Goal: Task Accomplishment & Management: Complete application form

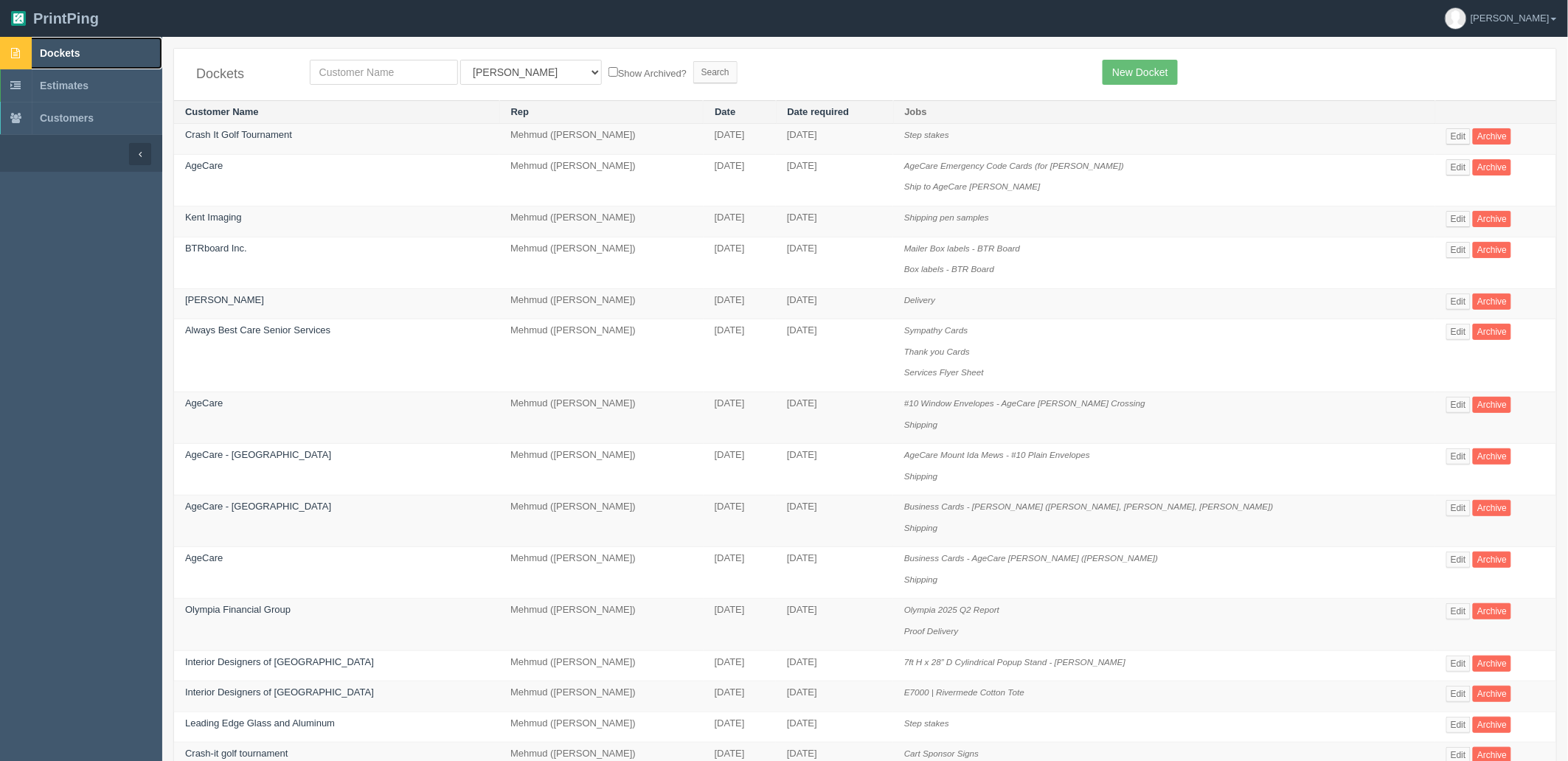
click at [57, 41] on link "Dockets" at bounding box center [81, 52] width 162 height 32
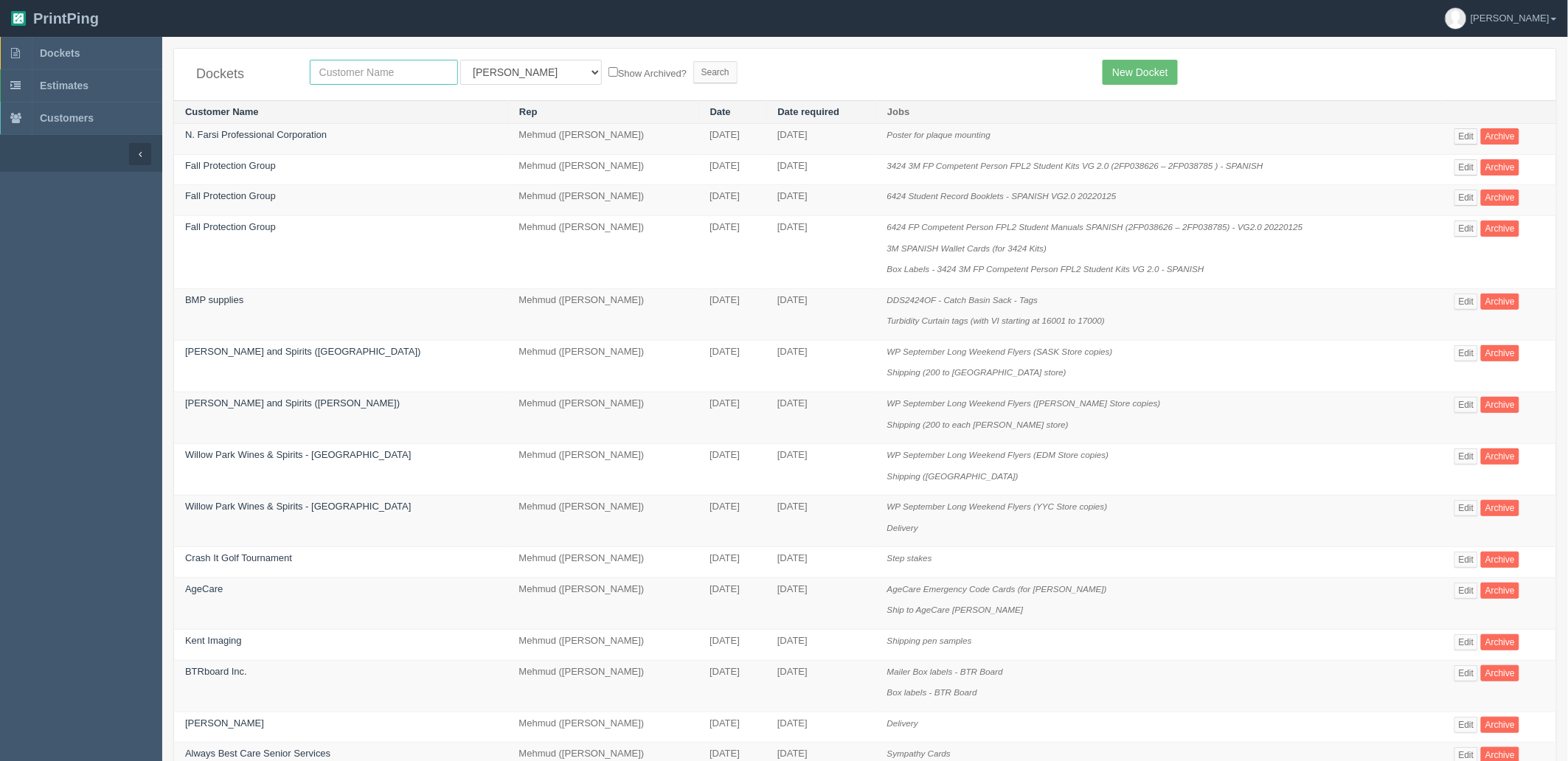
click at [398, 76] on input "text" at bounding box center [383, 72] width 149 height 25
type input "badminton"
click at [693, 61] on input "Search" at bounding box center [715, 72] width 44 height 22
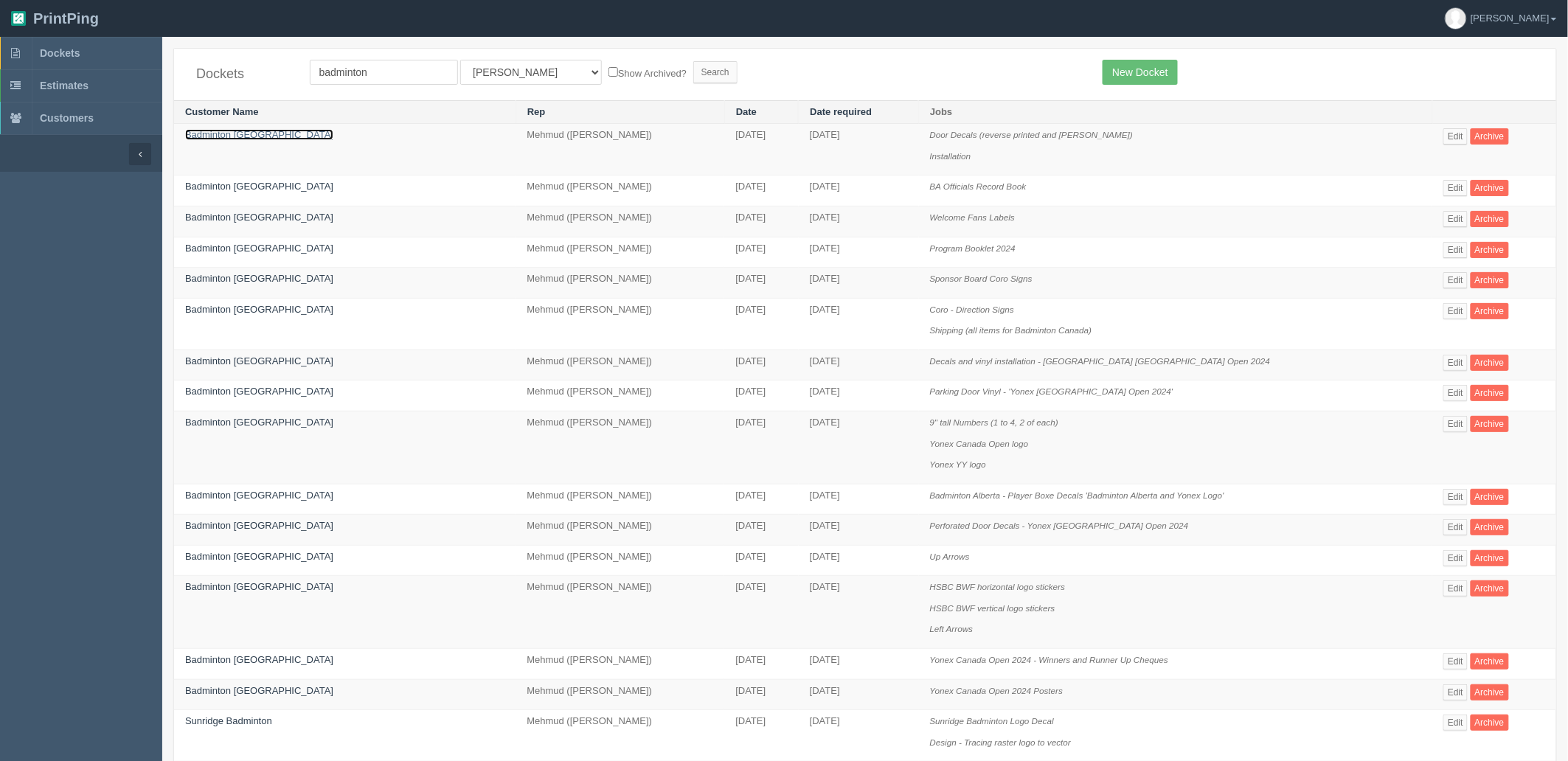
click at [247, 134] on link "Badminton [GEOGRAPHIC_DATA]" at bounding box center [259, 134] width 149 height 11
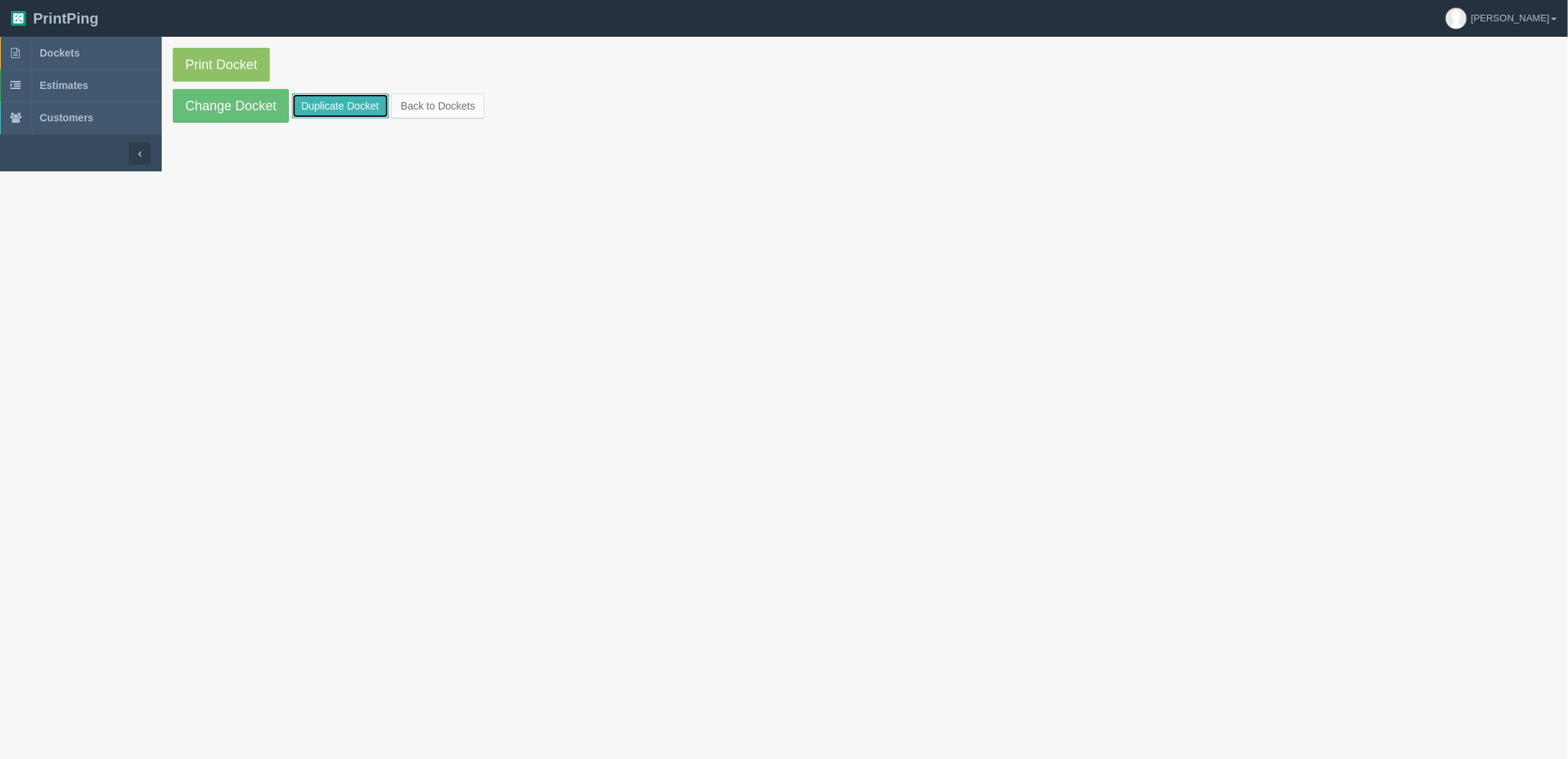
click at [340, 108] on link "Duplicate Docket" at bounding box center [340, 106] width 97 height 25
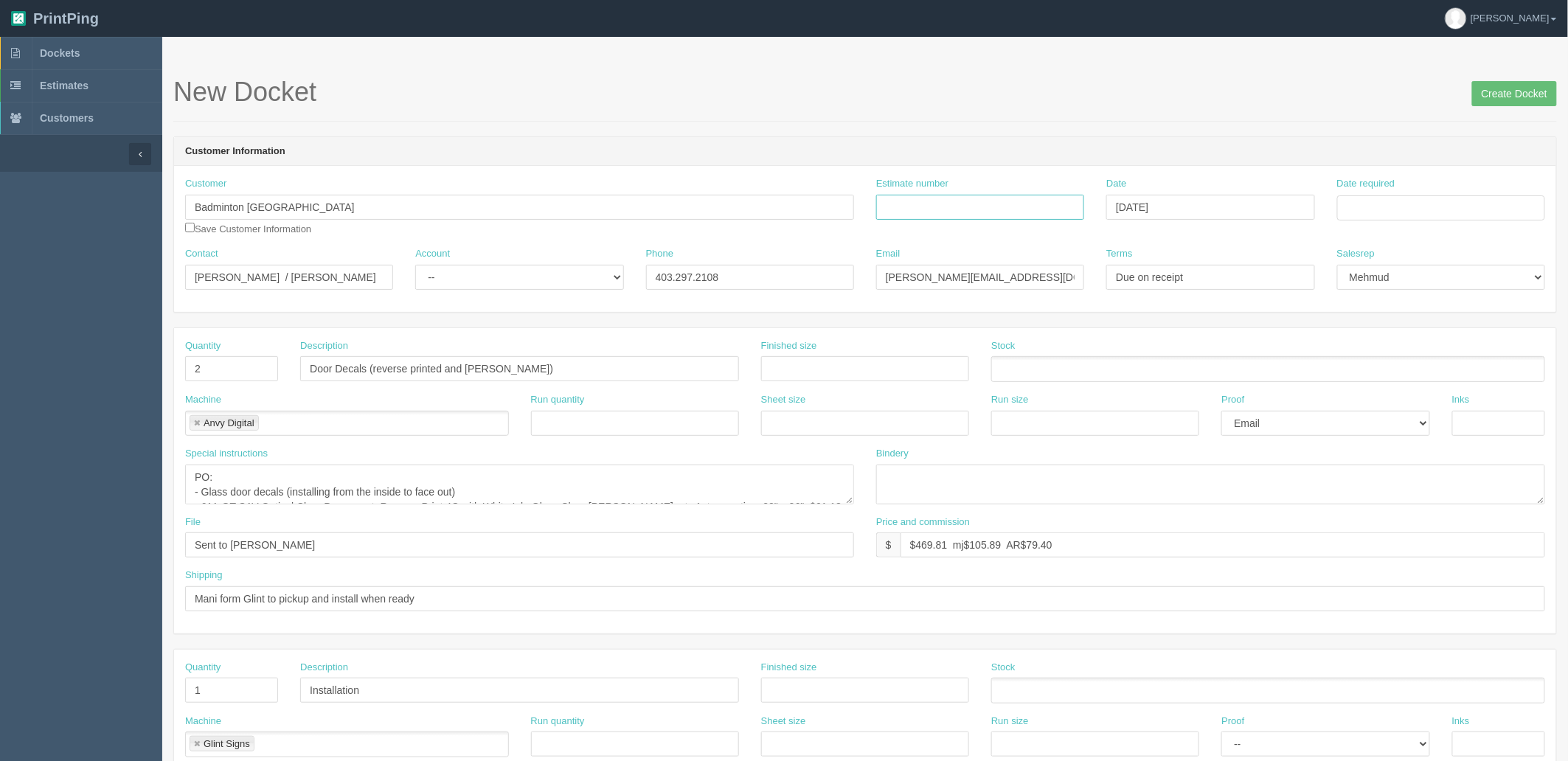
click at [946, 214] on input "Estimate number" at bounding box center [980, 207] width 208 height 25
type input "ARB"
click at [1375, 371] on td "25" at bounding box center [1371, 371] width 22 height 22
type input "[DATE]"
drag, startPoint x: 1269, startPoint y: 115, endPoint x: 1230, endPoint y: 122, distance: 39.6
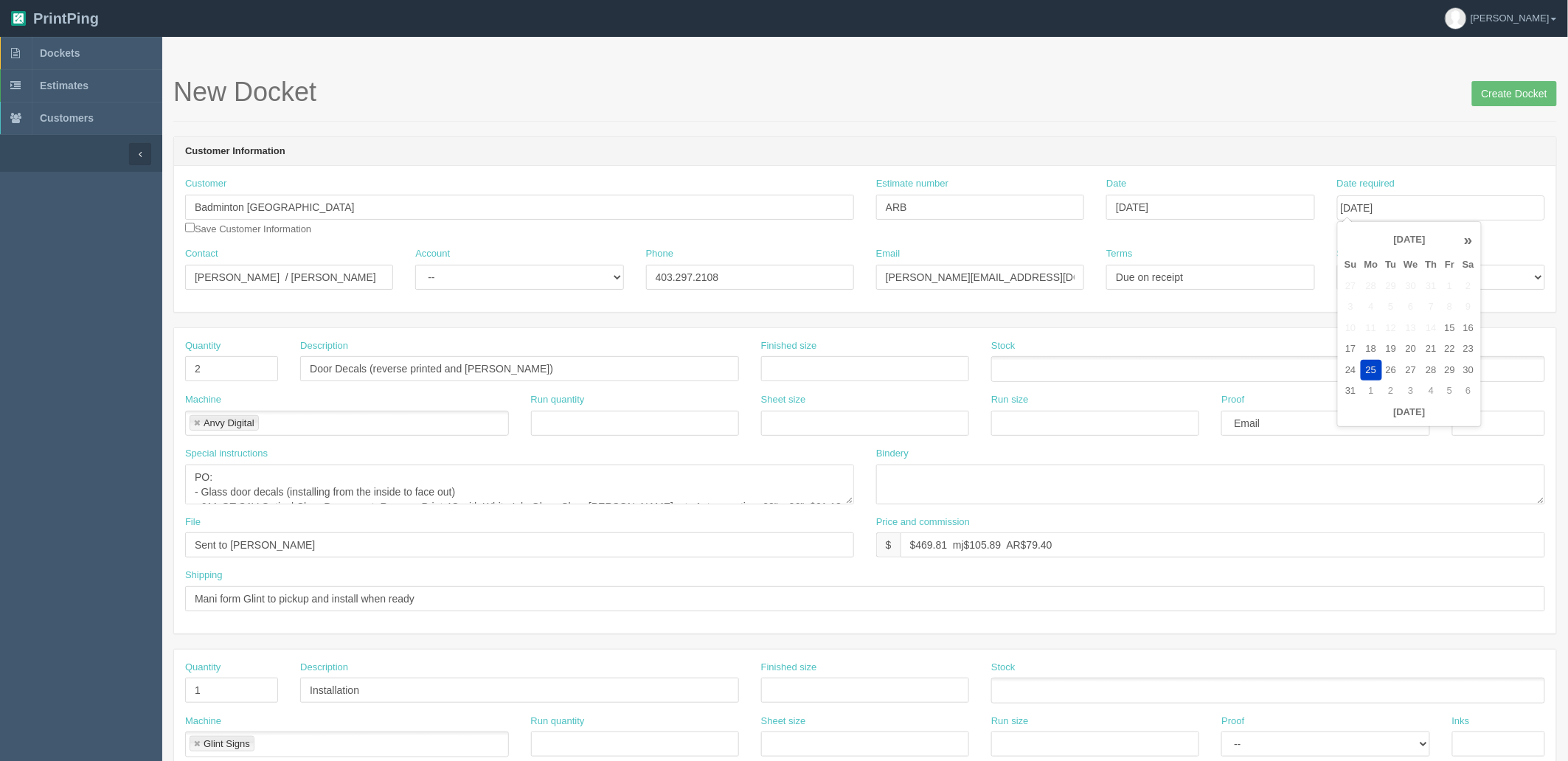
click at [1269, 115] on div "New Docket Create Docket" at bounding box center [865, 99] width 1384 height 44
click at [457, 270] on select "-- Existing Client Allrush Client Rep Client" at bounding box center [519, 277] width 208 height 25
select select "Rep Client"
click at [415, 265] on select "-- Existing Client Allrush Client Rep Client" at bounding box center [519, 277] width 208 height 25
drag, startPoint x: 220, startPoint y: 374, endPoint x: 129, endPoint y: 366, distance: 91.4
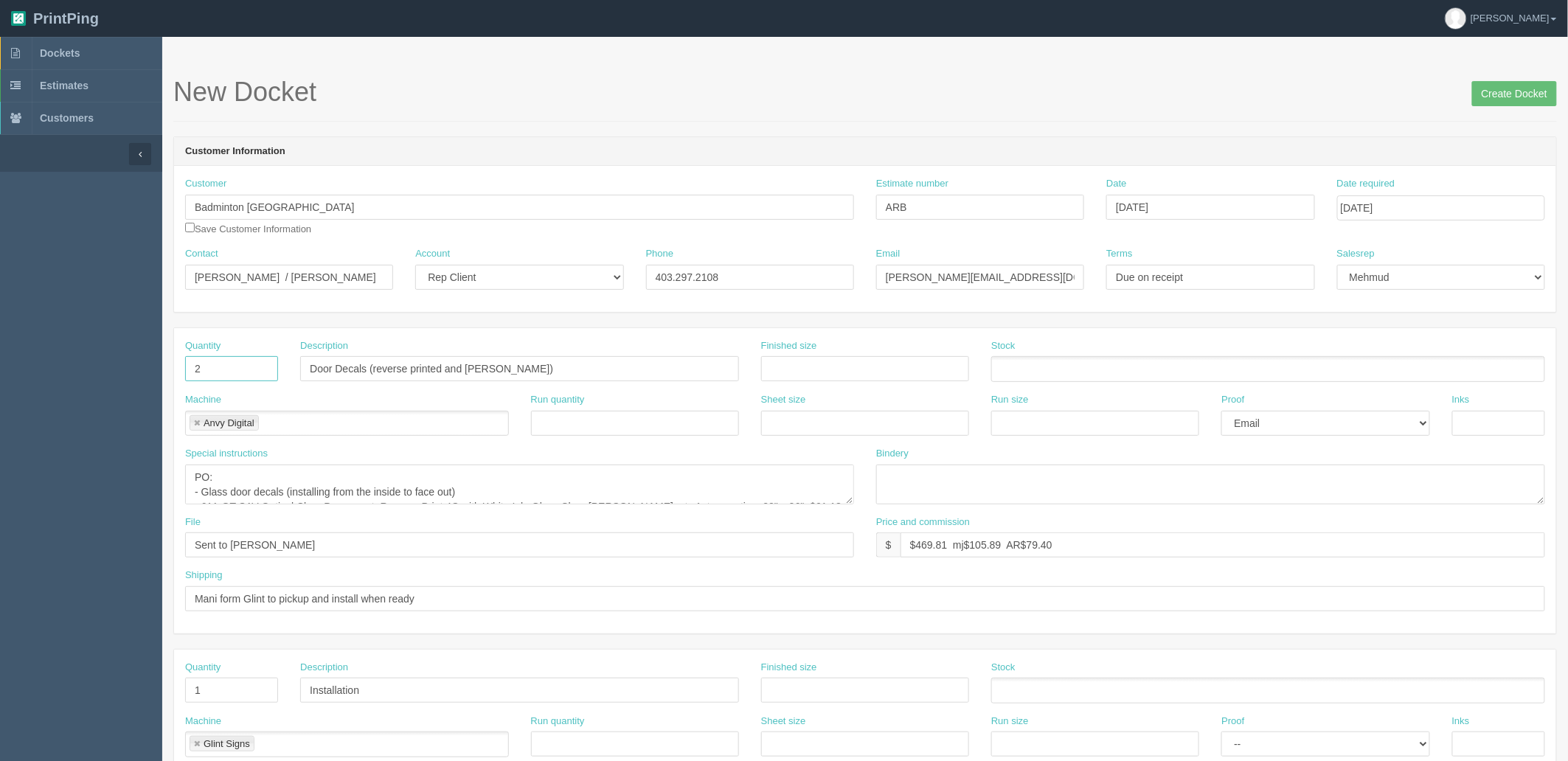
click at [131, 367] on section "Dockets Estimates Customers" at bounding box center [784, 687] width 1568 height 1302
type input "1"
type input "I"
type input "Banner hardware inspection"
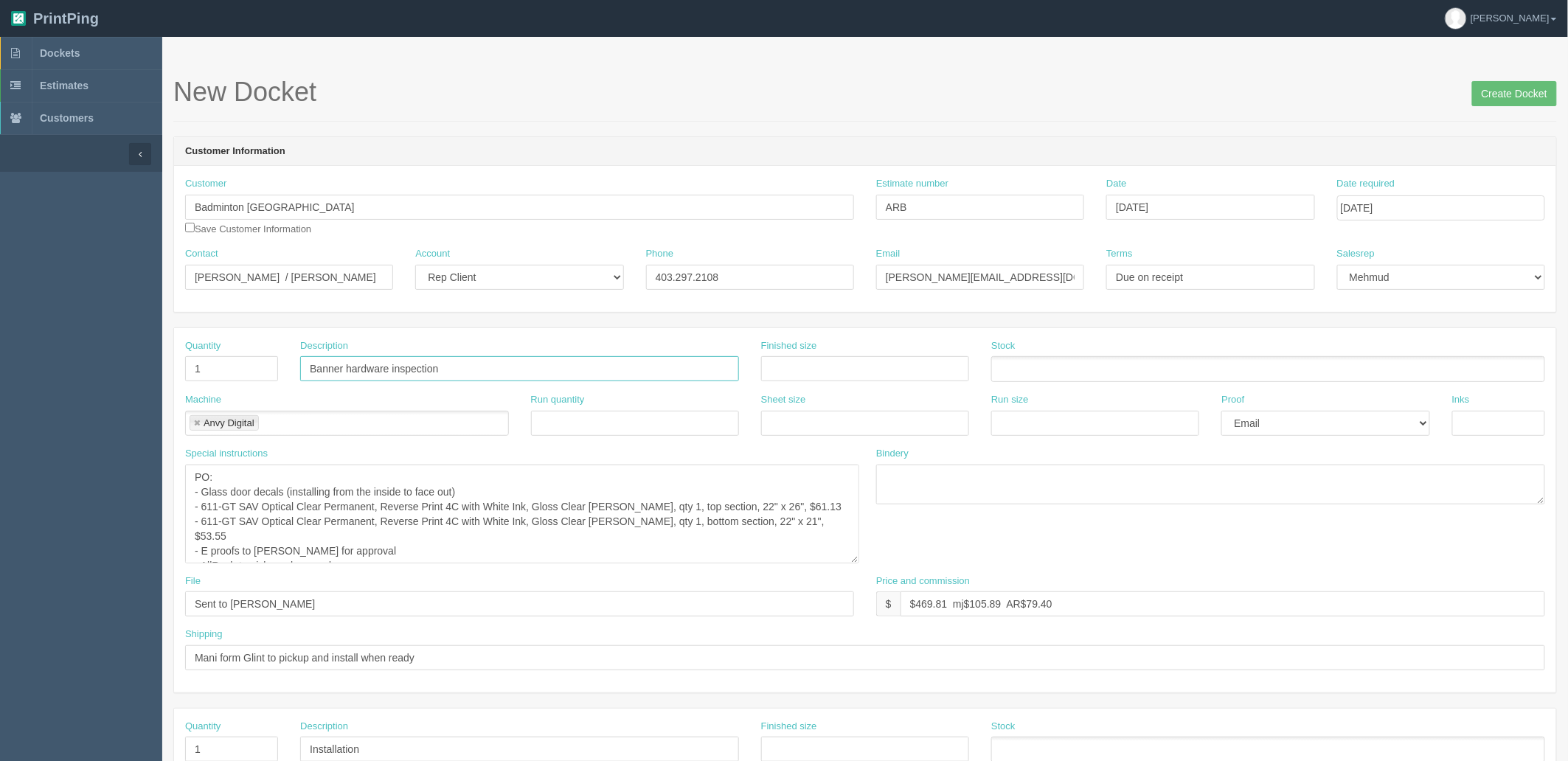
drag, startPoint x: 850, startPoint y: 499, endPoint x: 647, endPoint y: 558, distance: 211.4
click at [857, 563] on textarea "PO: - Glass door decals (installing from the inside to face out) - 611-GT SAV O…" at bounding box center [522, 514] width 674 height 99
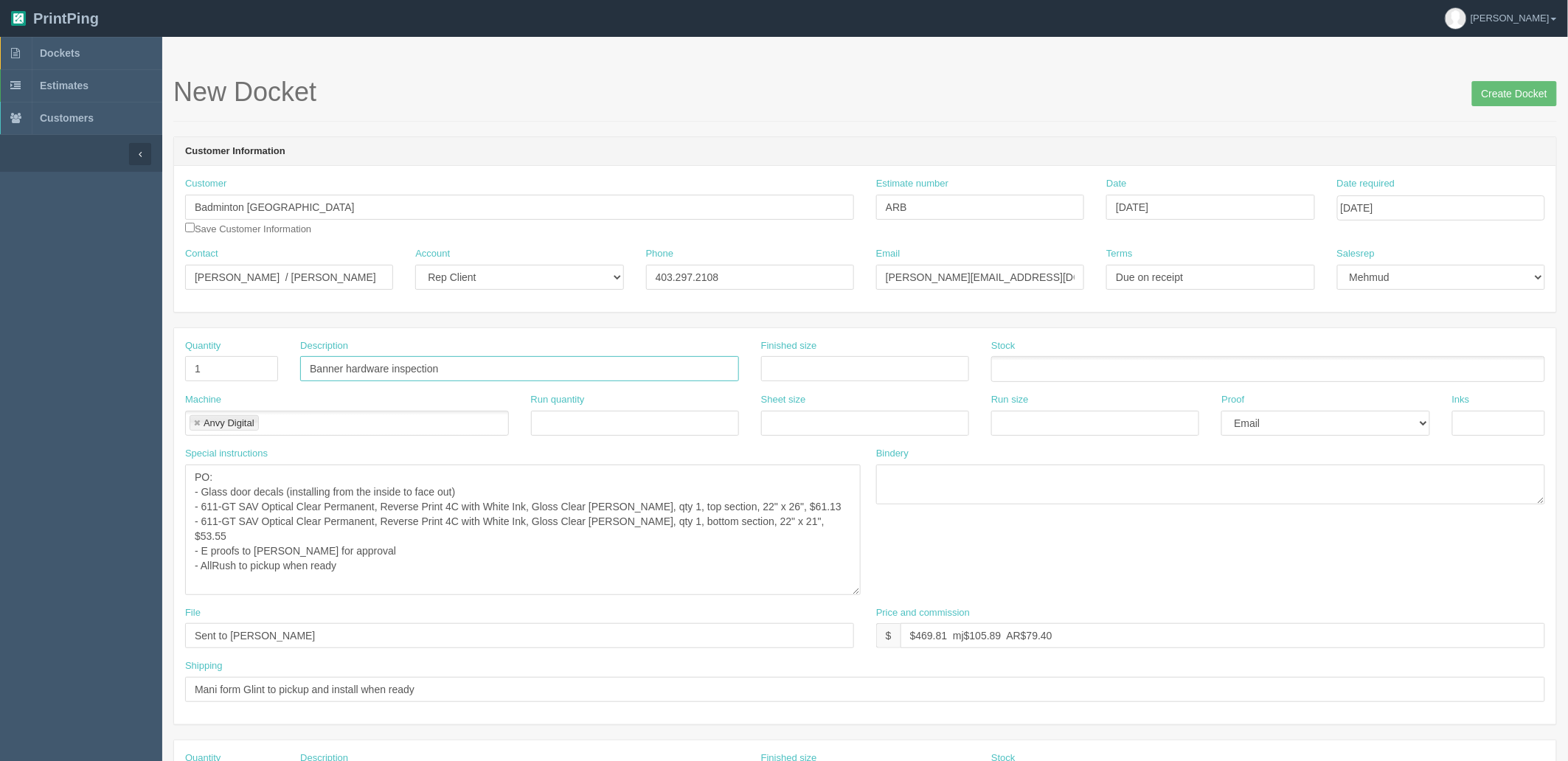
click at [195, 422] on link at bounding box center [197, 424] width 9 height 10
type input "Banner hardware inspection"
type input "ARB"
drag, startPoint x: 436, startPoint y: 565, endPoint x: 0, endPoint y: 446, distance: 451.9
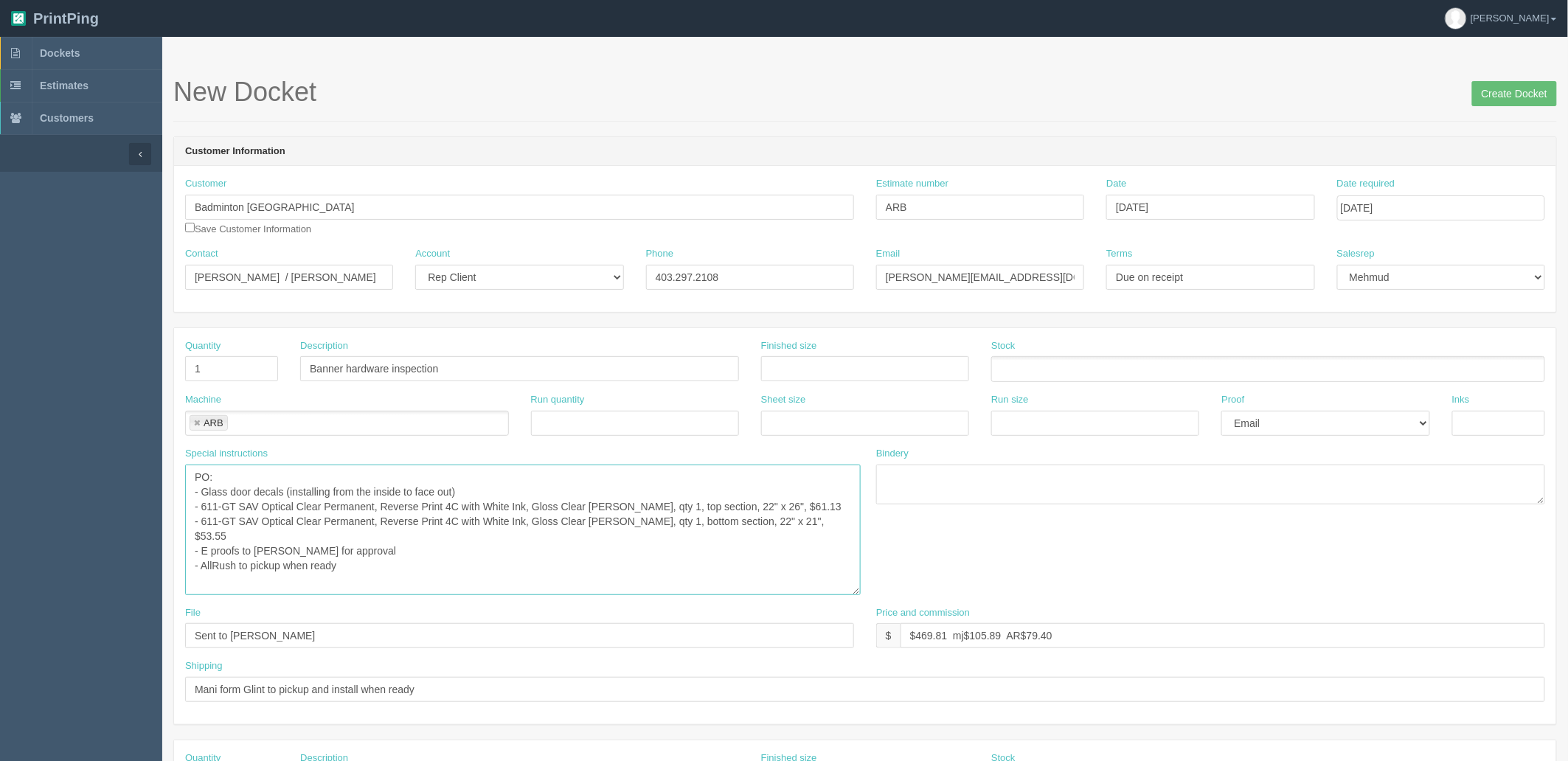
click at [0, 446] on section "Dockets Estimates Customers" at bounding box center [784, 733] width 1568 height 1393
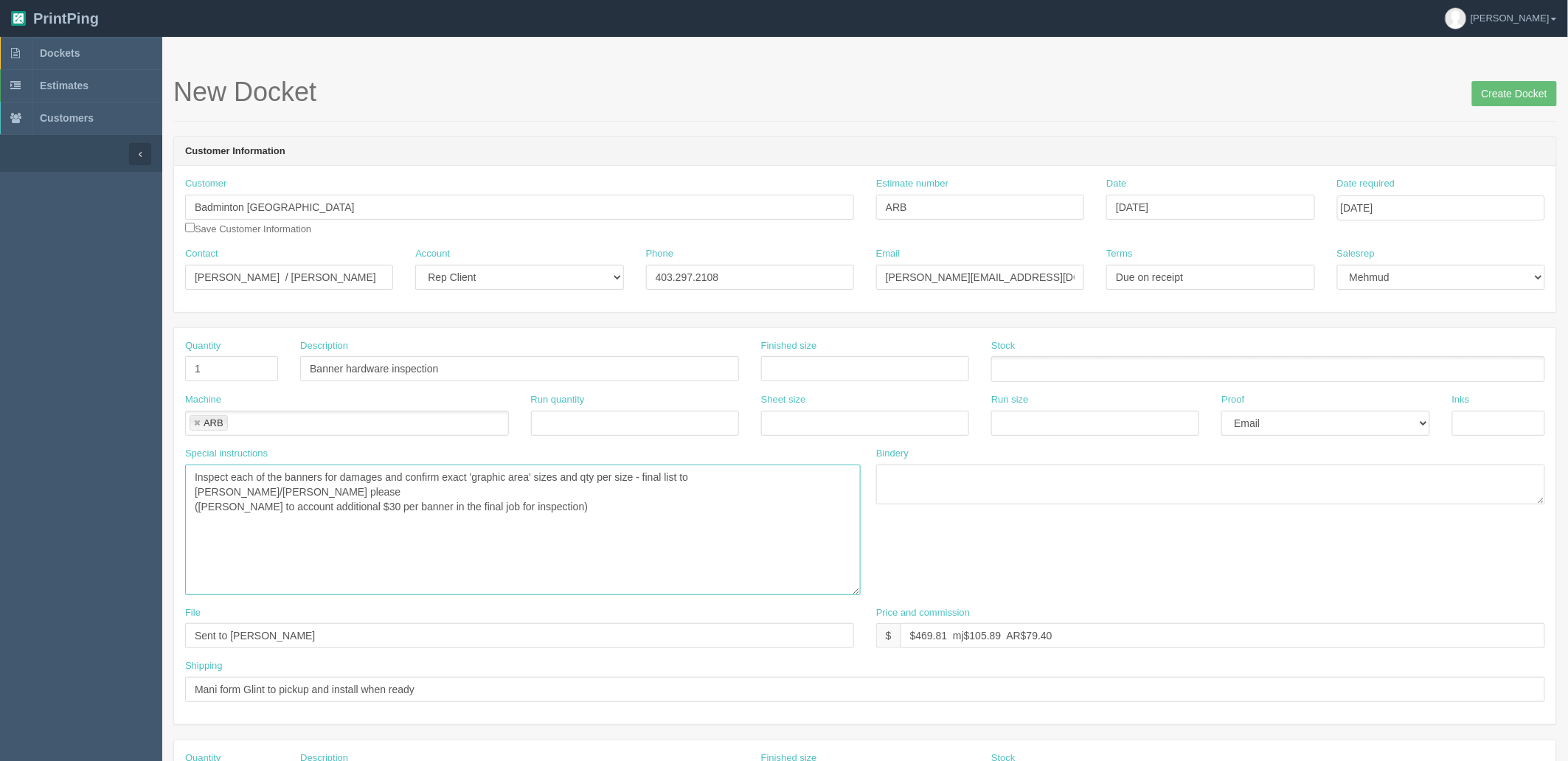
type textarea "Inspect each of the banners for damages and confirm exact 'graphic area' sizes …"
type input "$(see final production docket - to come)"
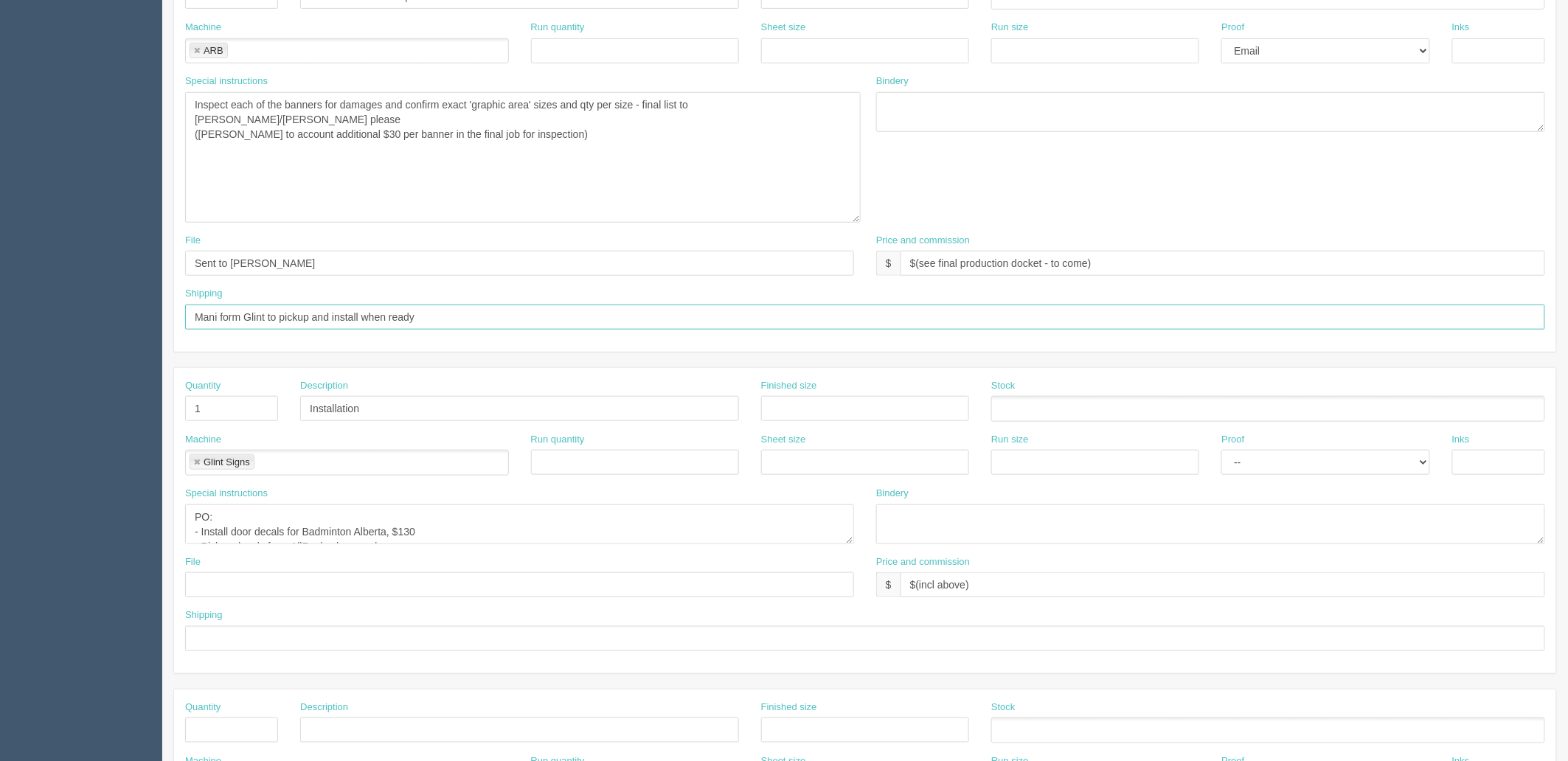
scroll to position [409, 0]
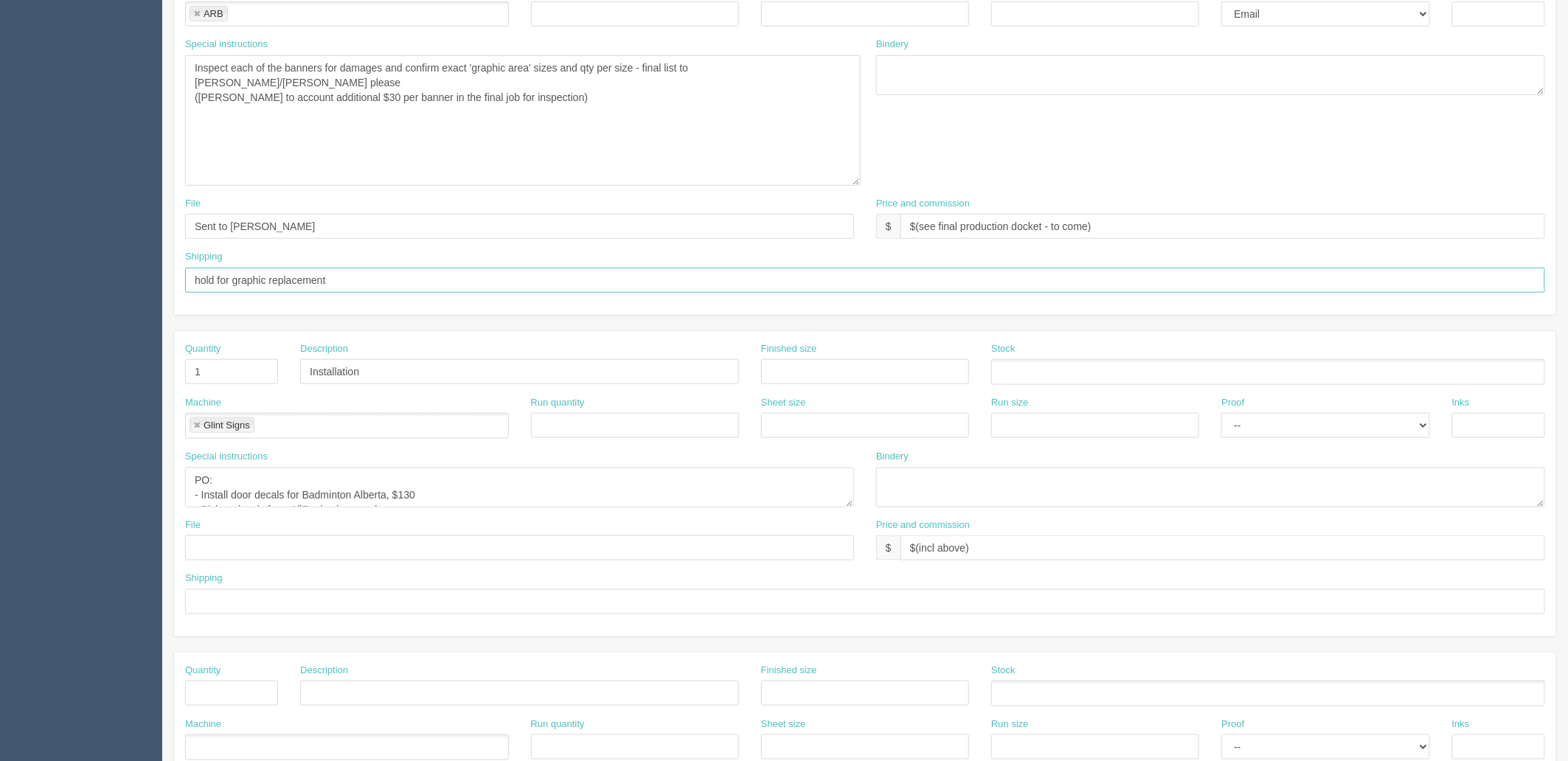
type input "hold for graphic replacement"
drag, startPoint x: 288, startPoint y: 230, endPoint x: 0, endPoint y: 219, distance: 288.2
click at [0, 219] on section "Dockets Estimates Customers" at bounding box center [784, 324] width 1568 height 1393
type input "NA"
drag, startPoint x: 212, startPoint y: 381, endPoint x: 169, endPoint y: 373, distance: 43.7
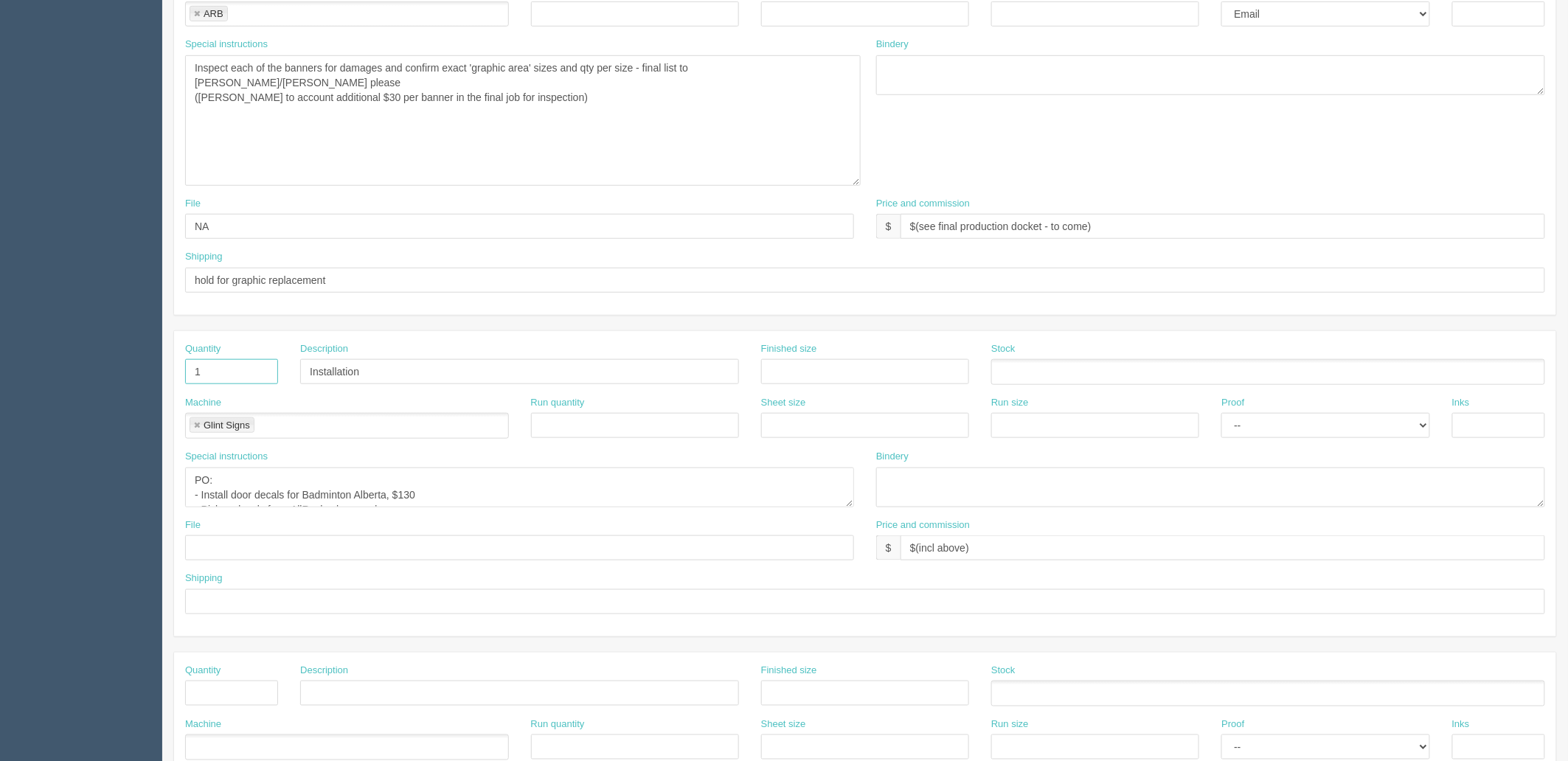
click at [170, 372] on section "New Docket Create Docket Customer Information Customer Badminton Alberta Save C…" at bounding box center [865, 324] width 1406 height 1393
click at [195, 422] on link at bounding box center [197, 426] width 9 height 10
drag, startPoint x: 357, startPoint y: 370, endPoint x: 74, endPoint y: 353, distance: 283.5
click at [74, 352] on section "Dockets Estimates Customers" at bounding box center [784, 324] width 1568 height 1393
click at [277, 473] on textarea "PO: - Install door decals for Badminton Alberta, $130 - Pickup decals from AllR…" at bounding box center [520, 487] width 669 height 40
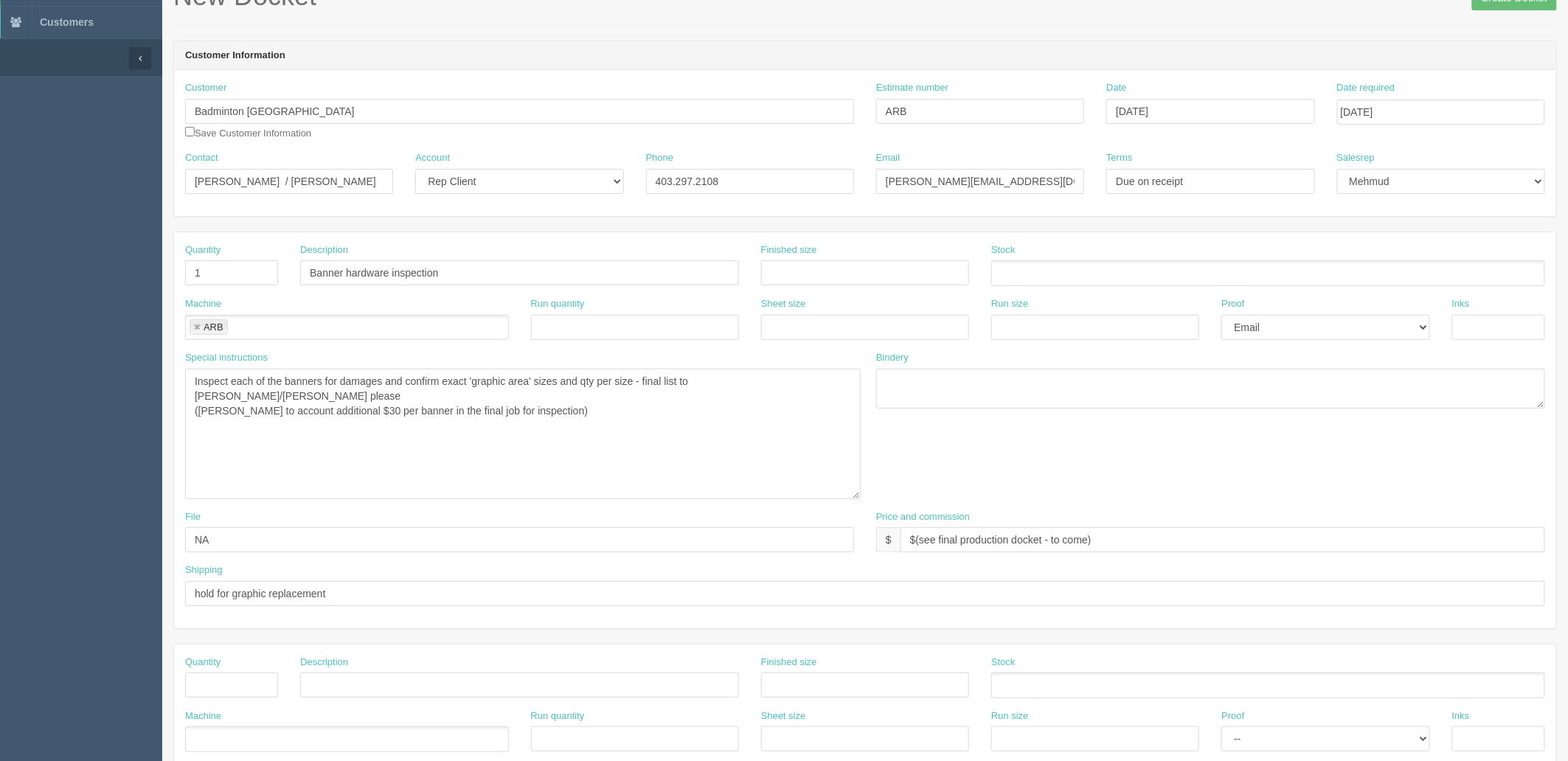
scroll to position [82, 0]
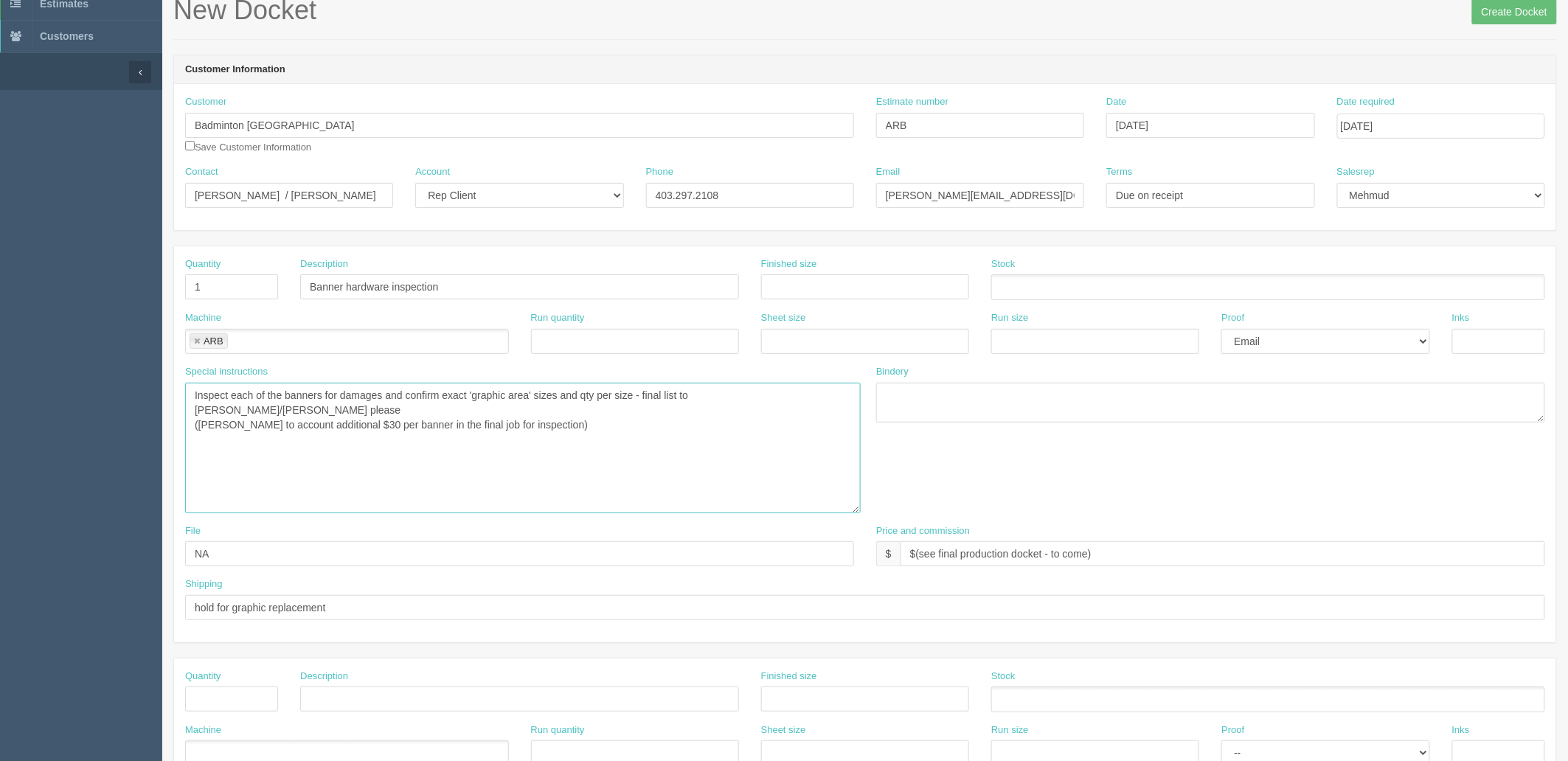
click at [620, 413] on textarea "PO: - Glass door decals (installing from the inside to face out) - 611-GT SAV O…" at bounding box center [523, 447] width 676 height 130
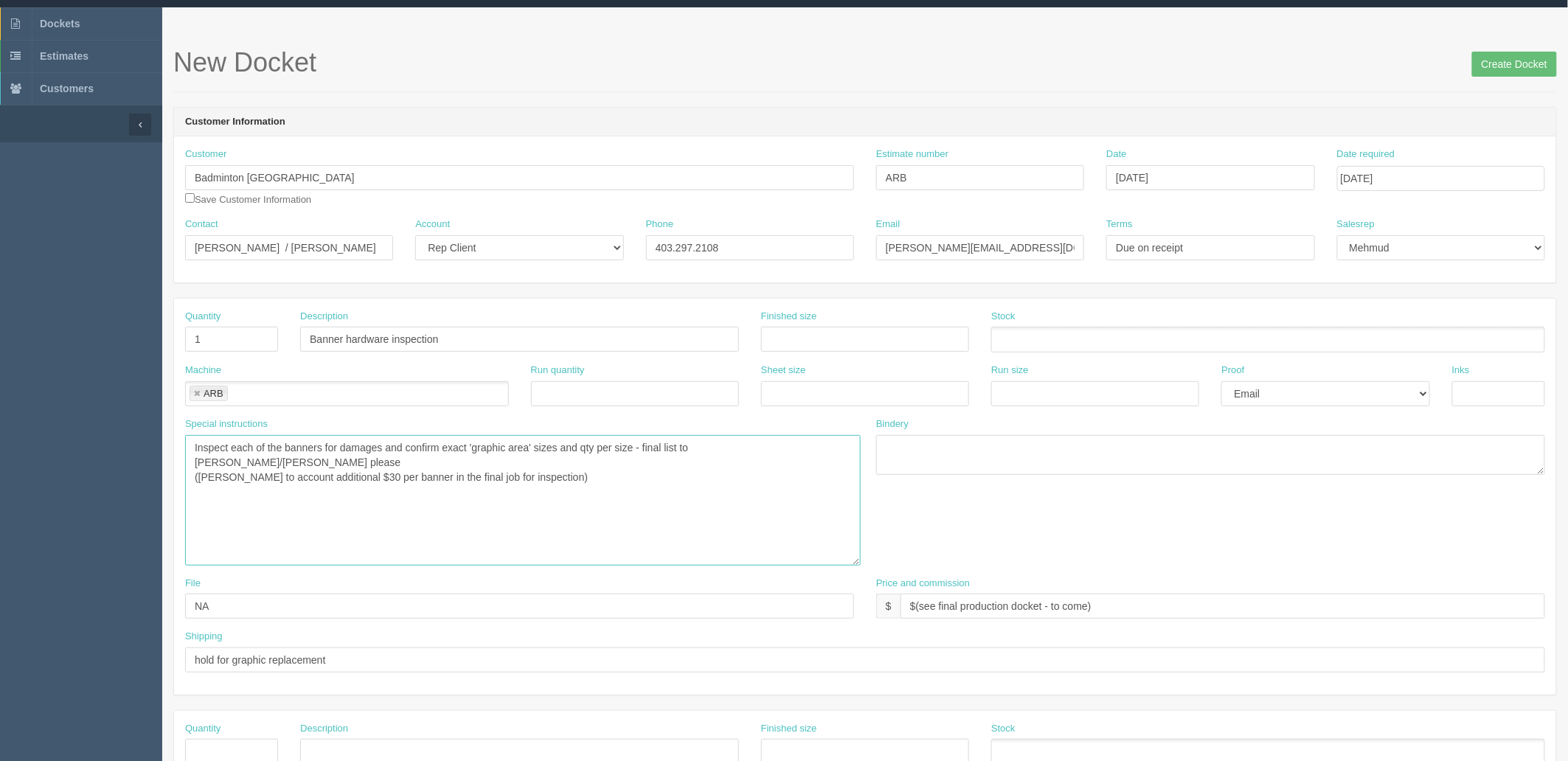
scroll to position [0, 0]
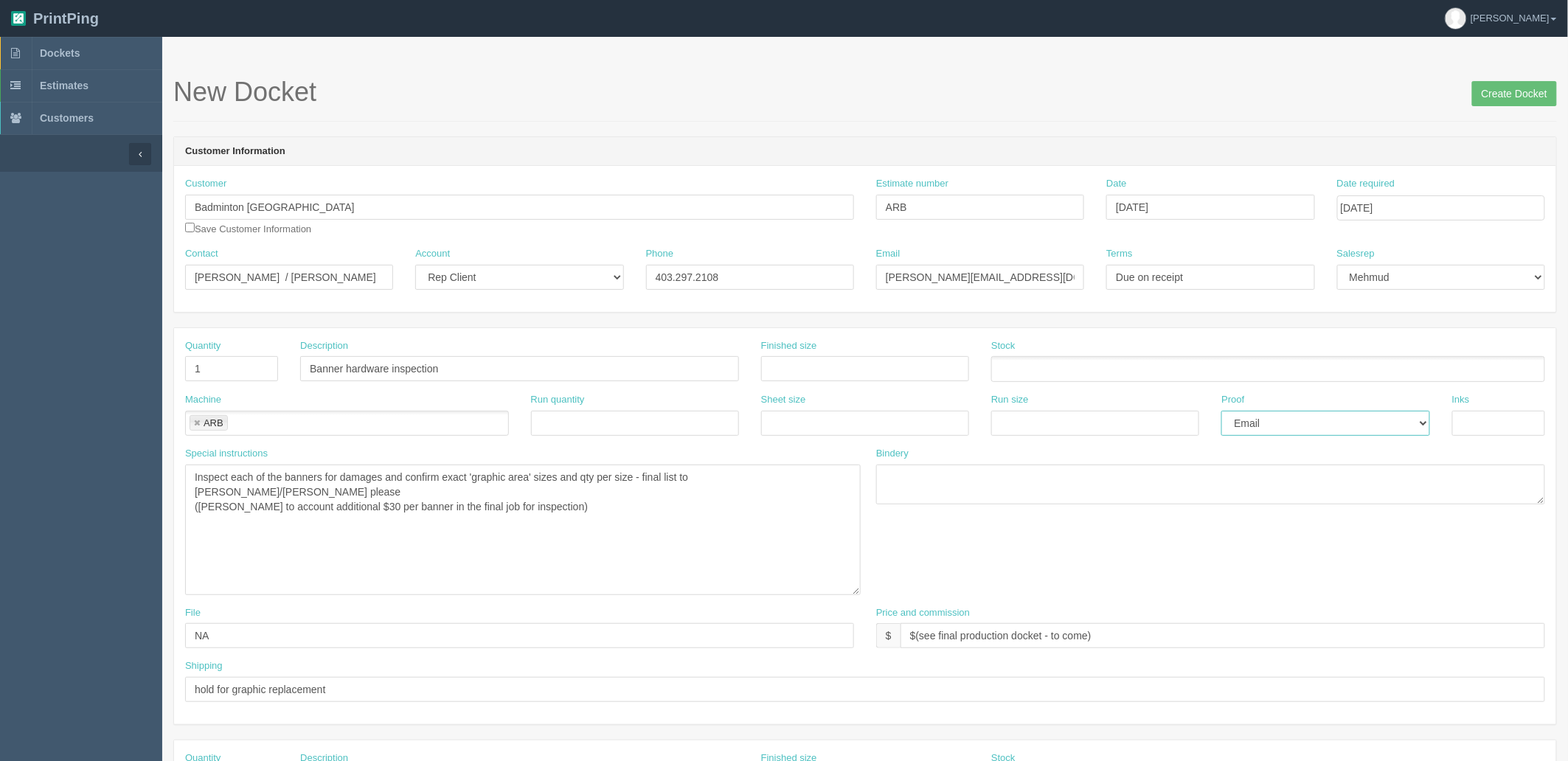
click at [1292, 431] on select "-- Email Hard Copy" at bounding box center [1325, 423] width 208 height 25
select select
click at [1221, 411] on select "-- Email Hard Copy" at bounding box center [1325, 423] width 208 height 25
click at [699, 509] on textarea "PO: - Glass door decals (installing from the inside to face out) - 611-GT SAV O…" at bounding box center [523, 529] width 676 height 130
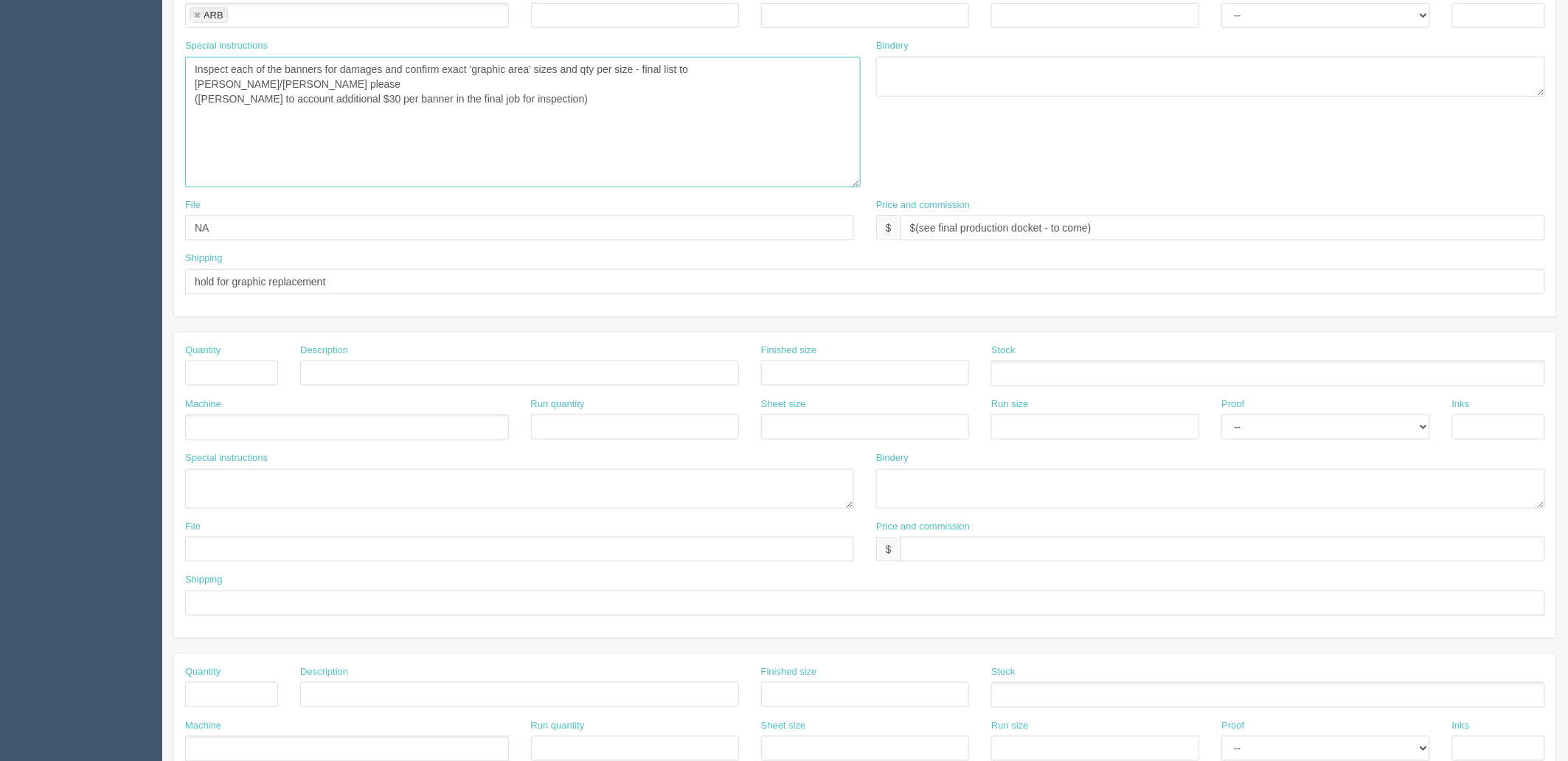
scroll to position [409, 0]
click at [623, 87] on textarea "PO: - Glass door decals (installing from the inside to face out) - 611-GT SAV O…" at bounding box center [523, 120] width 676 height 130
type textarea "Inspect each of the banners for damages and confirm exact 'graphic area' sizes …"
drag, startPoint x: 408, startPoint y: 281, endPoint x: 404, endPoint y: 275, distance: 7.2
click at [407, 281] on input "hold for graphic replacement" at bounding box center [865, 280] width 1360 height 25
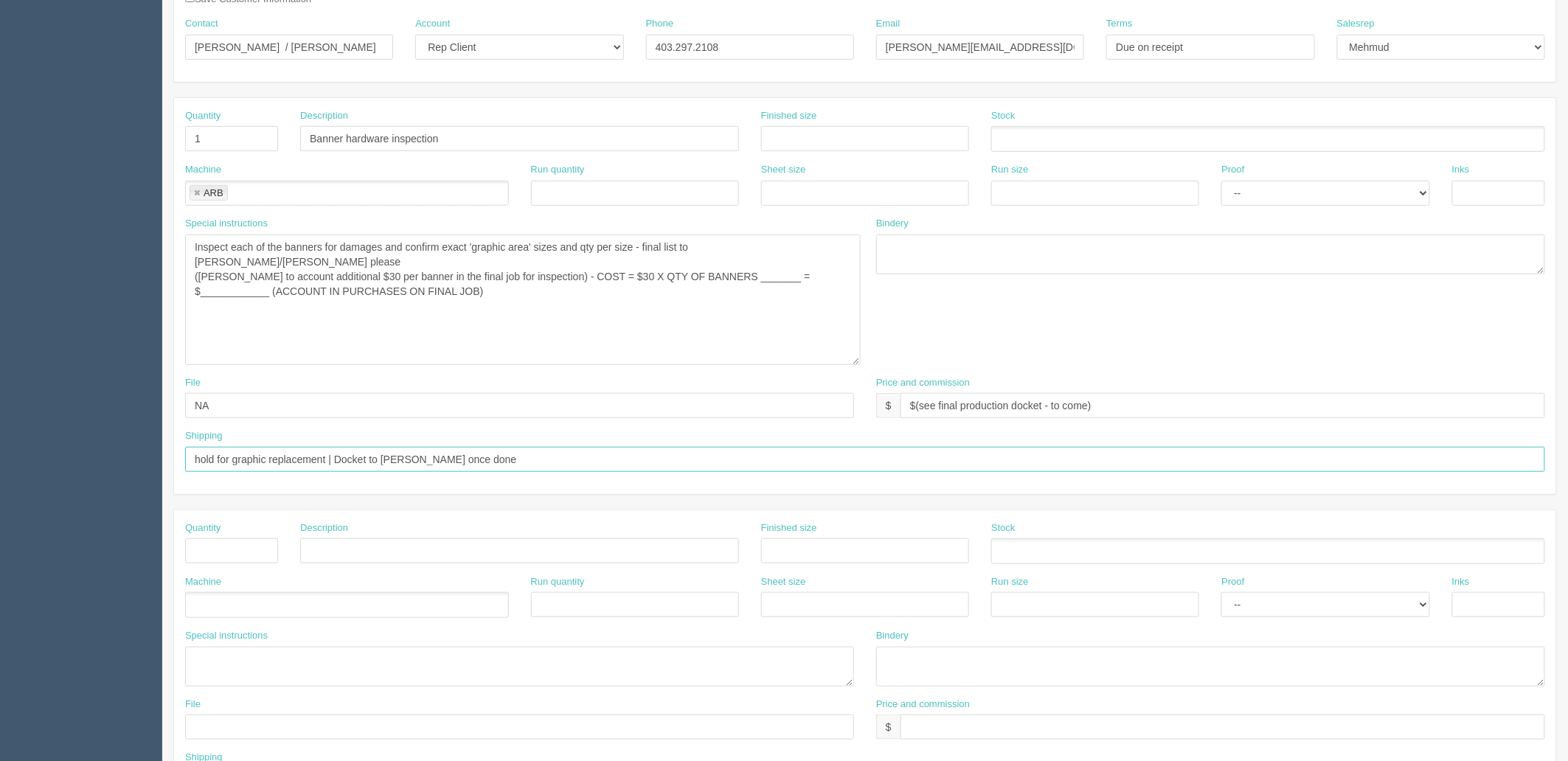
scroll to position [82, 0]
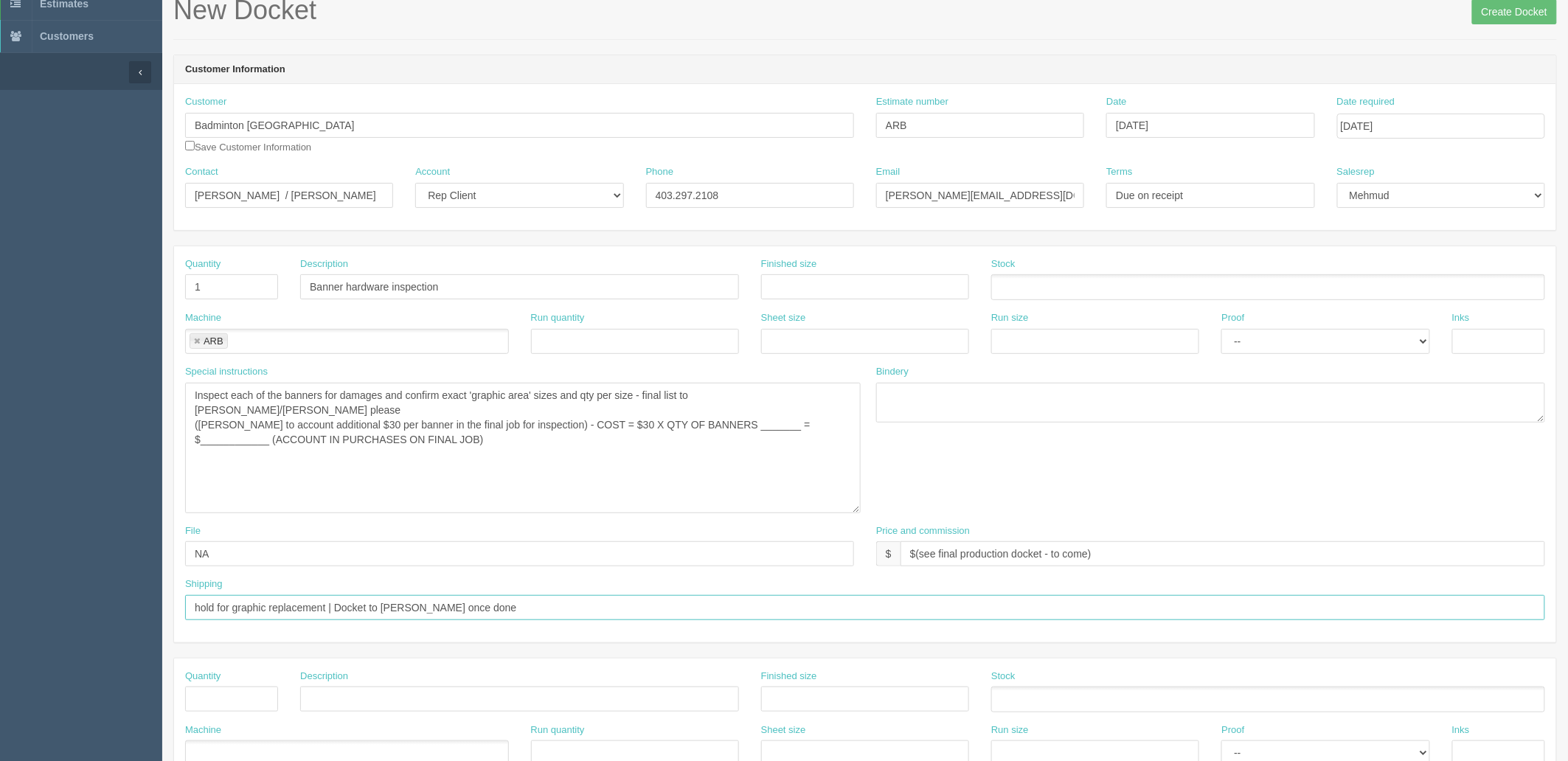
type input "hold for graphic replacement | Docket to Zack once done"
click at [587, 446] on textarea "PO: - Glass door decals (installing from the inside to face out) - 611-GT SAV O…" at bounding box center [523, 447] width 676 height 130
click at [725, 412] on textarea "PO: - Glass door decals (installing from the inside to face out) - 611-GT SAV O…" at bounding box center [523, 447] width 676 height 130
click at [755, 478] on textarea "PO: - Glass door decals (installing from the inside to face out) - 611-GT SAV O…" at bounding box center [523, 447] width 676 height 130
click at [786, 422] on textarea "PO: - Glass door decals (installing from the inside to face out) - 611-GT SAV O…" at bounding box center [523, 447] width 676 height 130
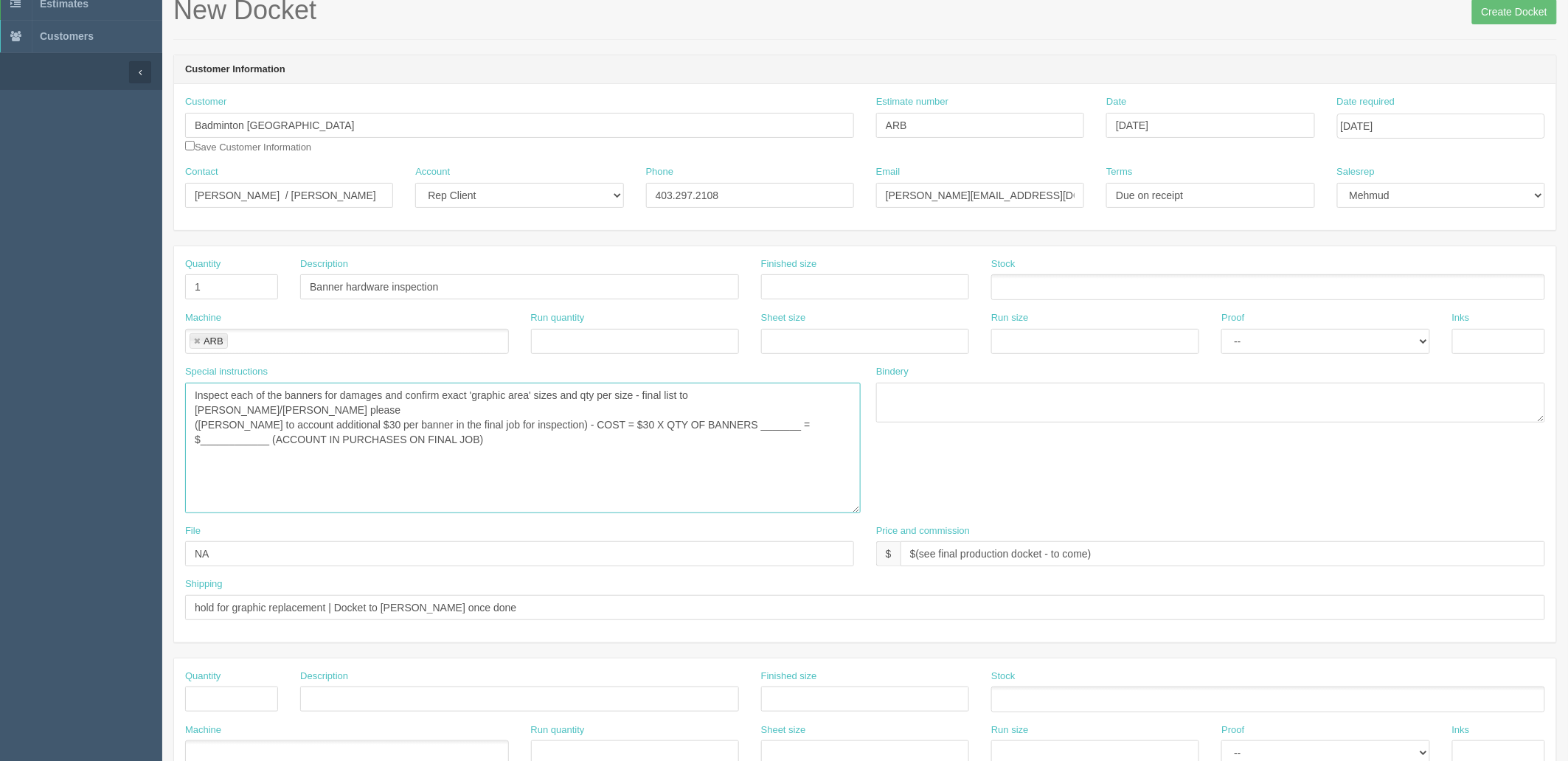
click at [786, 412] on textarea "PO: - Glass door decals (installing from the inside to face out) - 611-GT SAV O…" at bounding box center [523, 447] width 676 height 130
click at [803, 473] on textarea "PO: - Glass door decals (installing from the inside to face out) - 611-GT SAV O…" at bounding box center [523, 447] width 676 height 130
drag, startPoint x: 550, startPoint y: 412, endPoint x: 599, endPoint y: 492, distance: 93.8
click at [550, 411] on textarea "PO: - Glass door decals (installing from the inside to face out) - 611-GT SAV O…" at bounding box center [523, 447] width 676 height 130
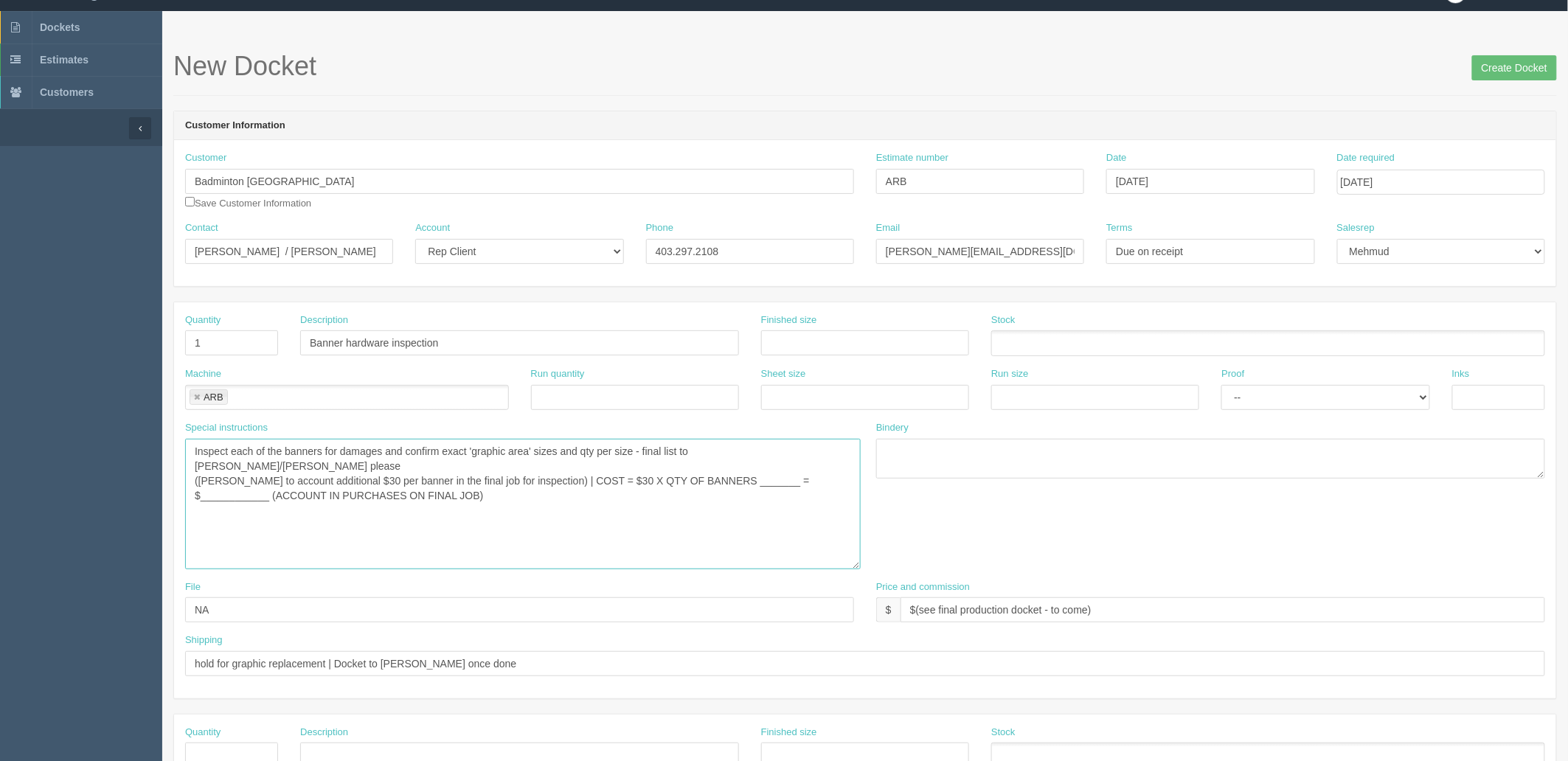
scroll to position [0, 0]
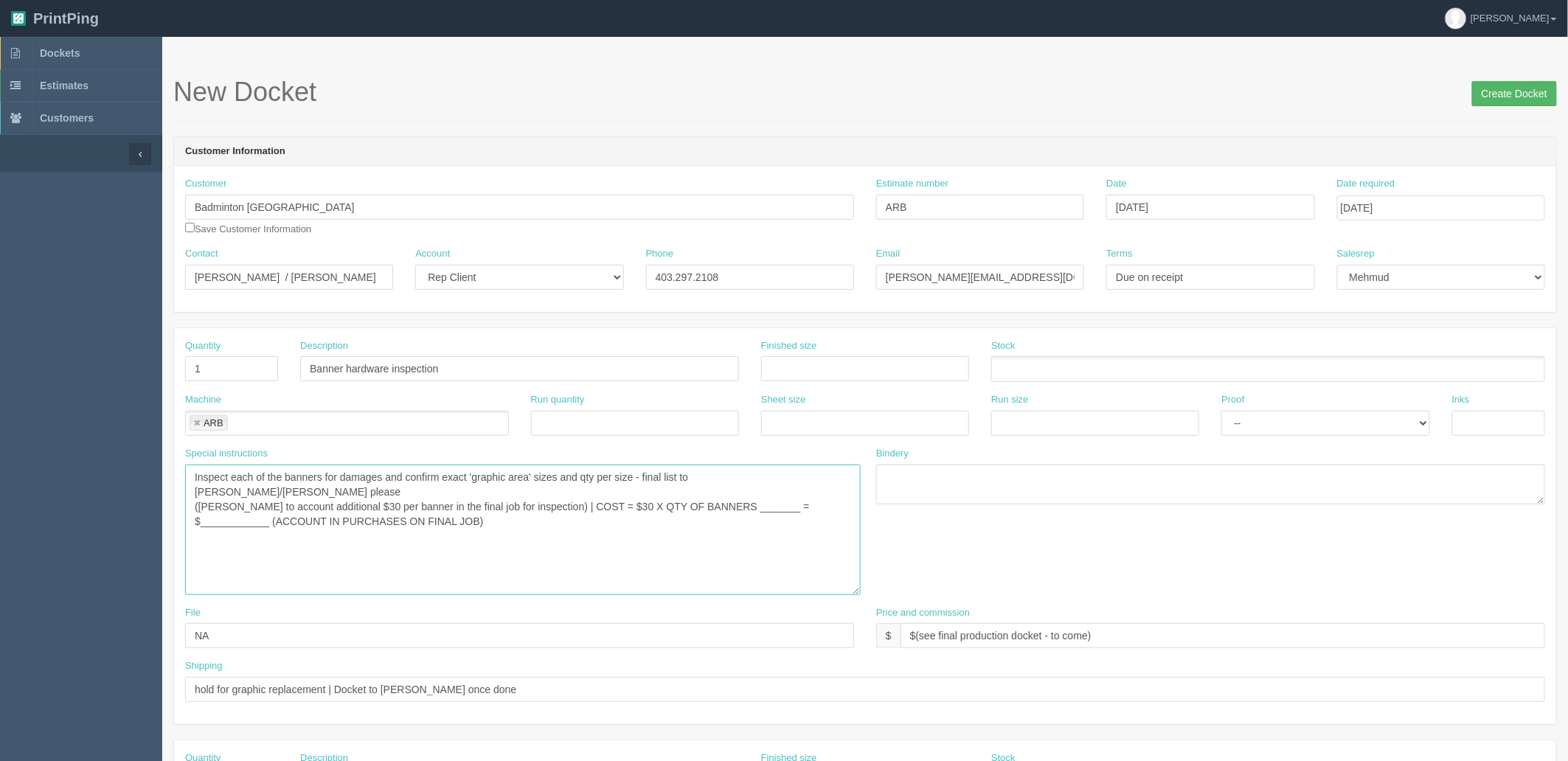
type textarea "Inspect each of the banners for damages and confirm exact 'graphic area' sizes …"
click at [1519, 93] on input "Create Docket" at bounding box center [1515, 94] width 85 height 25
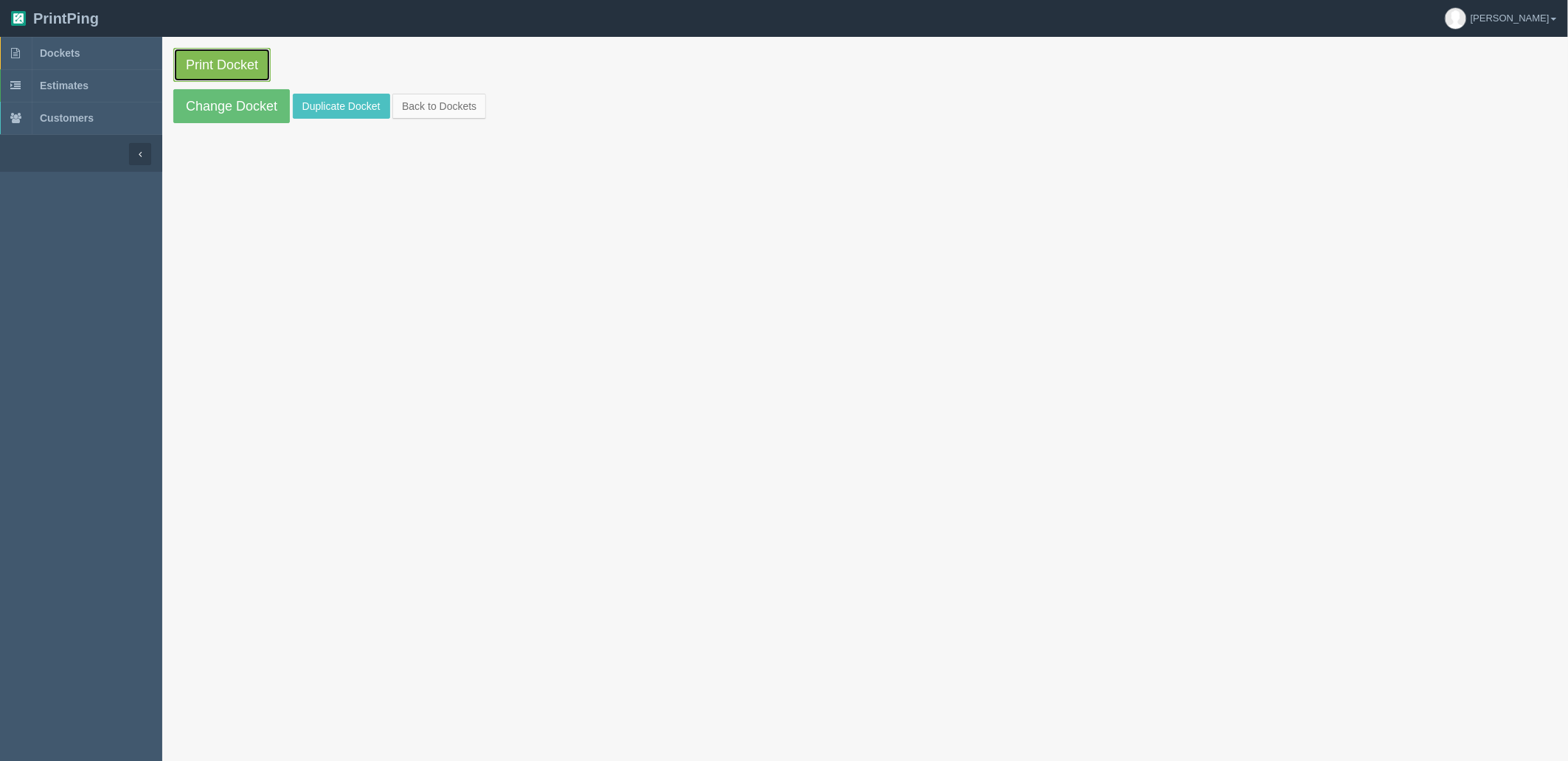
drag, startPoint x: 0, startPoint y: 0, endPoint x: 248, endPoint y: 64, distance: 256.1
click at [248, 64] on link "Print Docket" at bounding box center [222, 65] width 97 height 34
click at [110, 38] on link "Dockets" at bounding box center [81, 52] width 162 height 32
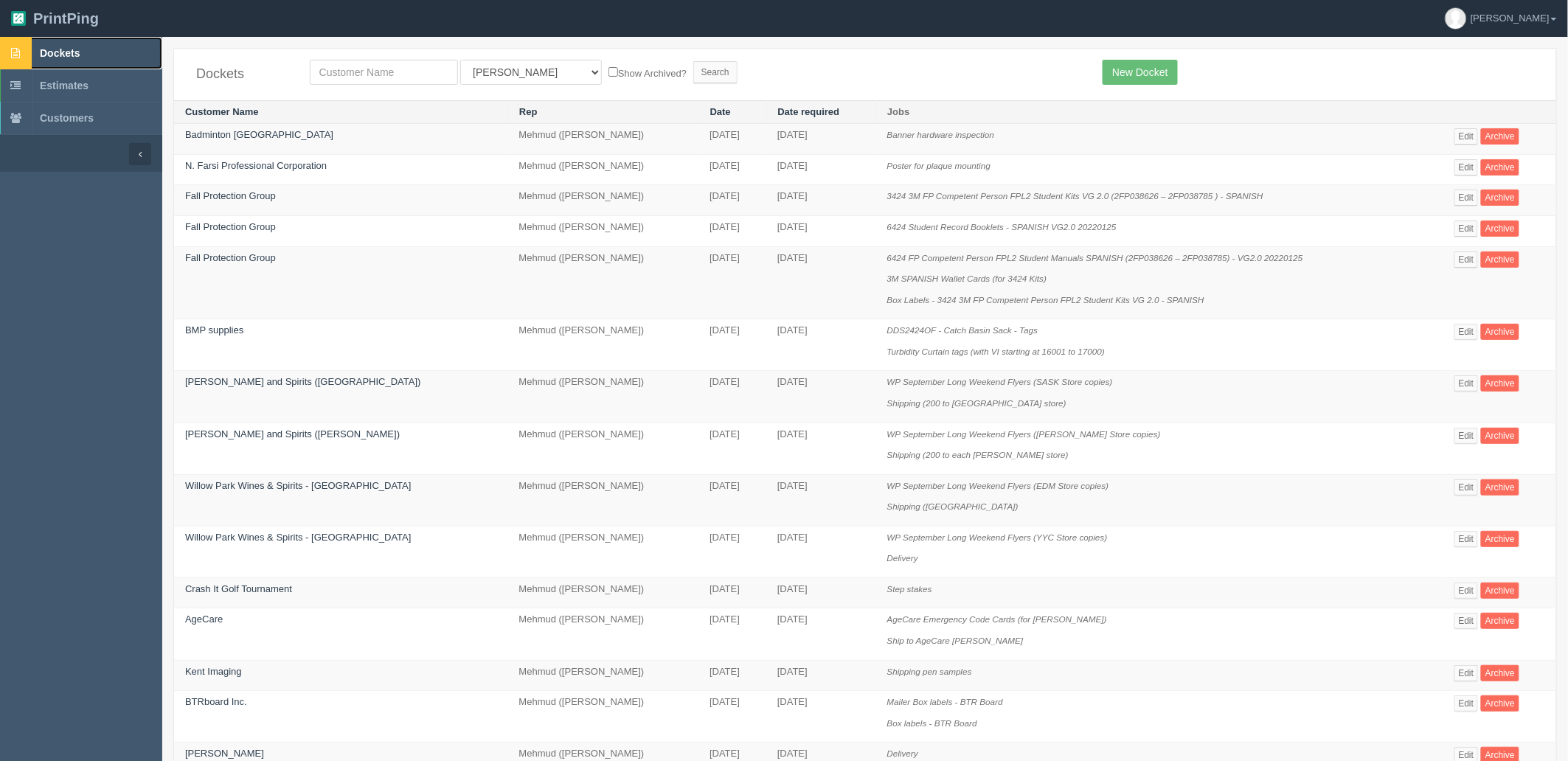
click at [110, 50] on link "Dockets" at bounding box center [81, 52] width 162 height 32
click at [70, 47] on span "Dockets" at bounding box center [60, 53] width 40 height 12
click at [408, 75] on input "text" at bounding box center [383, 72] width 149 height 25
type input "agec"
click at [693, 61] on input "Search" at bounding box center [715, 72] width 44 height 22
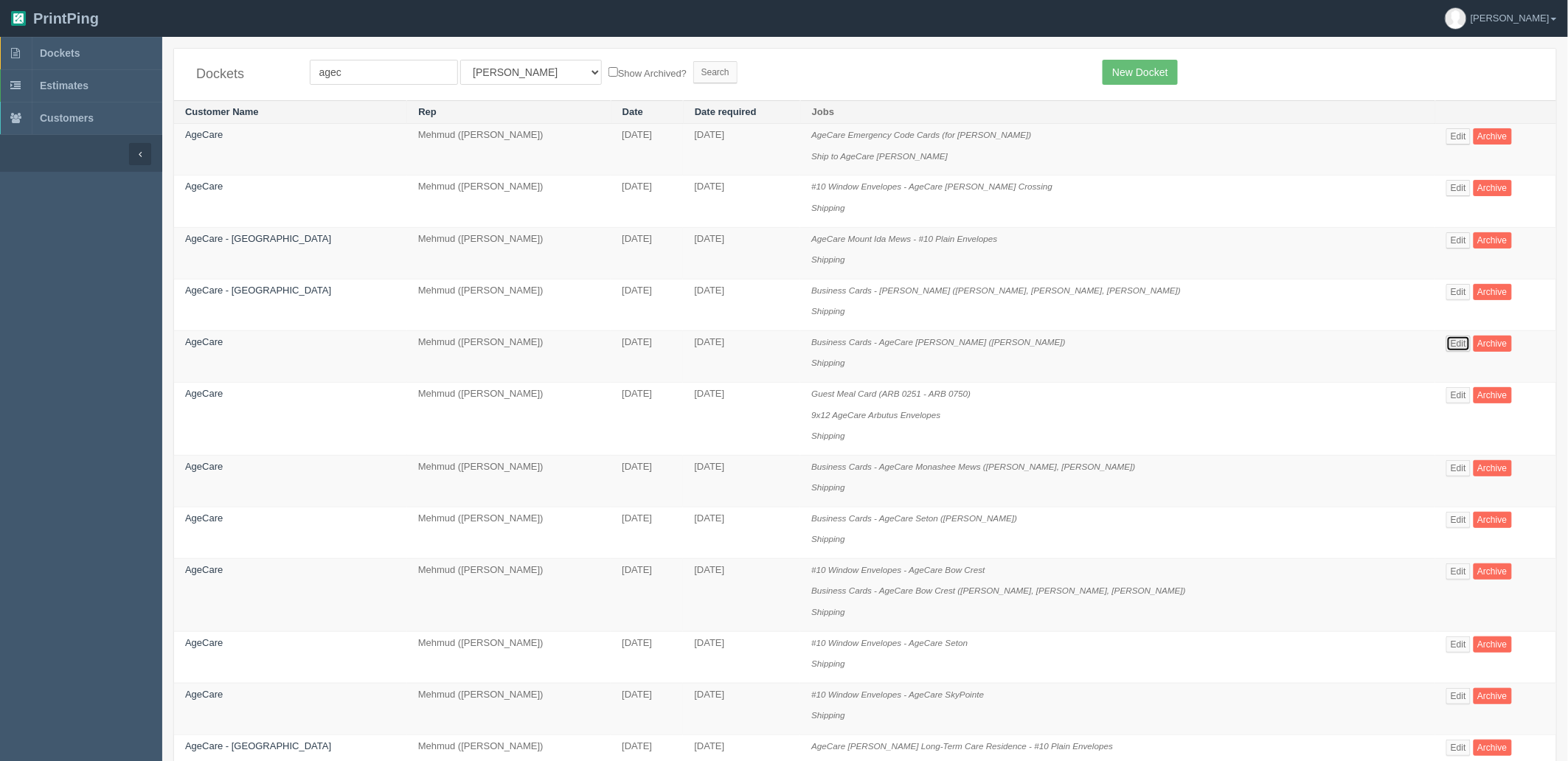
click at [1448, 344] on link "Edit" at bounding box center [1458, 344] width 24 height 17
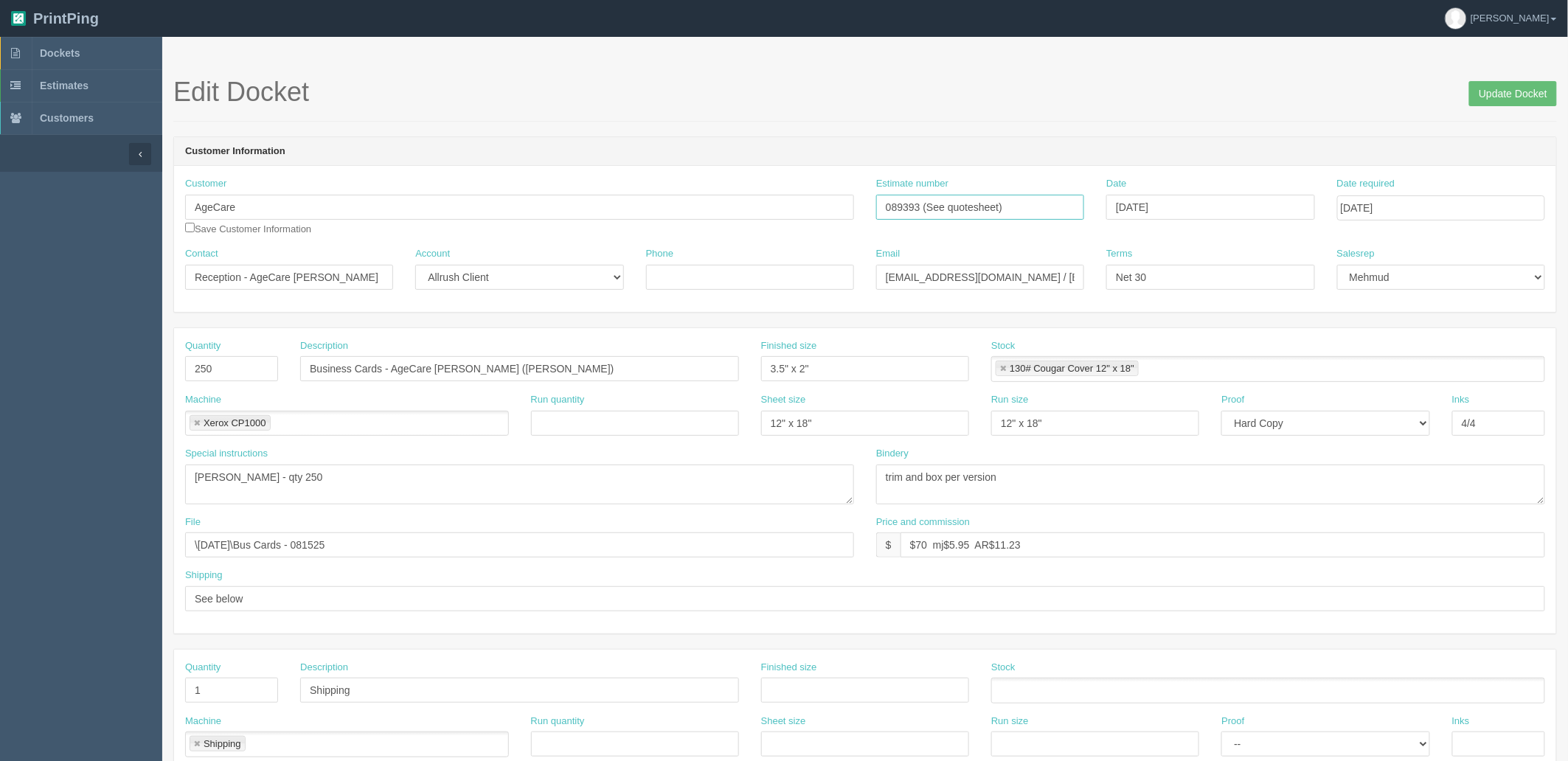
drag, startPoint x: 1026, startPoint y: 199, endPoint x: 677, endPoint y: 195, distance: 349.0
click at [678, 195] on div "Customer AgeCare Save Customer Information Estimate number 089393 (See quoteshe…" at bounding box center [865, 212] width 1382 height 70
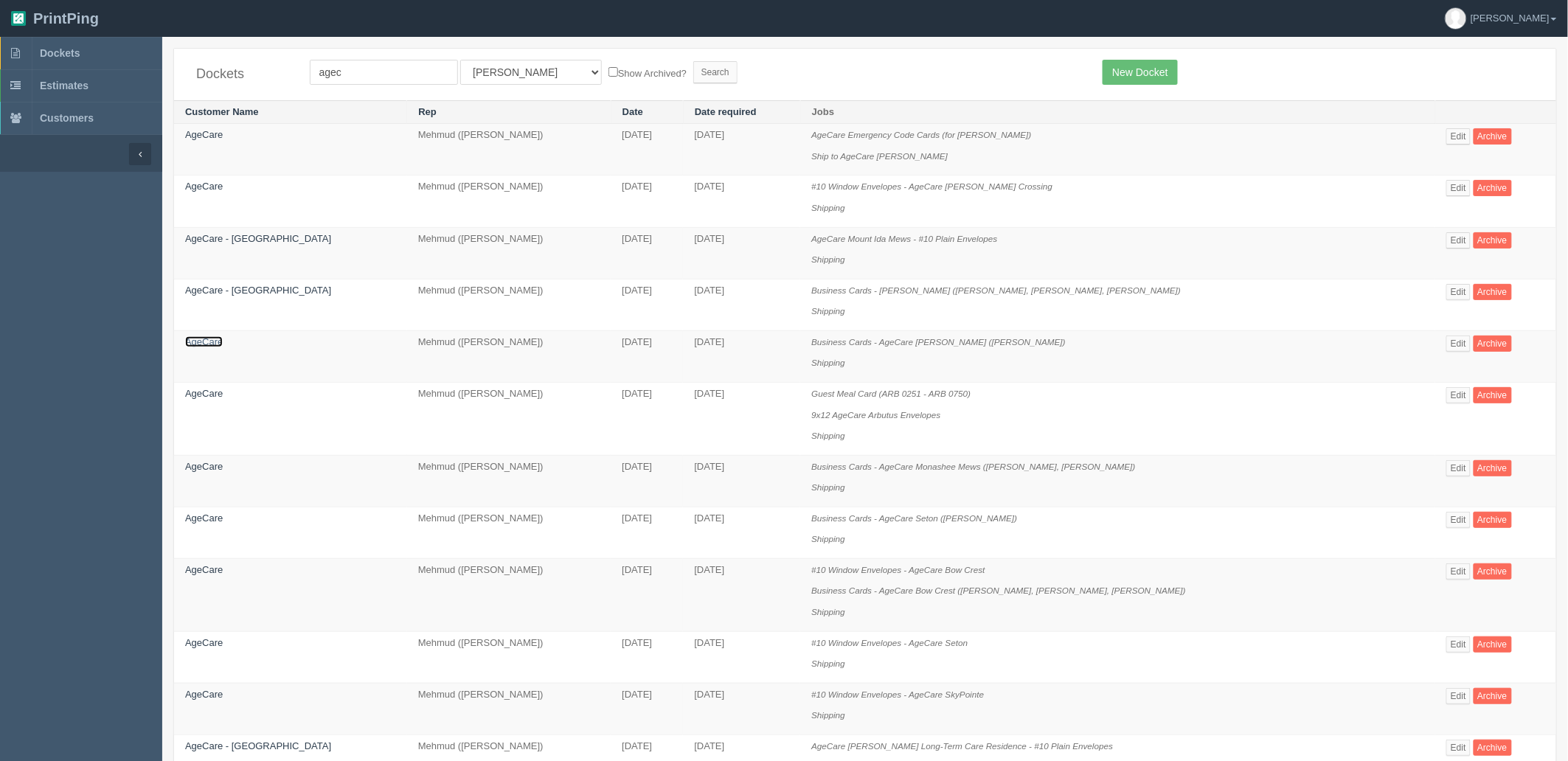
click at [212, 347] on link "AgeCare" at bounding box center [203, 341] width 37 height 11
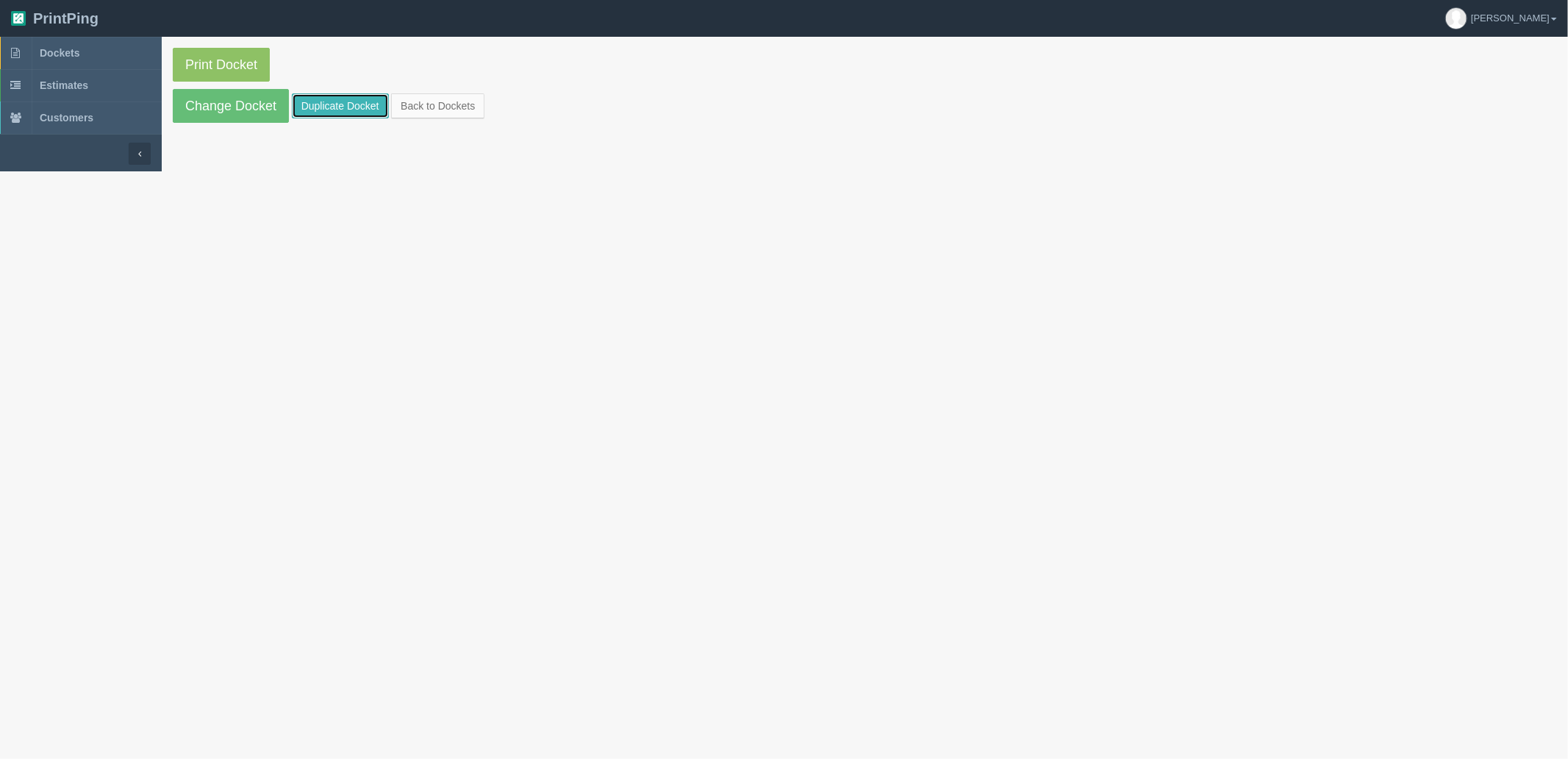
click at [346, 111] on link "Duplicate Docket" at bounding box center [340, 106] width 97 height 25
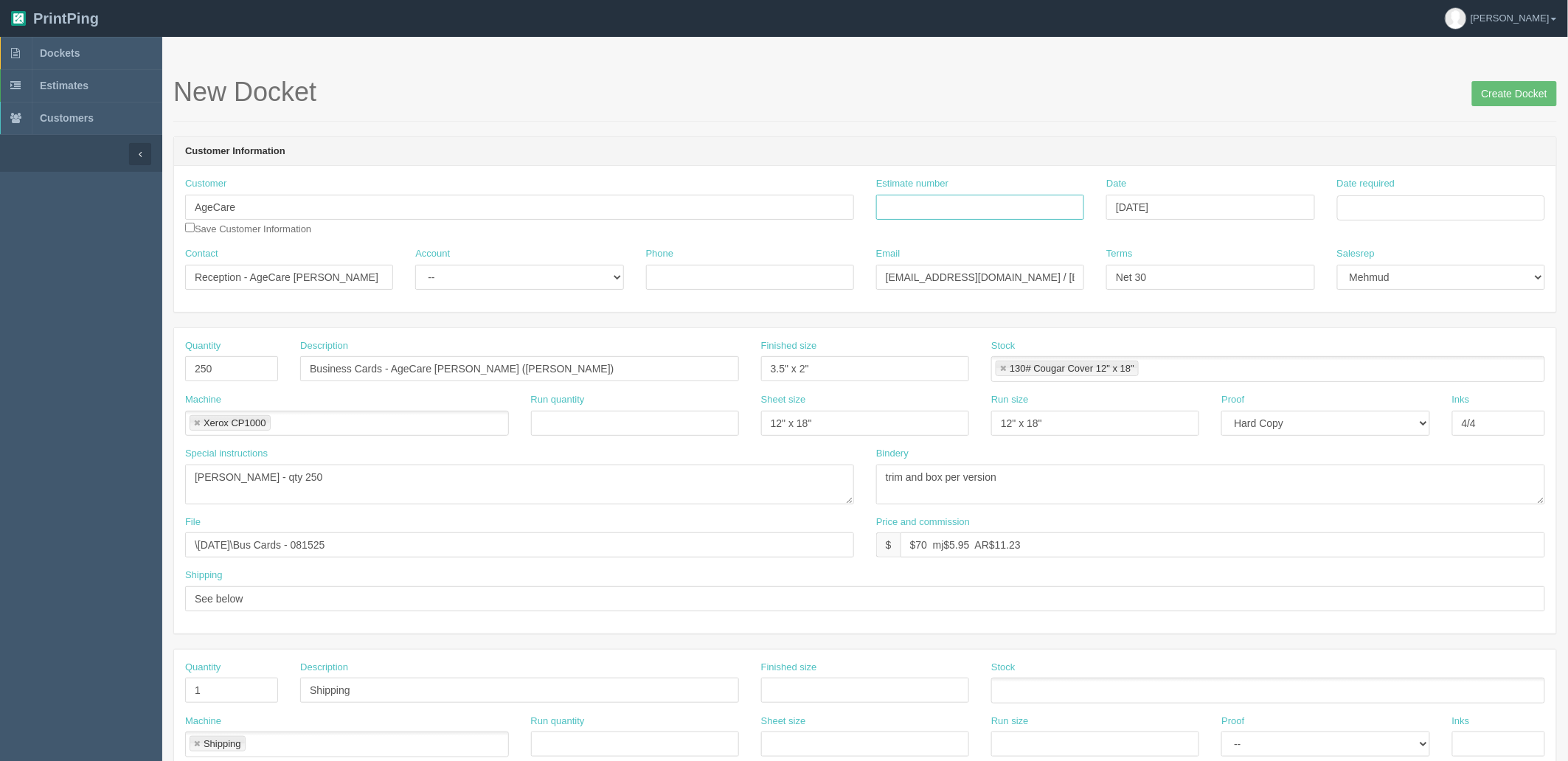
drag, startPoint x: 974, startPoint y: 202, endPoint x: 1133, endPoint y: 214, distance: 159.5
click at [974, 202] on input "Estimate number" at bounding box center [980, 207] width 208 height 25
paste input "089393 (See quotesheet)"
type input "089393 (See quotesheet)"
drag, startPoint x: 1419, startPoint y: 199, endPoint x: 1399, endPoint y: 291, distance: 94.1
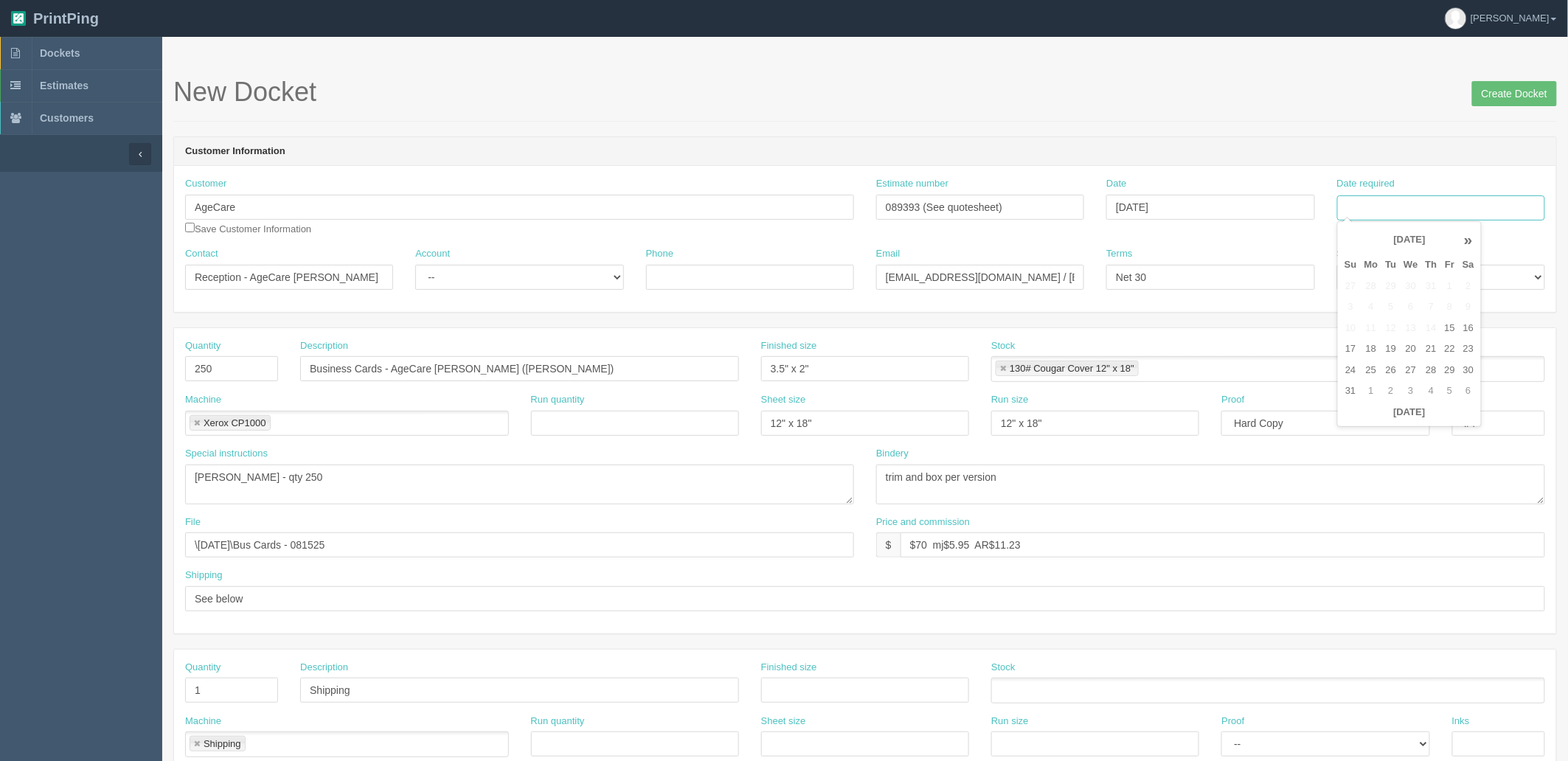
click at [1419, 199] on input "Date required" at bounding box center [1441, 207] width 208 height 25
click at [1392, 365] on td "26" at bounding box center [1391, 371] width 18 height 22
type input "August 26, 2025"
click at [1228, 138] on header "Customer Information" at bounding box center [865, 152] width 1382 height 30
drag, startPoint x: 492, startPoint y: 366, endPoint x: 561, endPoint y: 372, distance: 69.3
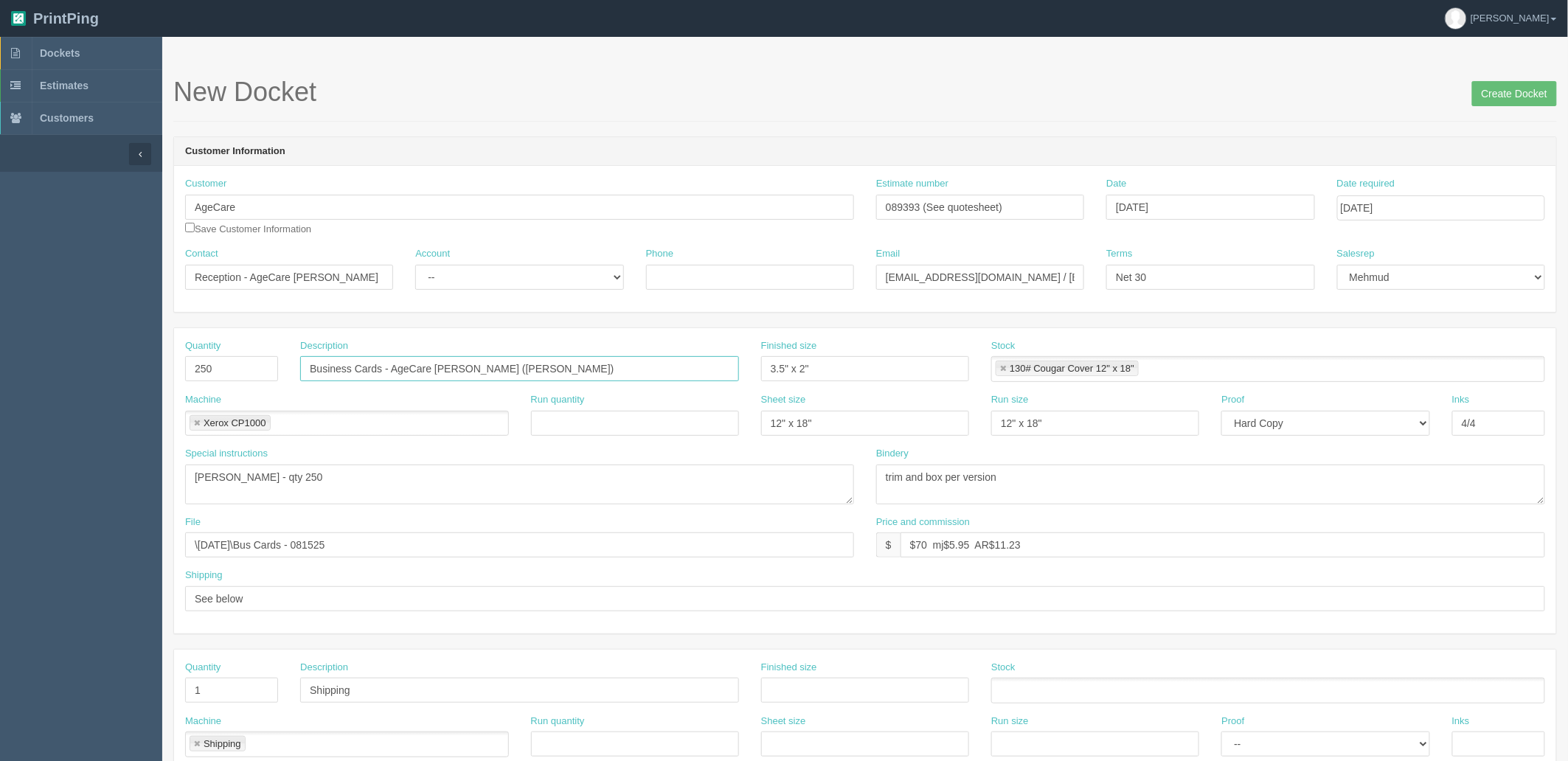
click at [561, 372] on input "Business Cards - AgeCare [PERSON_NAME] ([PERSON_NAME])" at bounding box center [520, 368] width 439 height 25
paste input "Dana Brown"
type input "Business Cards - AgeCare Sun Rivers (Dana Brown)"
drag, startPoint x: 990, startPoint y: 274, endPoint x: 745, endPoint y: 284, distance: 245.2
click at [745, 284] on div "Contact Reception - AgeCare Sun Rivers Account -- Existing Client Allrush Clien…" at bounding box center [865, 274] width 1382 height 54
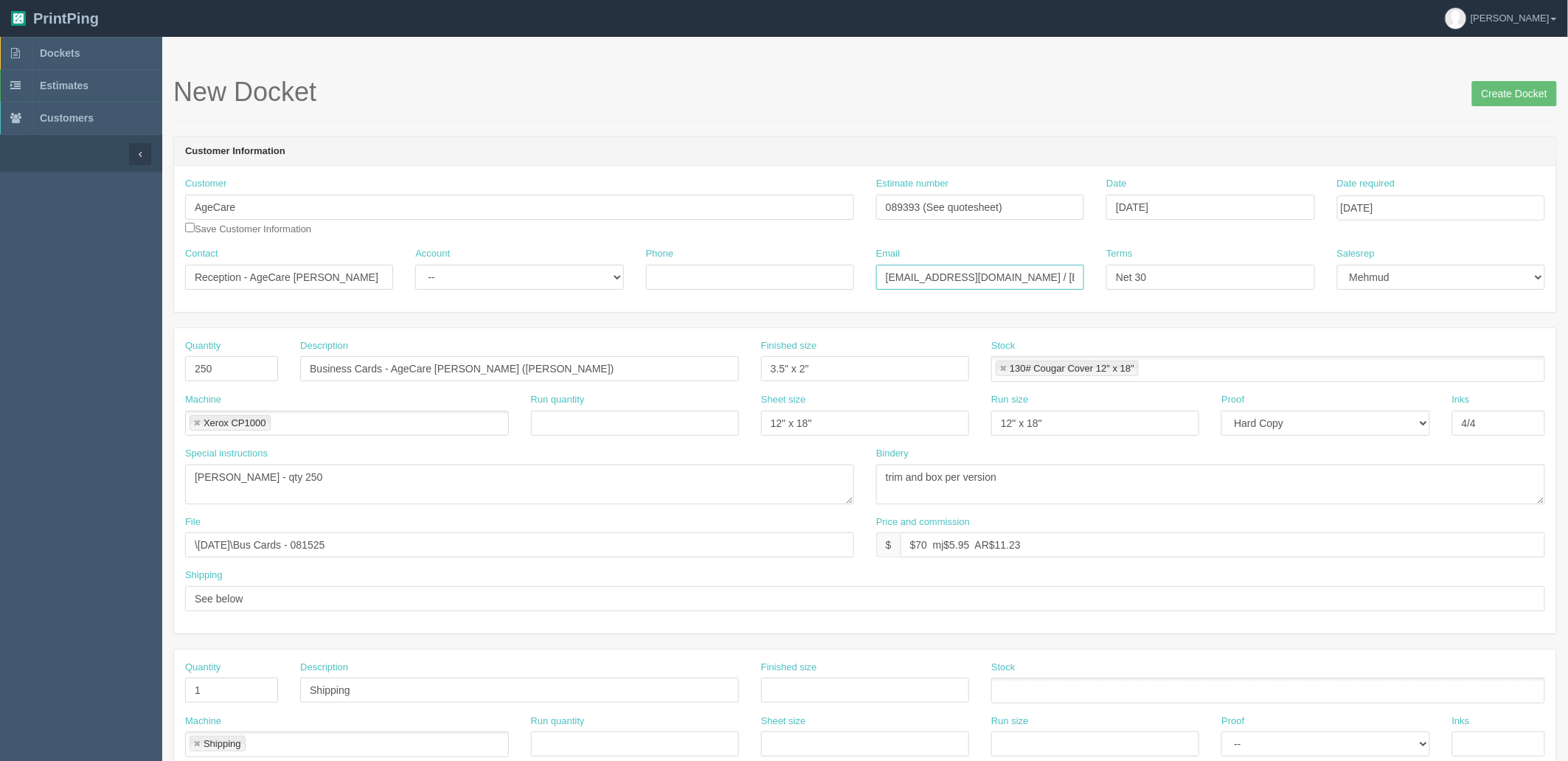
paste input "hcreception"
type input "hcreception@agecare.ca / payables@agecare.ca"
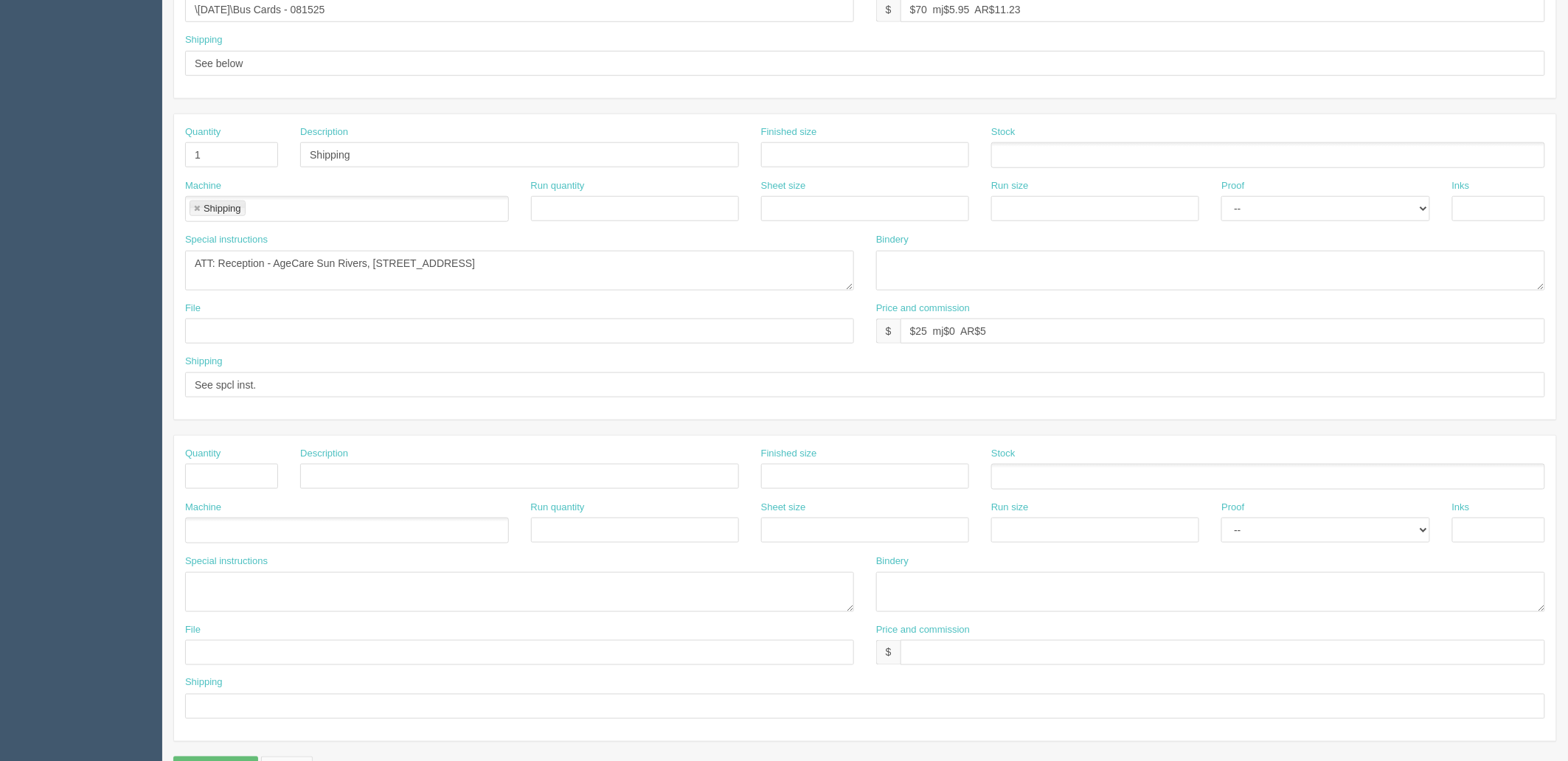
scroll to position [578, 0]
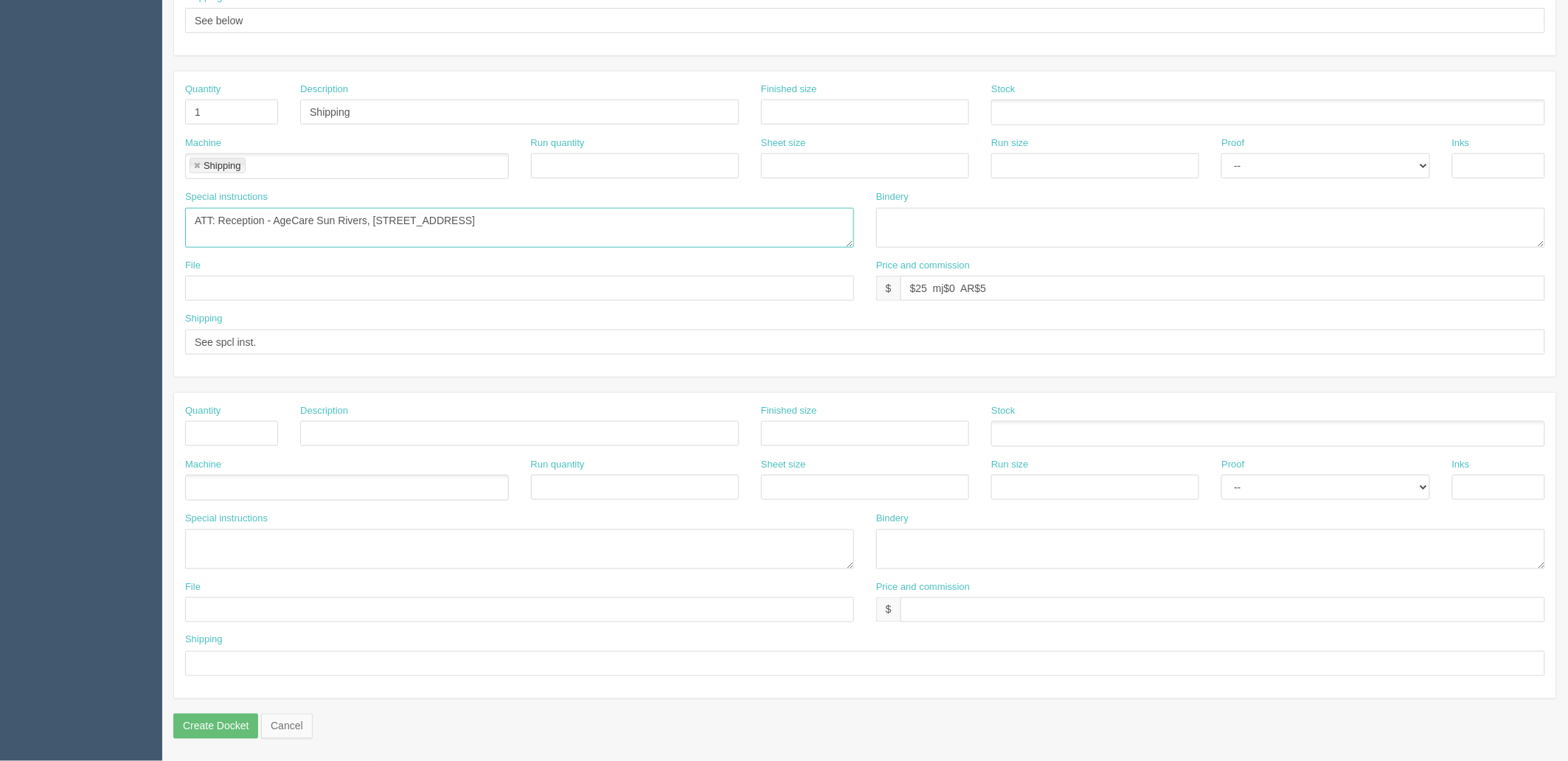
drag, startPoint x: 276, startPoint y: 215, endPoint x: 1359, endPoint y: 215, distance: 1083.0
click at [1359, 215] on div "Special instructions ATT: Reception - AgeCare Sun Rivers, 580 Shuswap Road E, K…" at bounding box center [865, 224] width 1382 height 69
paste textarea "Harmony Court 7197 Canada Way Burnaby, BC V5E 4A6"
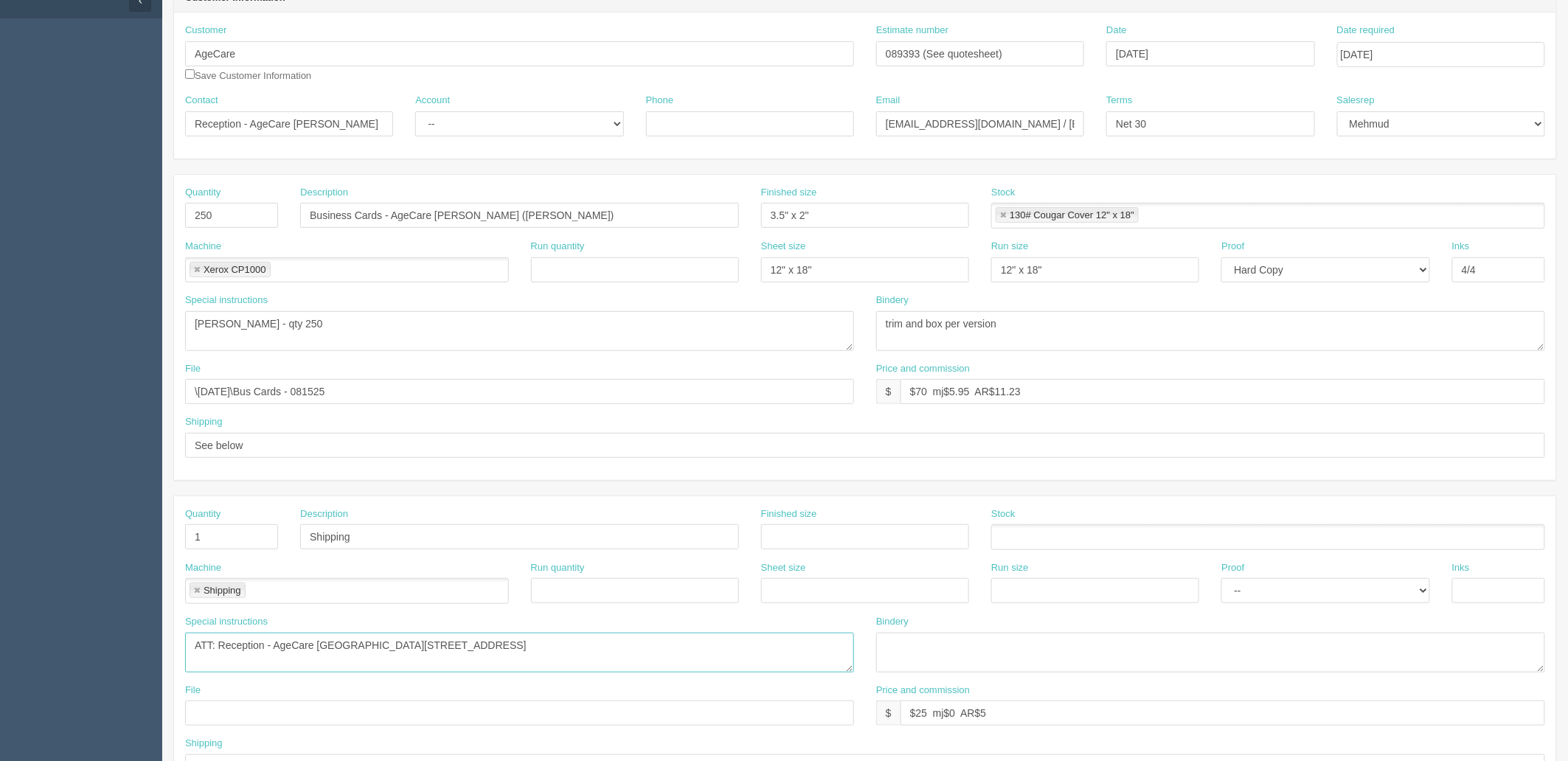
scroll to position [0, 0]
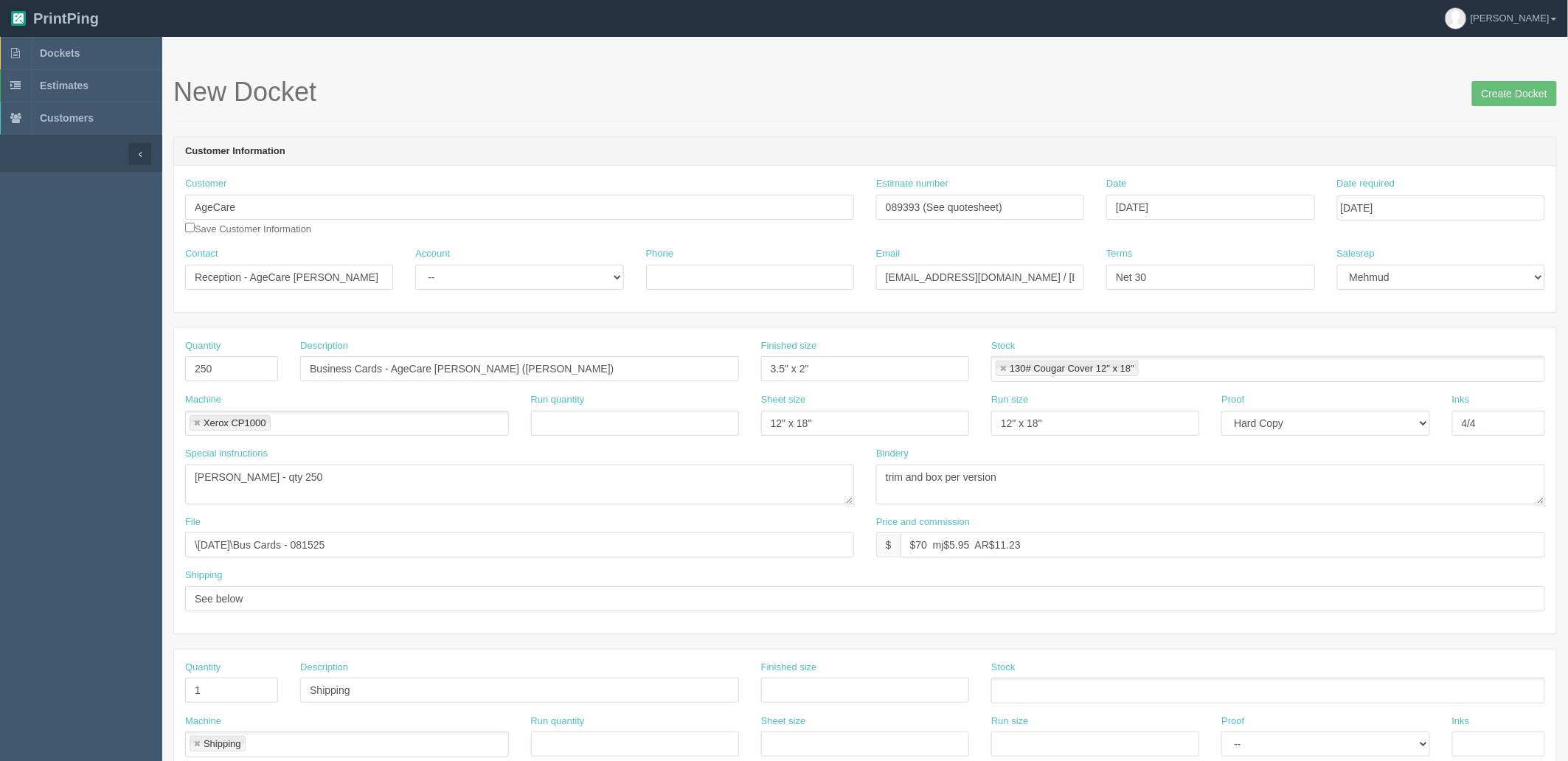
type textarea "ATT: Reception - AgeCare Harmony Court, 7197 Canada Way, Burnaby, BC V5E 4A6"
click at [373, 276] on input "Reception - AgeCare Sun Rivers" at bounding box center [289, 277] width 208 height 25
paste input "Harmony Court"
type input "Reception - AgeCare Harmony Court"
drag, startPoint x: 484, startPoint y: 363, endPoint x: 506, endPoint y: 426, distance: 66.7
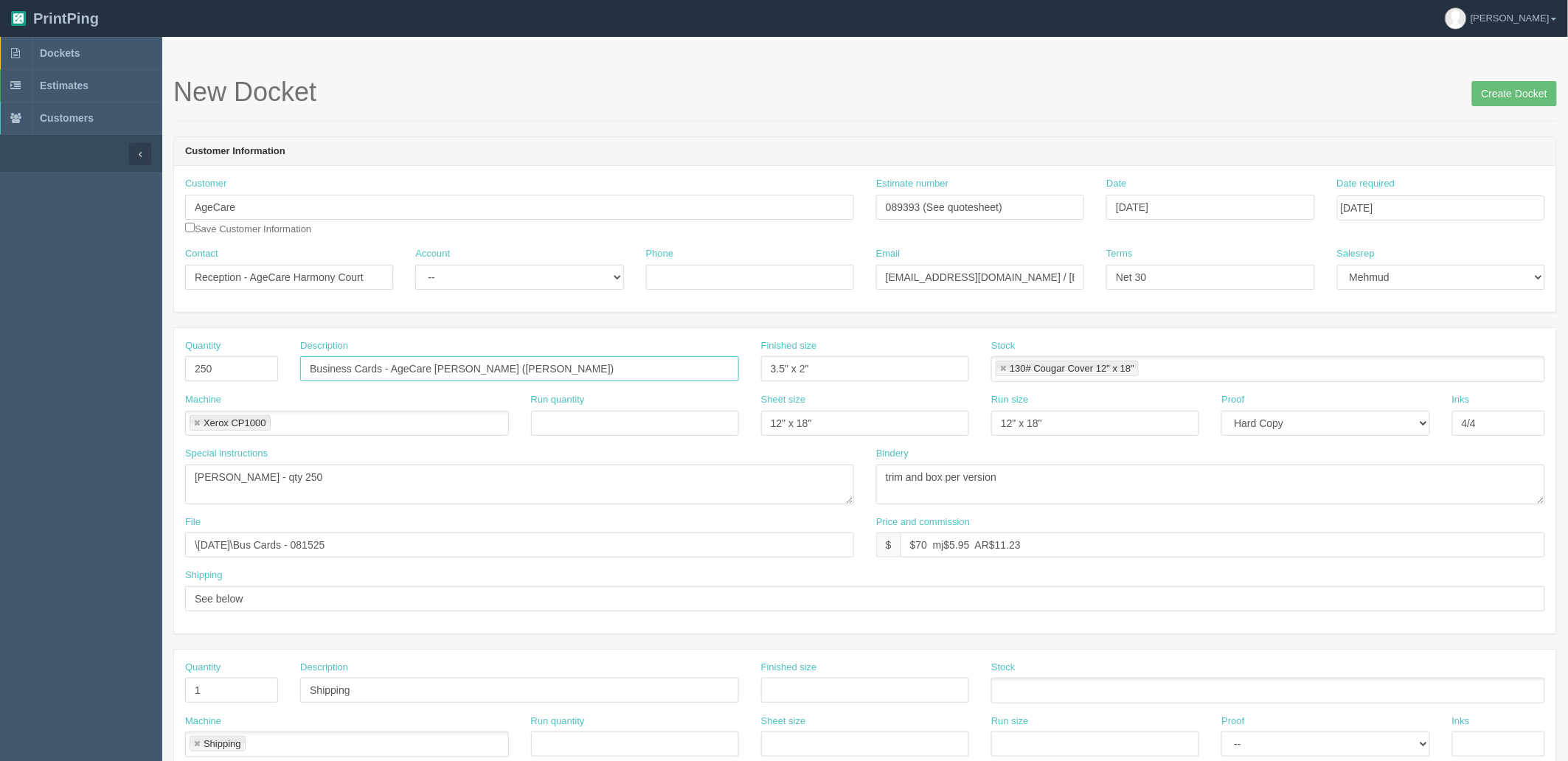
click at [484, 363] on input "Business Cards - AgeCare Sun Rivers (Dana Brown)" at bounding box center [520, 368] width 439 height 25
paste input "Harmony Court"
click at [575, 367] on input "Business Cards - AgeCare Harmony Court (Dana Brown)" at bounding box center [520, 368] width 439 height 25
type input "Business Cards - AgeCare Harmony Court (Dana Brown)"
drag, startPoint x: 268, startPoint y: 476, endPoint x: 101, endPoint y: 475, distance: 167.0
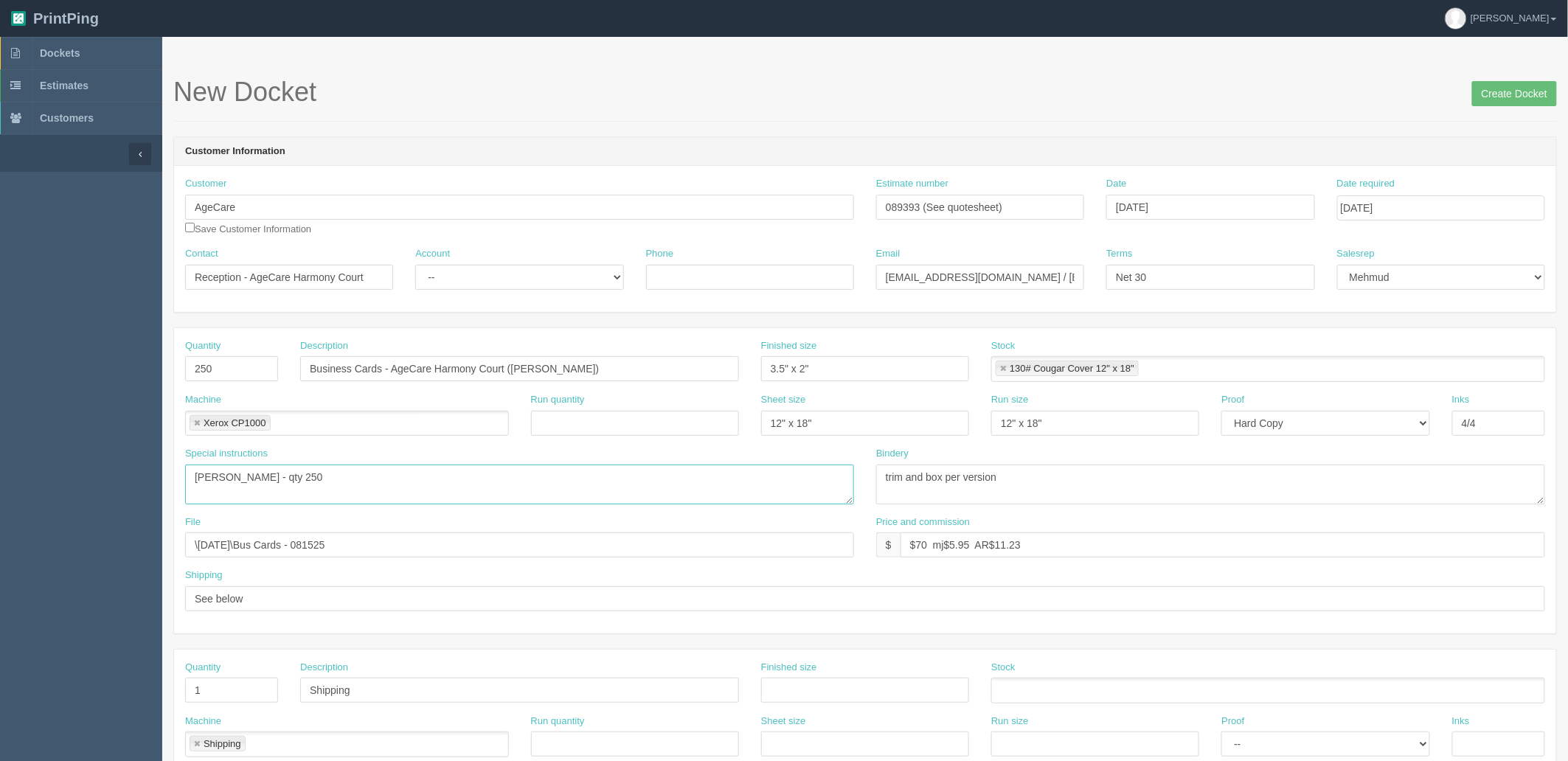
click at [101, 475] on section "Dockets Estimates Customers" at bounding box center [784, 687] width 1568 height 1302
paste textarea "Dana Brown"
type textarea "Dana Brown - qty 250"
click at [480, 276] on select "-- Existing Client Allrush Client Rep Client" at bounding box center [519, 277] width 208 height 25
select select "Allrush Client"
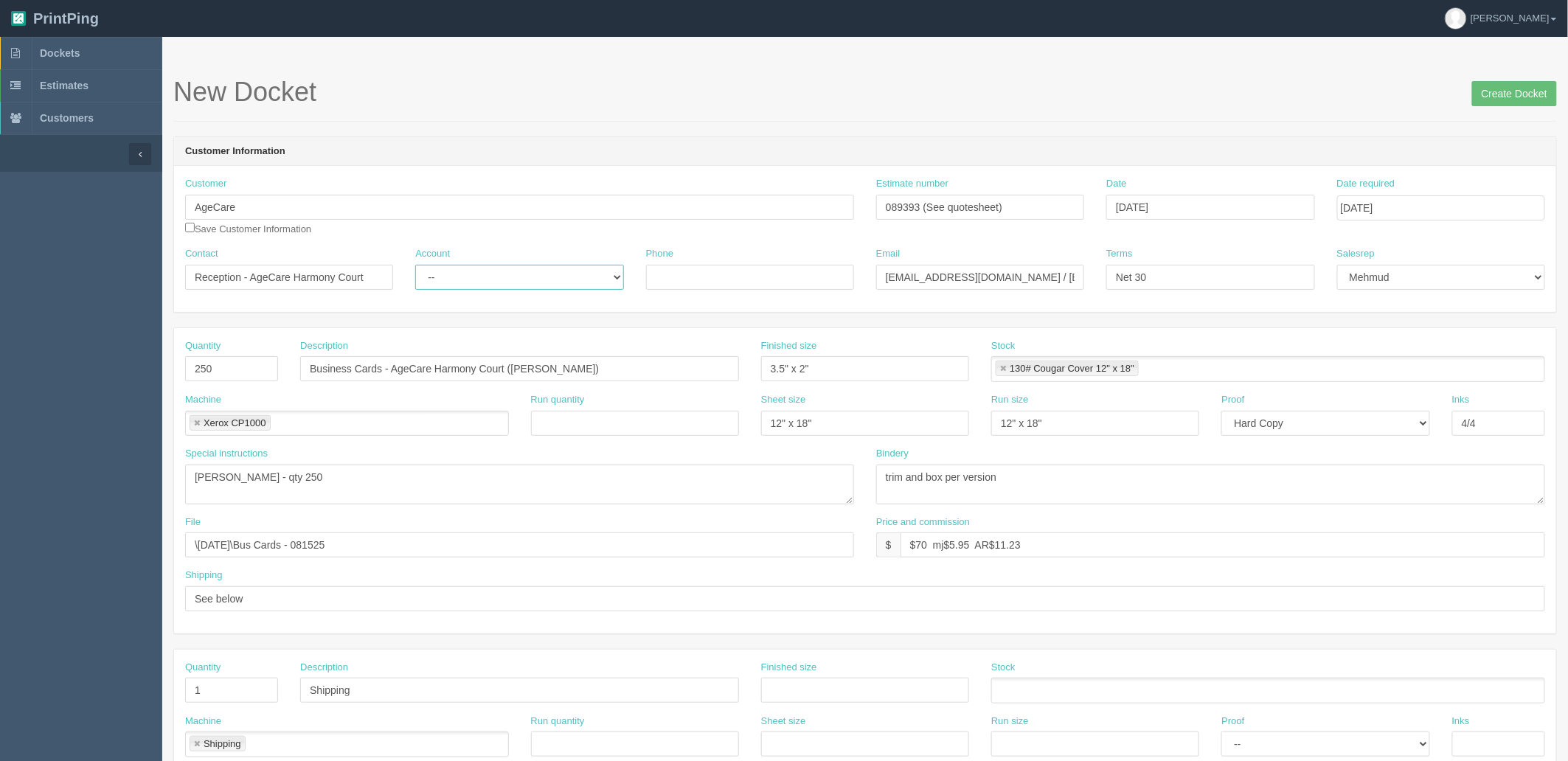
click at [415, 265] on select "-- Existing Client Allrush Client Rep Client" at bounding box center [519, 277] width 208 height 25
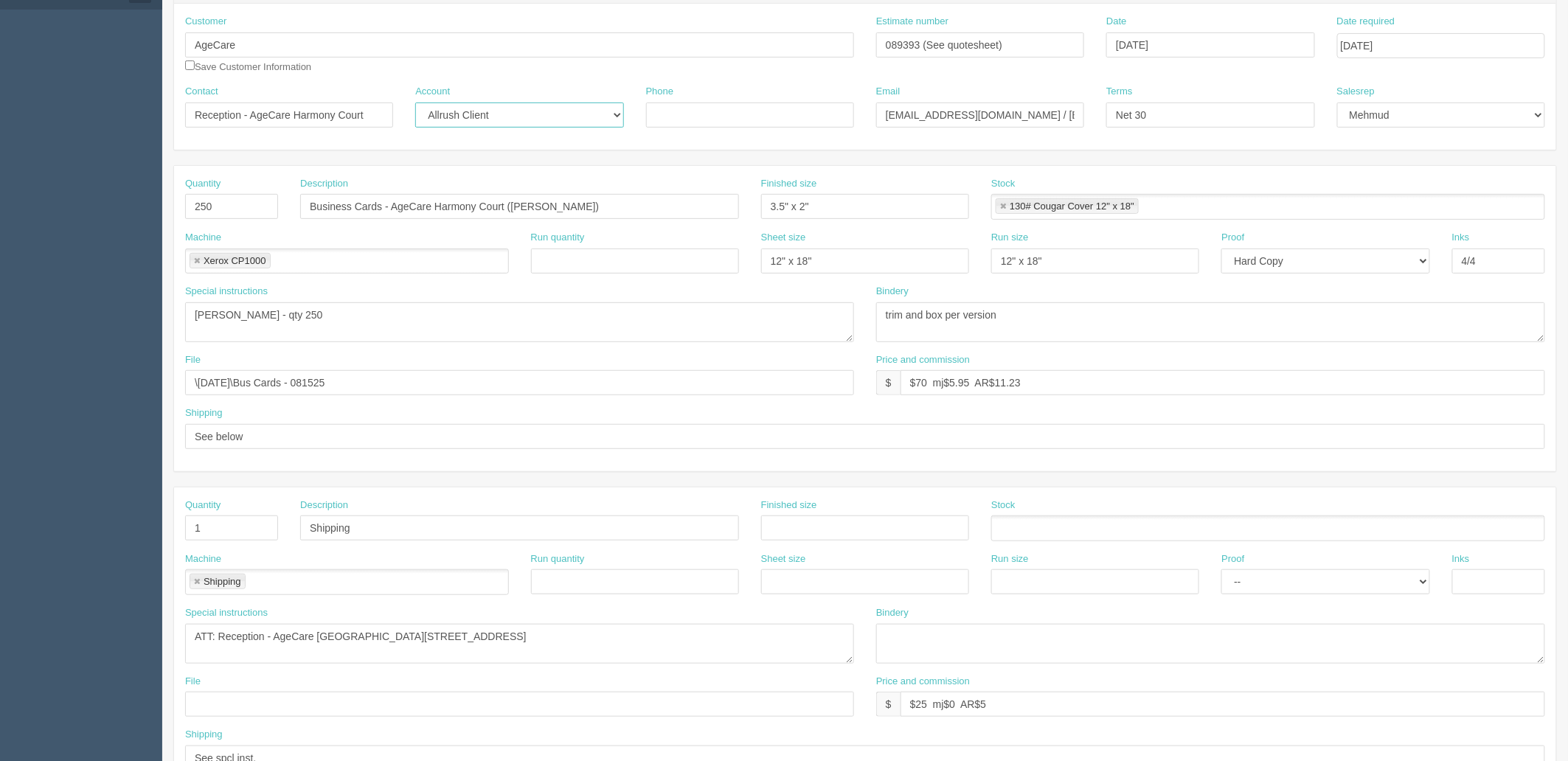
scroll to position [163, 0]
click at [337, 374] on input "\August 2025\Bus Cards - 081525" at bounding box center [520, 381] width 669 height 25
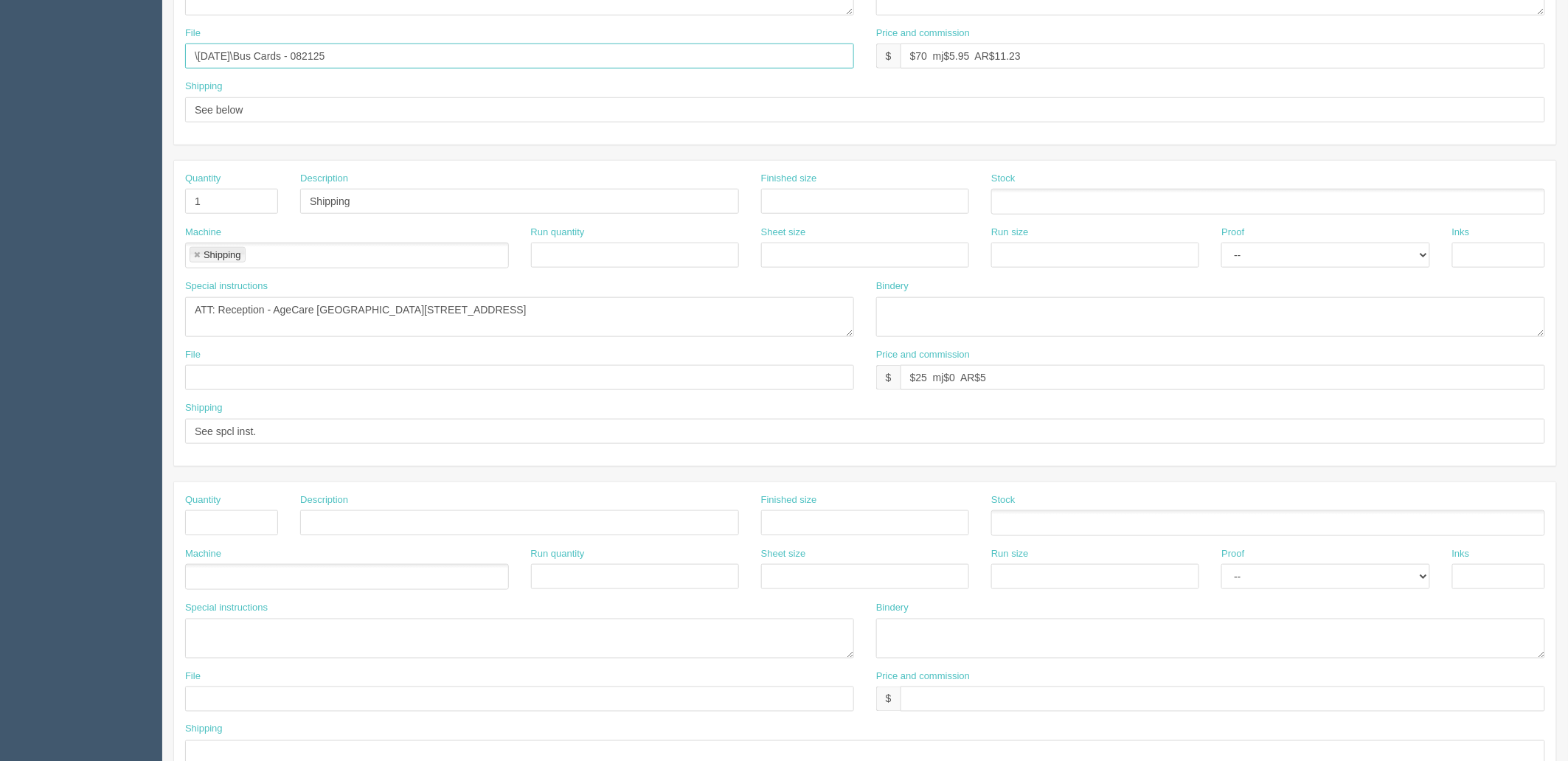
scroll to position [491, 0]
type input "\August 2025\Bus Cards - 082125"
drag, startPoint x: 950, startPoint y: 373, endPoint x: 1994, endPoint y: 373, distance: 1044.0
click at [1567, 373] on html "PrintPing Zack Edit account ( zack@allrush.ca ) Logout Dockets Estimates" at bounding box center [784, 178] width 1568 height 1339
type input "$25 -mj$__________ -AR$____________"
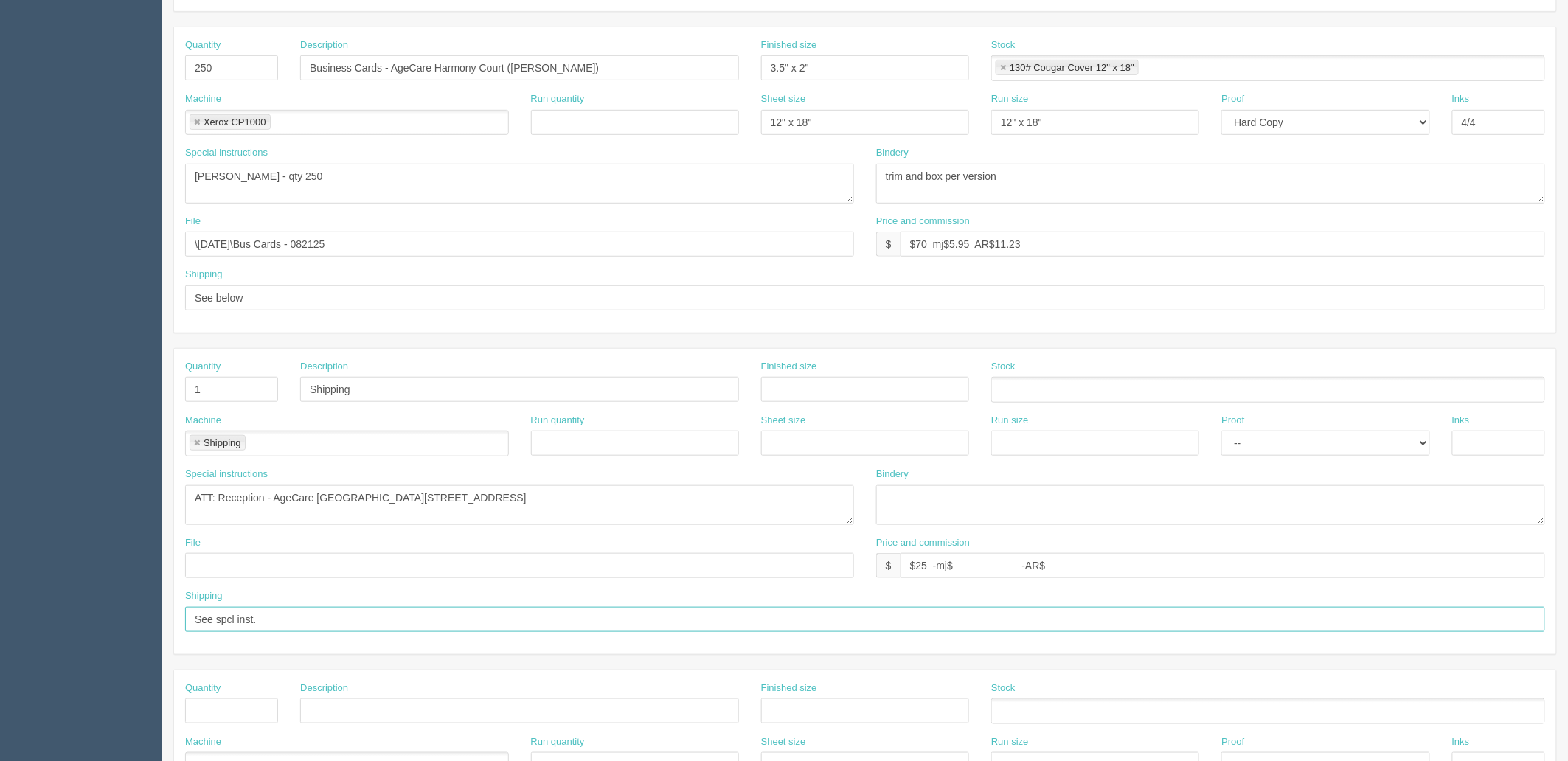
scroll to position [0, 0]
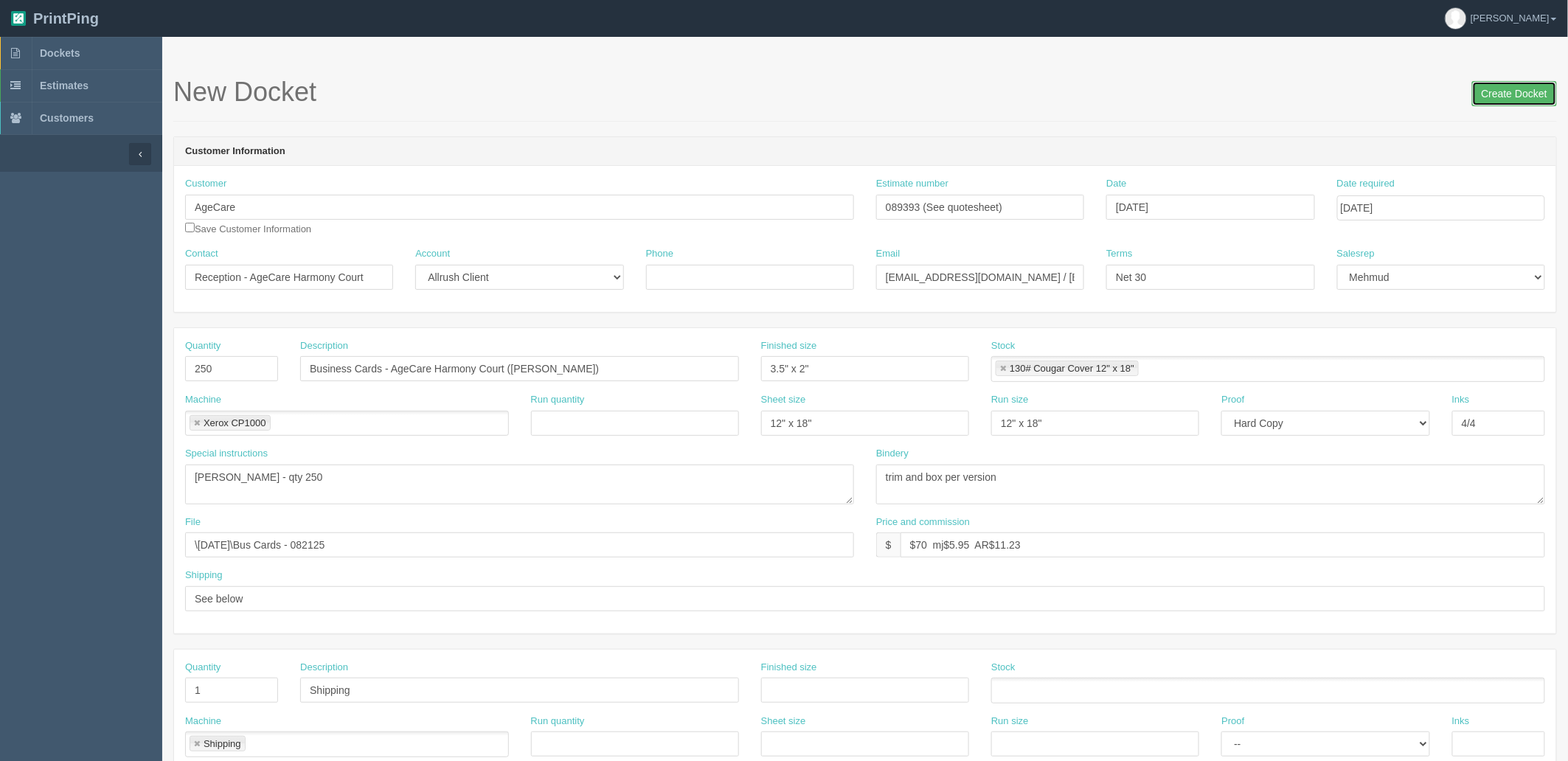
click at [1494, 87] on input "Create Docket" at bounding box center [1515, 94] width 85 height 25
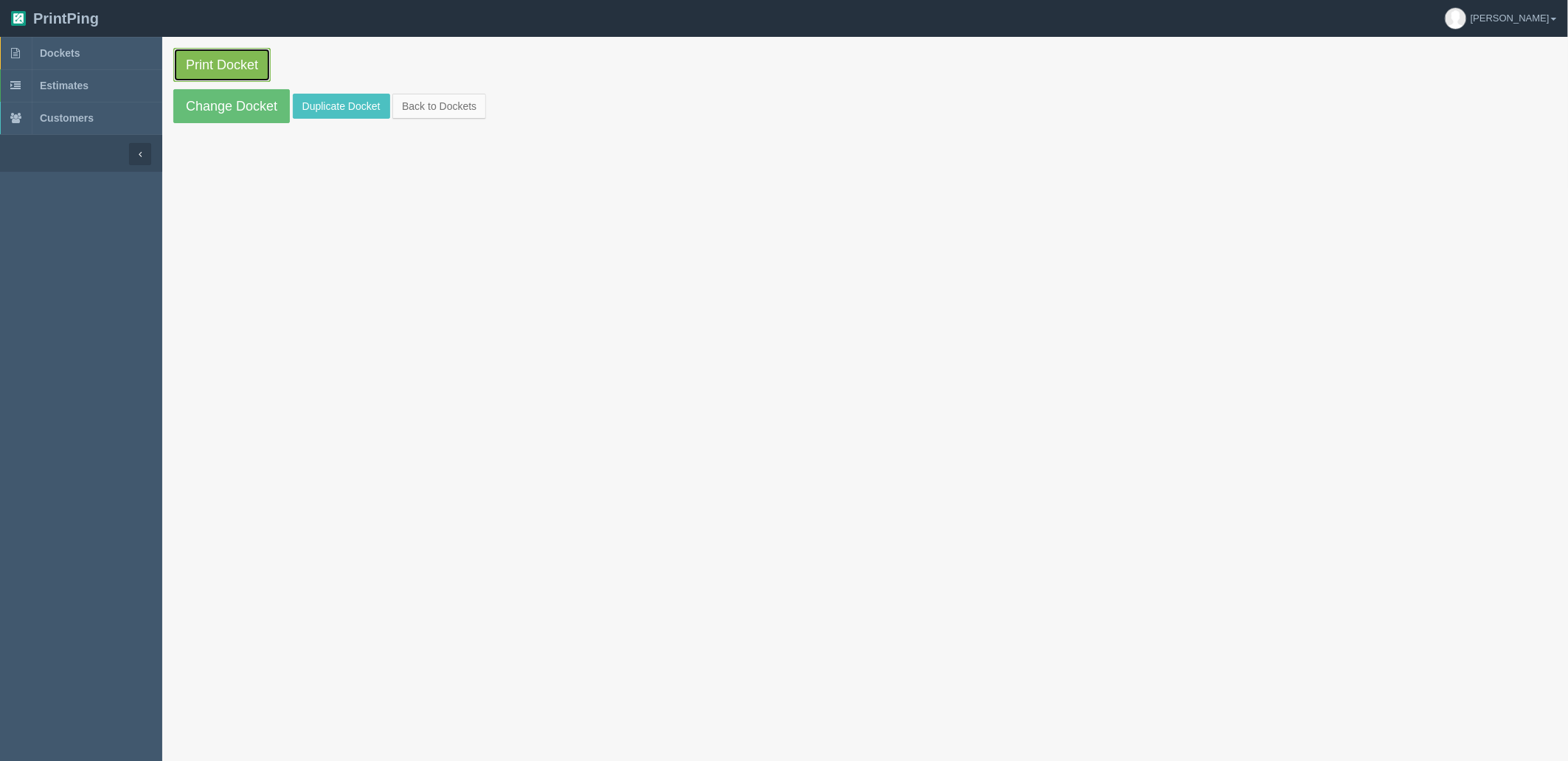
click at [261, 59] on link "Print Docket" at bounding box center [222, 65] width 97 height 34
click at [69, 50] on span "Dockets" at bounding box center [60, 53] width 40 height 12
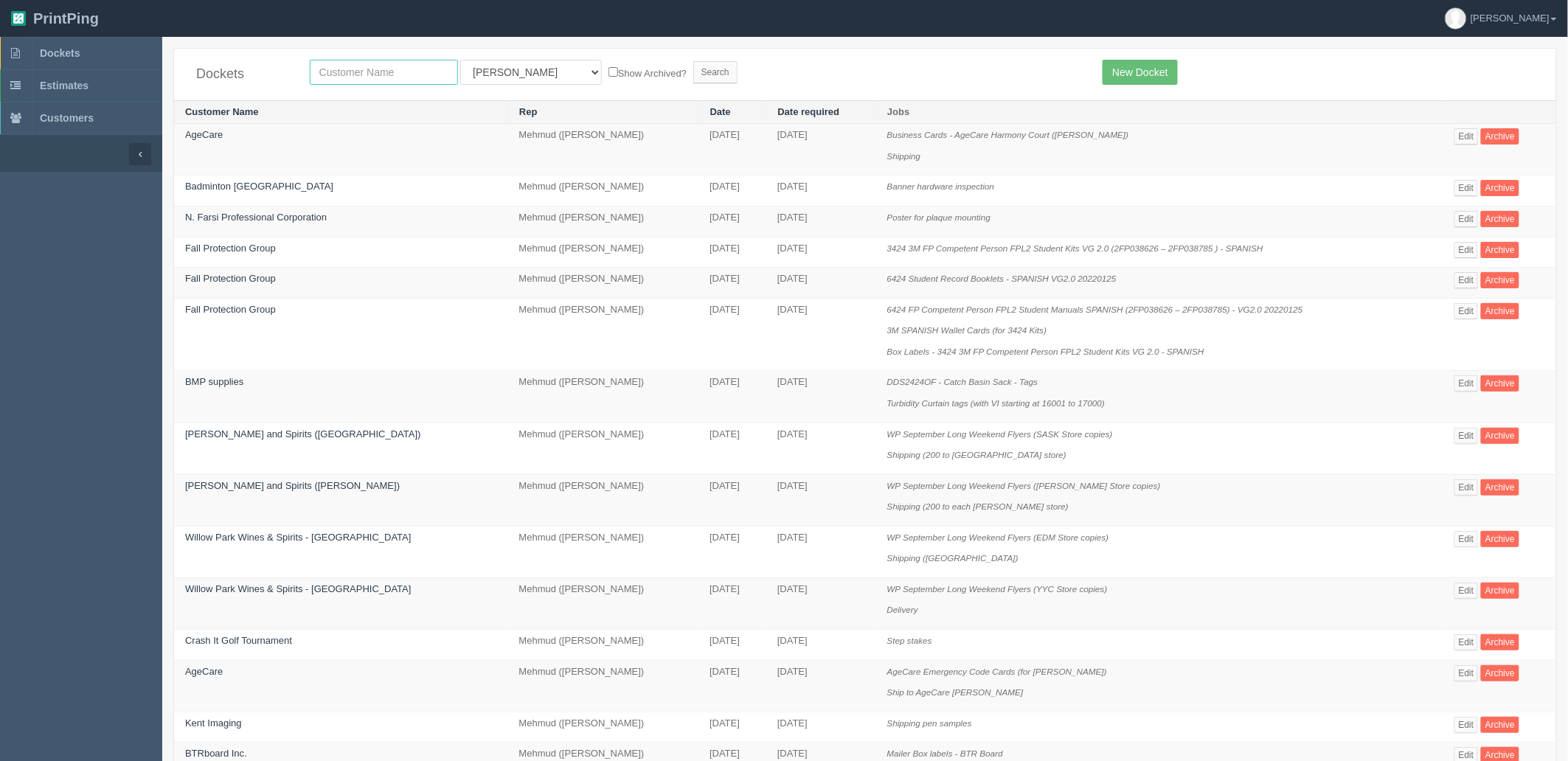
click at [360, 80] on input "text" at bounding box center [383, 72] width 149 height 25
type input "agecare"
click at [693, 61] on input "Search" at bounding box center [715, 72] width 44 height 22
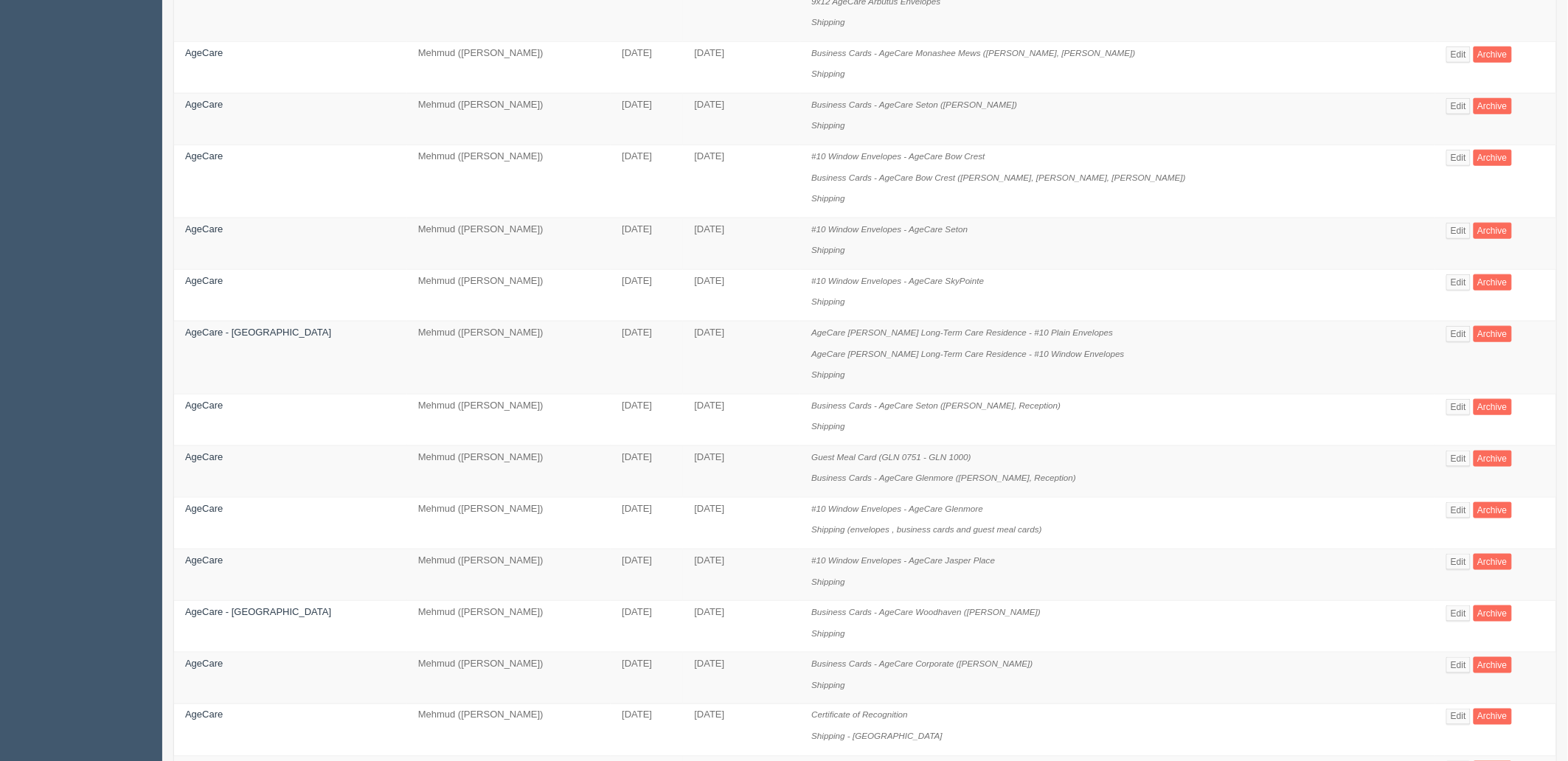
scroll to position [491, 0]
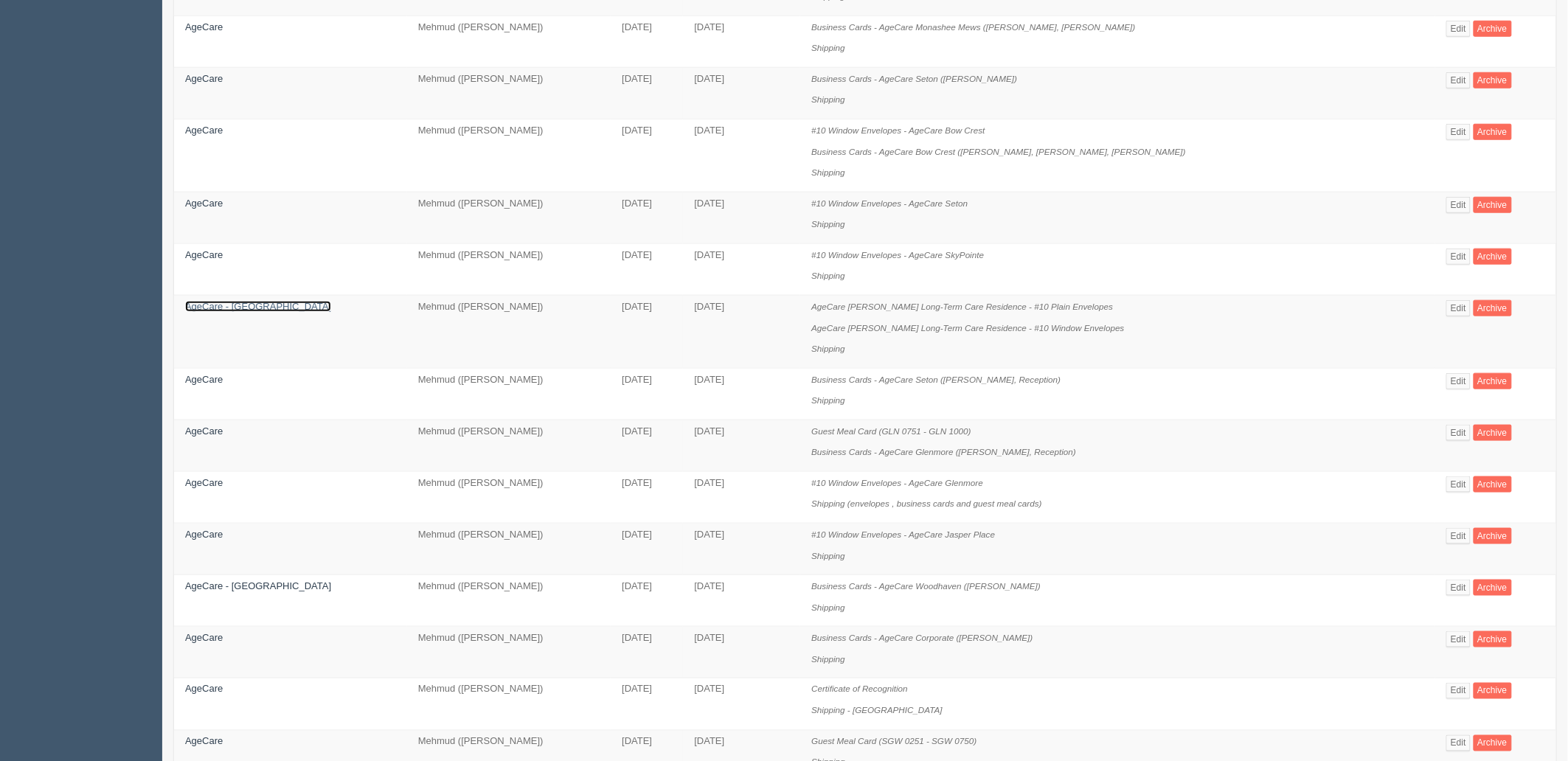
click at [252, 312] on link "AgeCare - [GEOGRAPHIC_DATA]" at bounding box center [258, 306] width 146 height 11
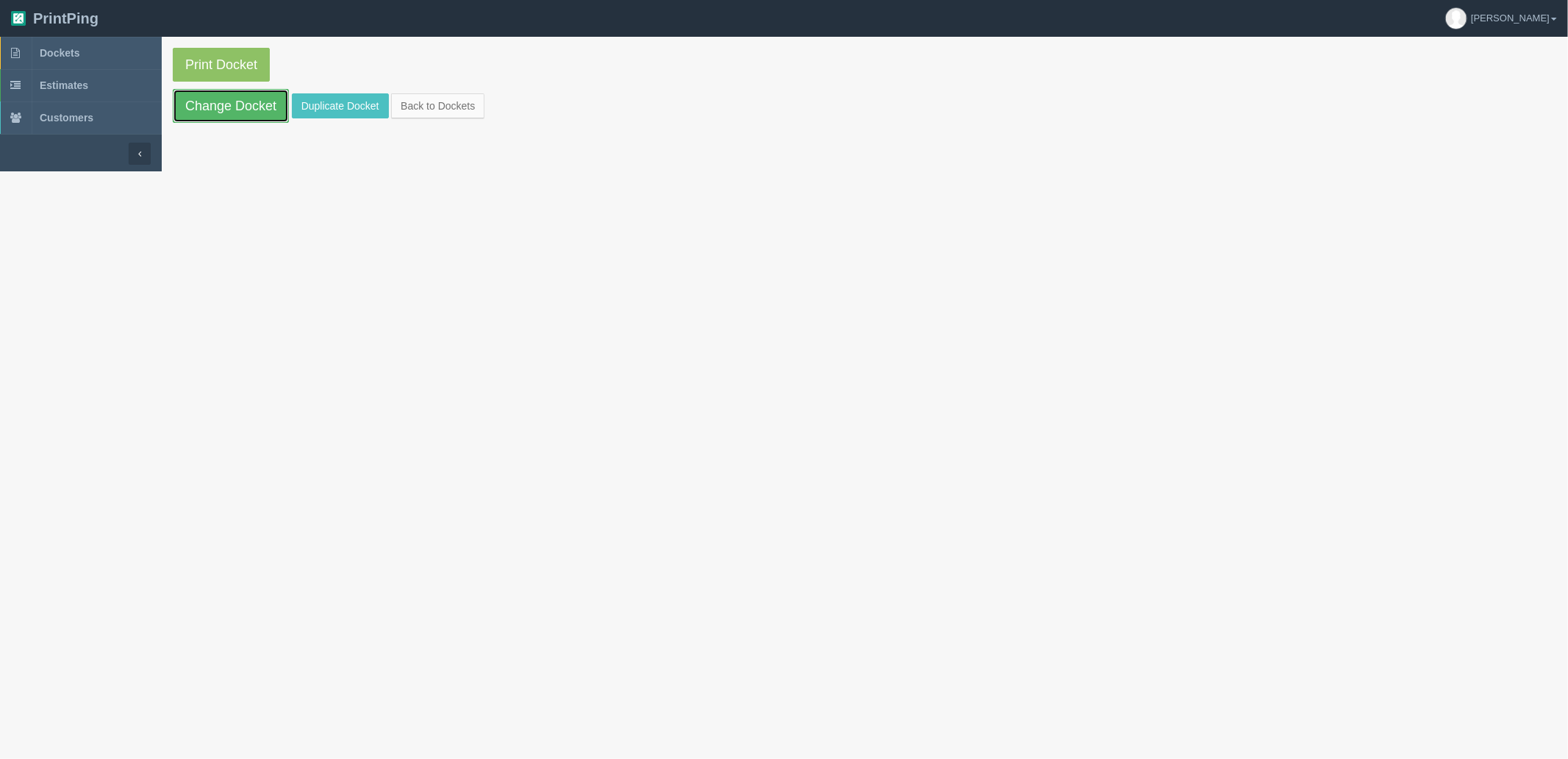
click at [244, 108] on link "Change Docket" at bounding box center [231, 106] width 116 height 34
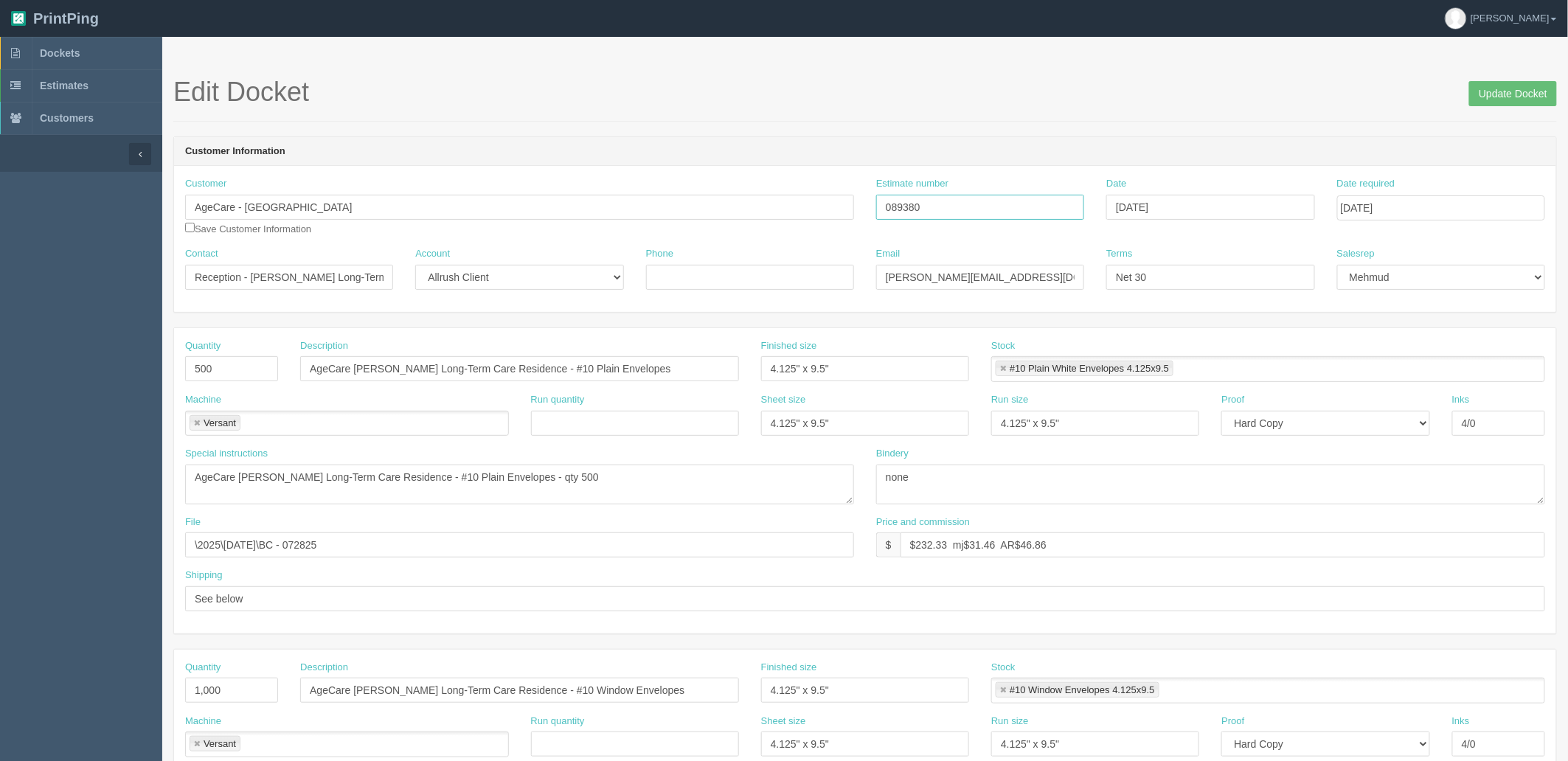
drag, startPoint x: 1029, startPoint y: 202, endPoint x: 706, endPoint y: 195, distance: 323.1
click at [709, 195] on div "Customer AgeCare - Ontario Save Customer Information Estimate number 089380 Dat…" at bounding box center [865, 212] width 1382 height 70
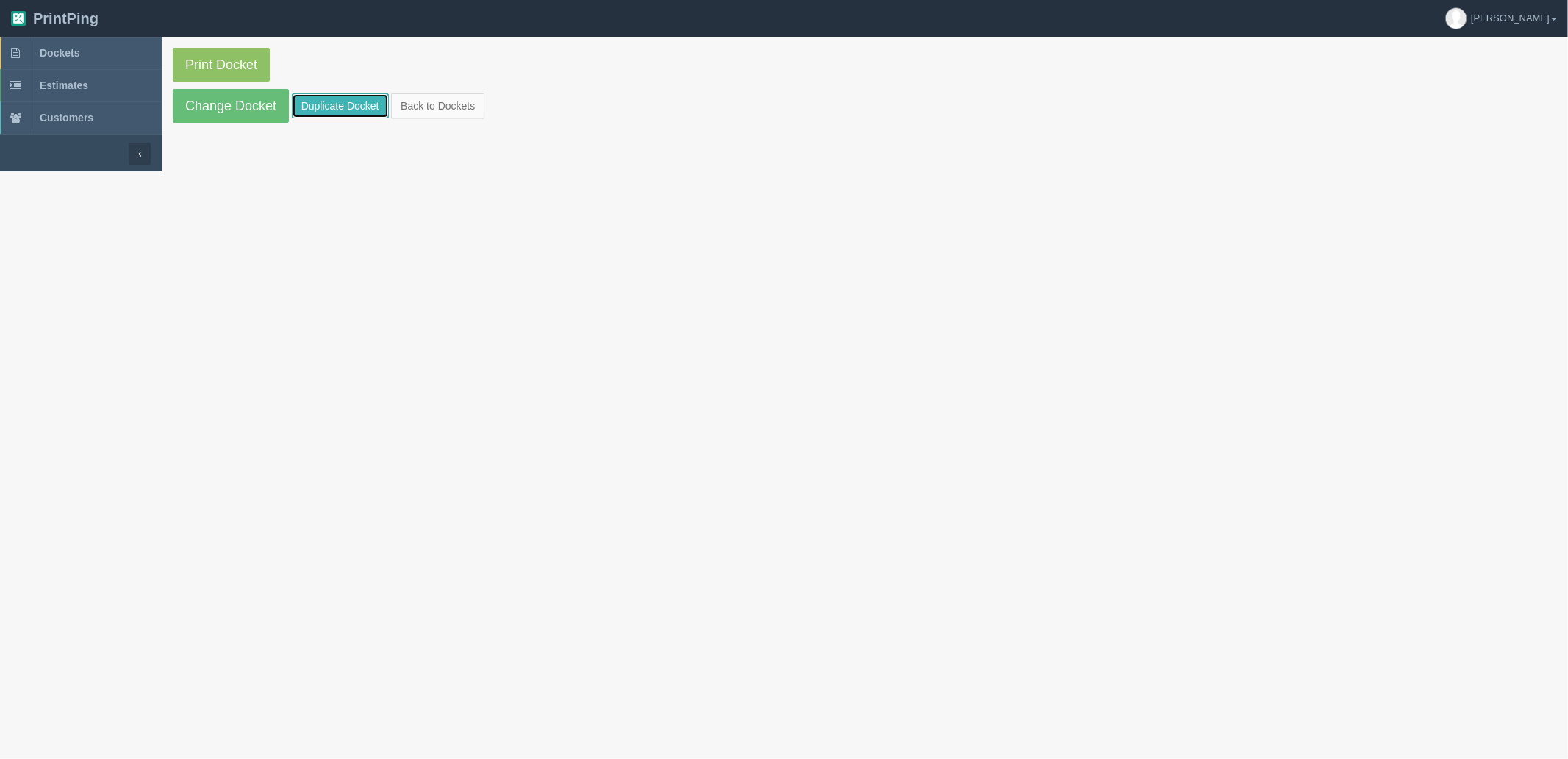
click at [324, 112] on link "Duplicate Docket" at bounding box center [340, 106] width 97 height 25
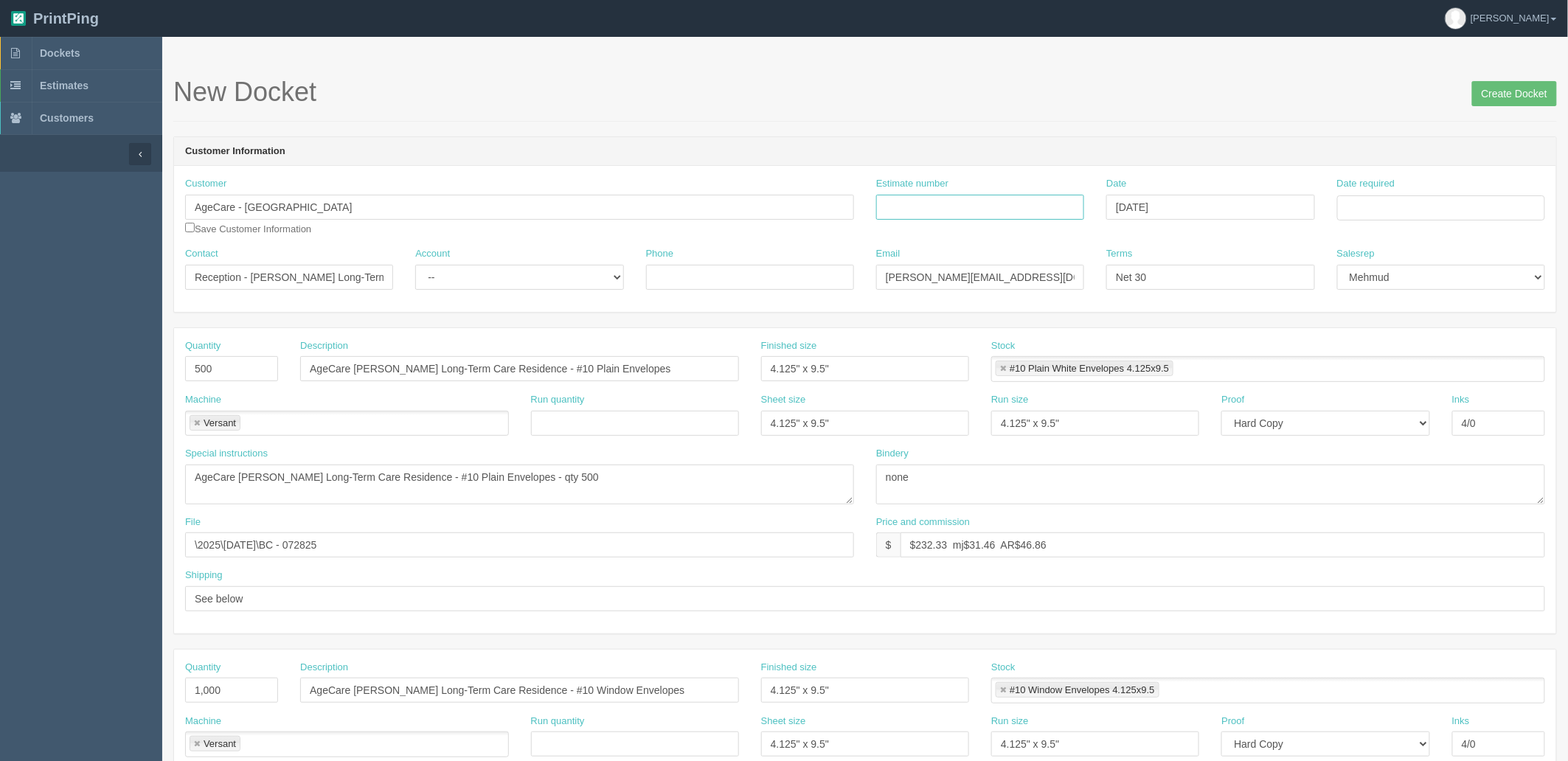
click at [975, 208] on input "Estimate number" at bounding box center [980, 207] width 208 height 25
paste input "089380"
type input "089380"
click at [1417, 209] on input "Date required" at bounding box center [1441, 207] width 208 height 25
click at [1394, 365] on td "26" at bounding box center [1391, 371] width 18 height 22
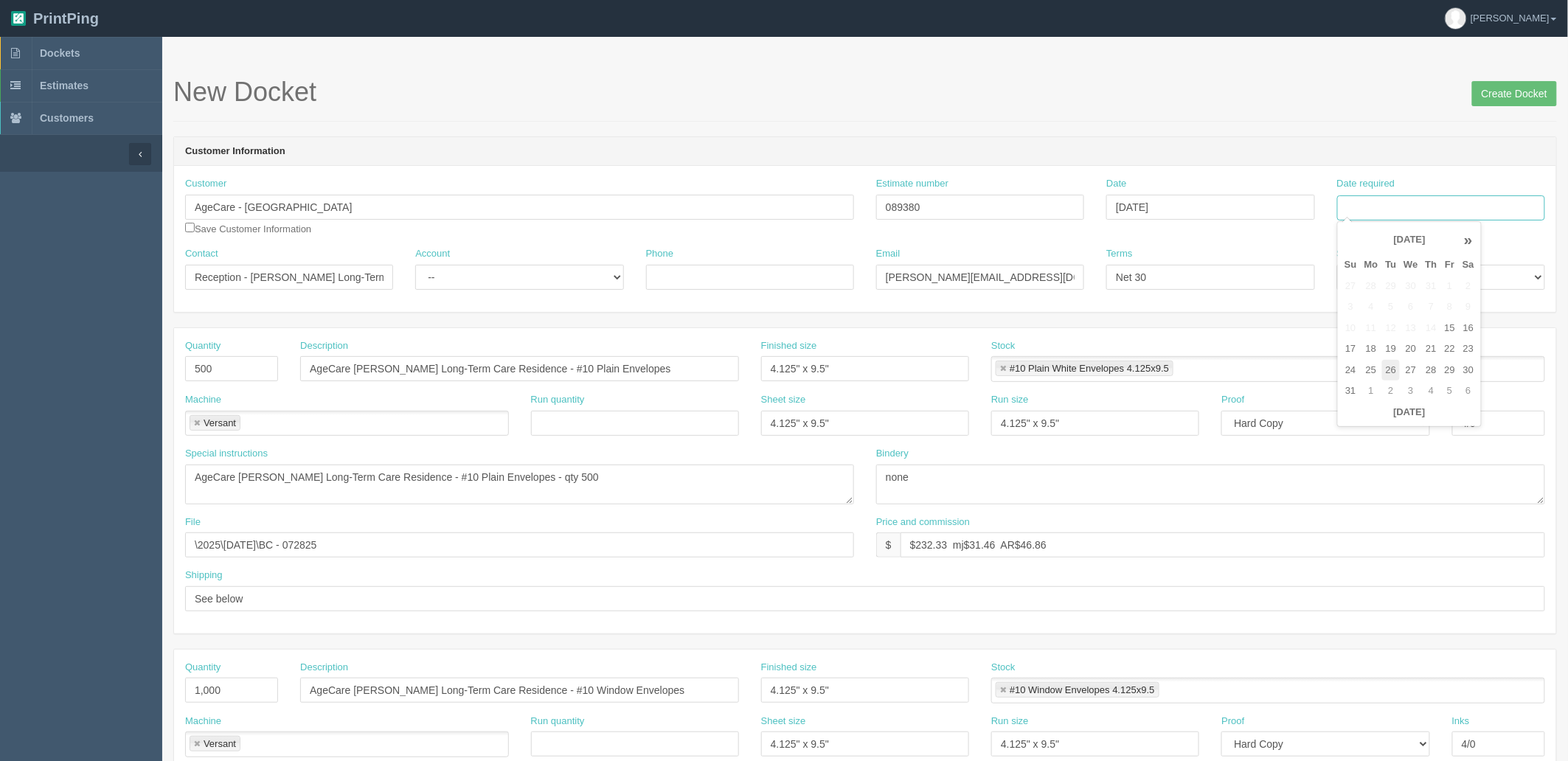
type input "[DATE]"
click at [1310, 107] on div "New Docket Create Docket" at bounding box center [865, 99] width 1384 height 44
drag, startPoint x: 238, startPoint y: 202, endPoint x: 593, endPoint y: 202, distance: 355.0
click at [593, 202] on input "AgeCare - [GEOGRAPHIC_DATA]" at bounding box center [520, 207] width 669 height 25
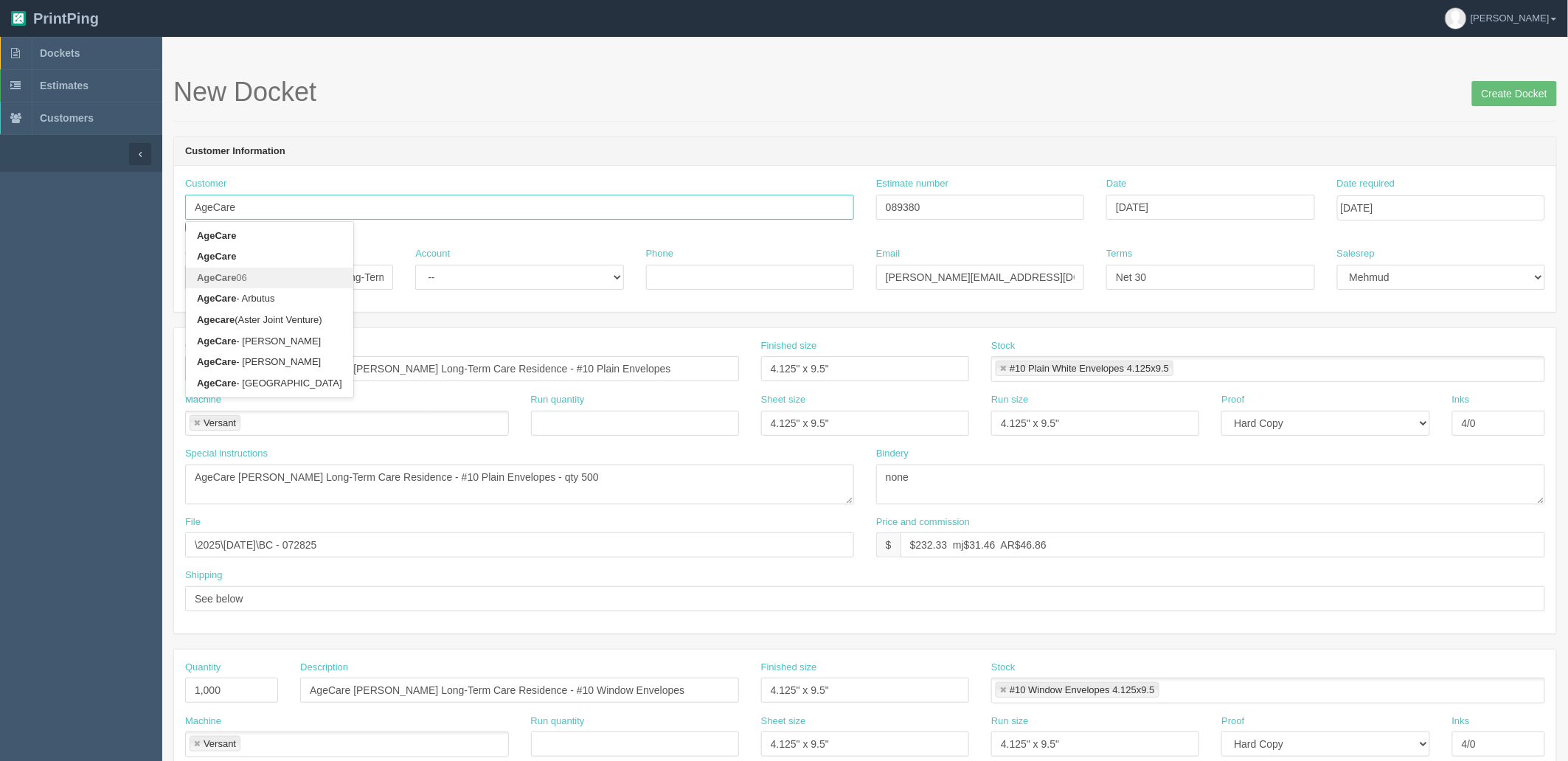
type input "AgeCare"
drag, startPoint x: 349, startPoint y: 273, endPoint x: 310, endPoint y: 282, distance: 40.0
click at [350, 273] on input "Reception - Gibson Long-Term Care Residence" at bounding box center [289, 277] width 208 height 25
drag, startPoint x: 253, startPoint y: 276, endPoint x: 993, endPoint y: 258, distance: 740.2
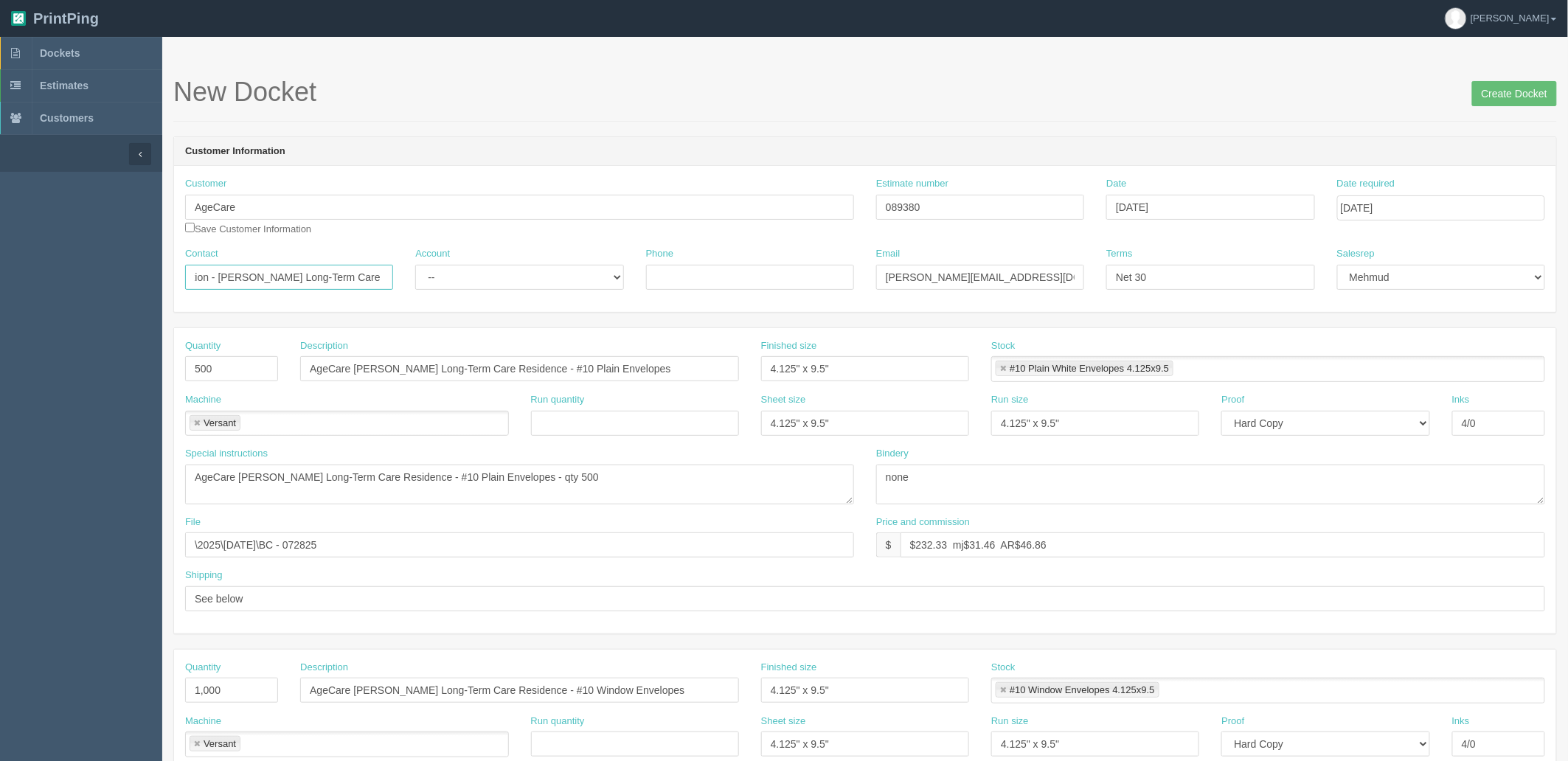
click at [993, 258] on div "Contact Reception - Gibson Long-Term Care Residence Account -- Existing Client …" at bounding box center [865, 274] width 1382 height 54
paste input "Valleyview"
drag, startPoint x: 249, startPoint y: 277, endPoint x: 263, endPoint y: 282, distance: 14.9
click at [249, 276] on input "Reception - Valleyview" at bounding box center [289, 277] width 208 height 25
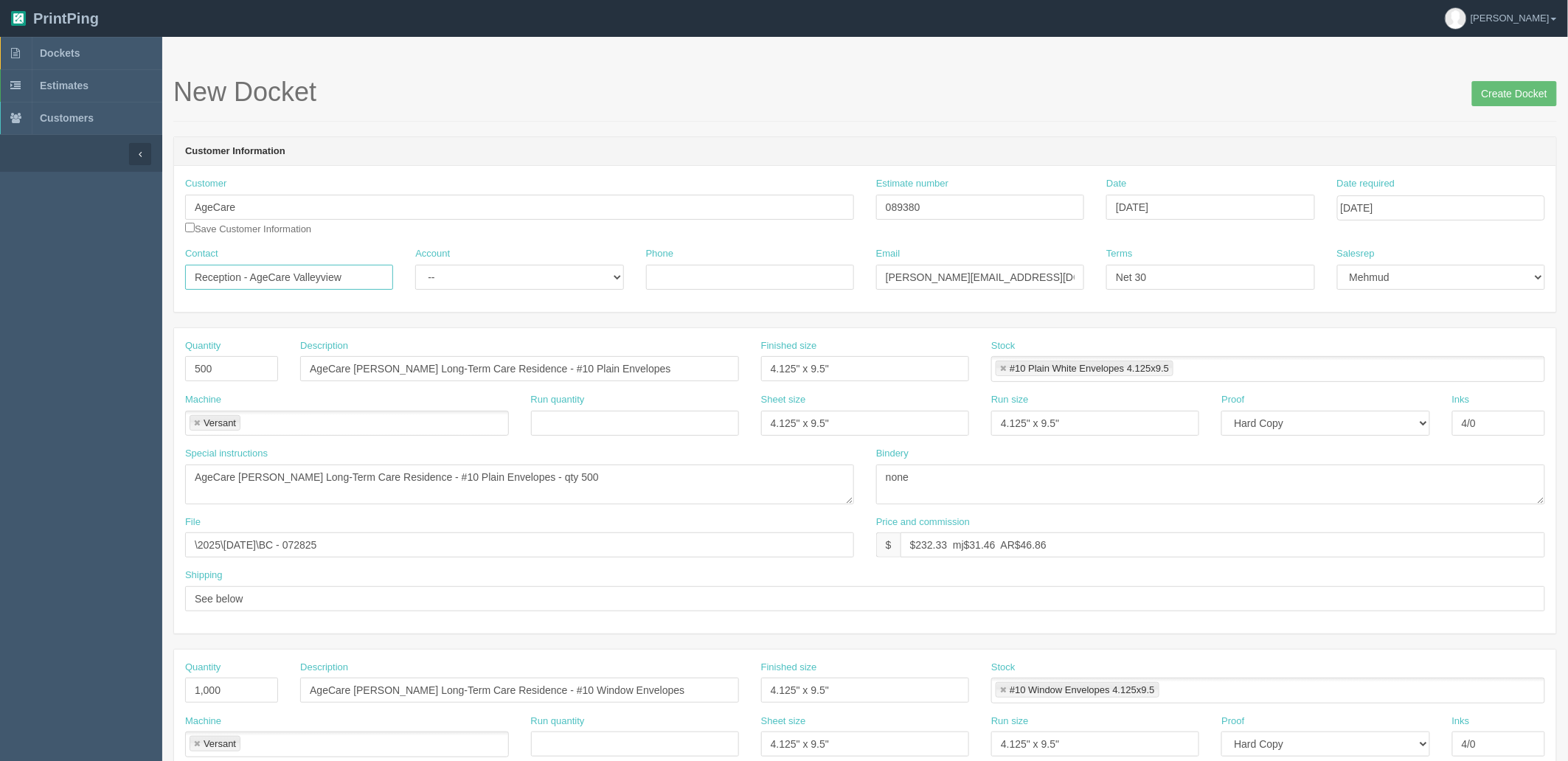
type input "Reception - AgeCare Valleyview"
drag, startPoint x: 887, startPoint y: 274, endPoint x: 810, endPoint y: 277, distance: 77.1
click at [810, 277] on div "Contact Reception - AgeCare Valleyview Account -- Existing Client Allrush Clien…" at bounding box center [865, 274] width 1382 height 54
paste input "vvrecepti"
type input "vvreception@agecare.ca / payables@agecare.ca"
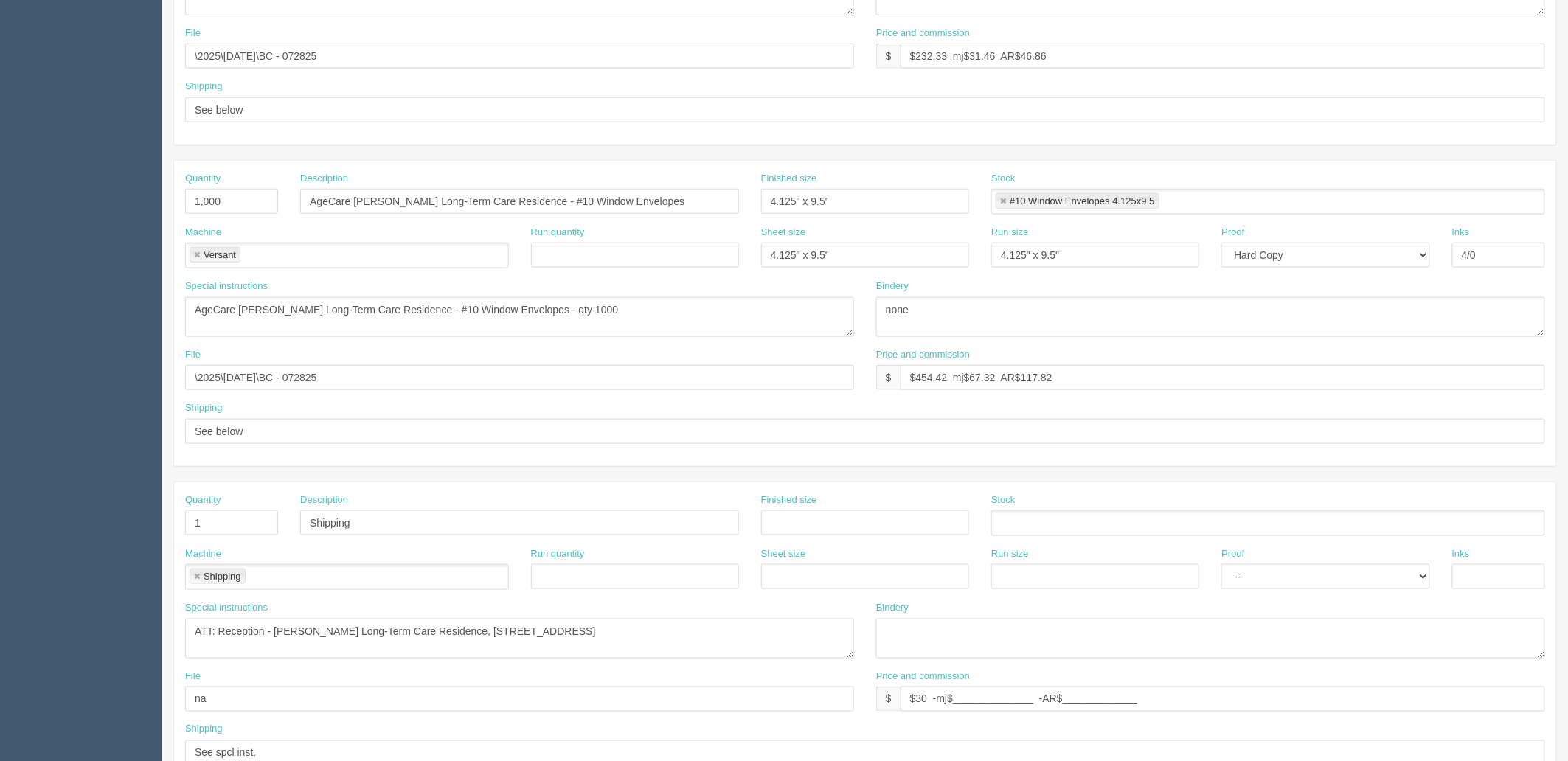
scroll to position [491, 0]
drag, startPoint x: 231, startPoint y: 199, endPoint x: 0, endPoint y: 166, distance: 233.3
click at [0, 173] on section "Dockets Estimates Customers" at bounding box center [784, 197] width 1568 height 1302
type input "500"
drag, startPoint x: 912, startPoint y: 376, endPoint x: 1509, endPoint y: 340, distance: 598.1
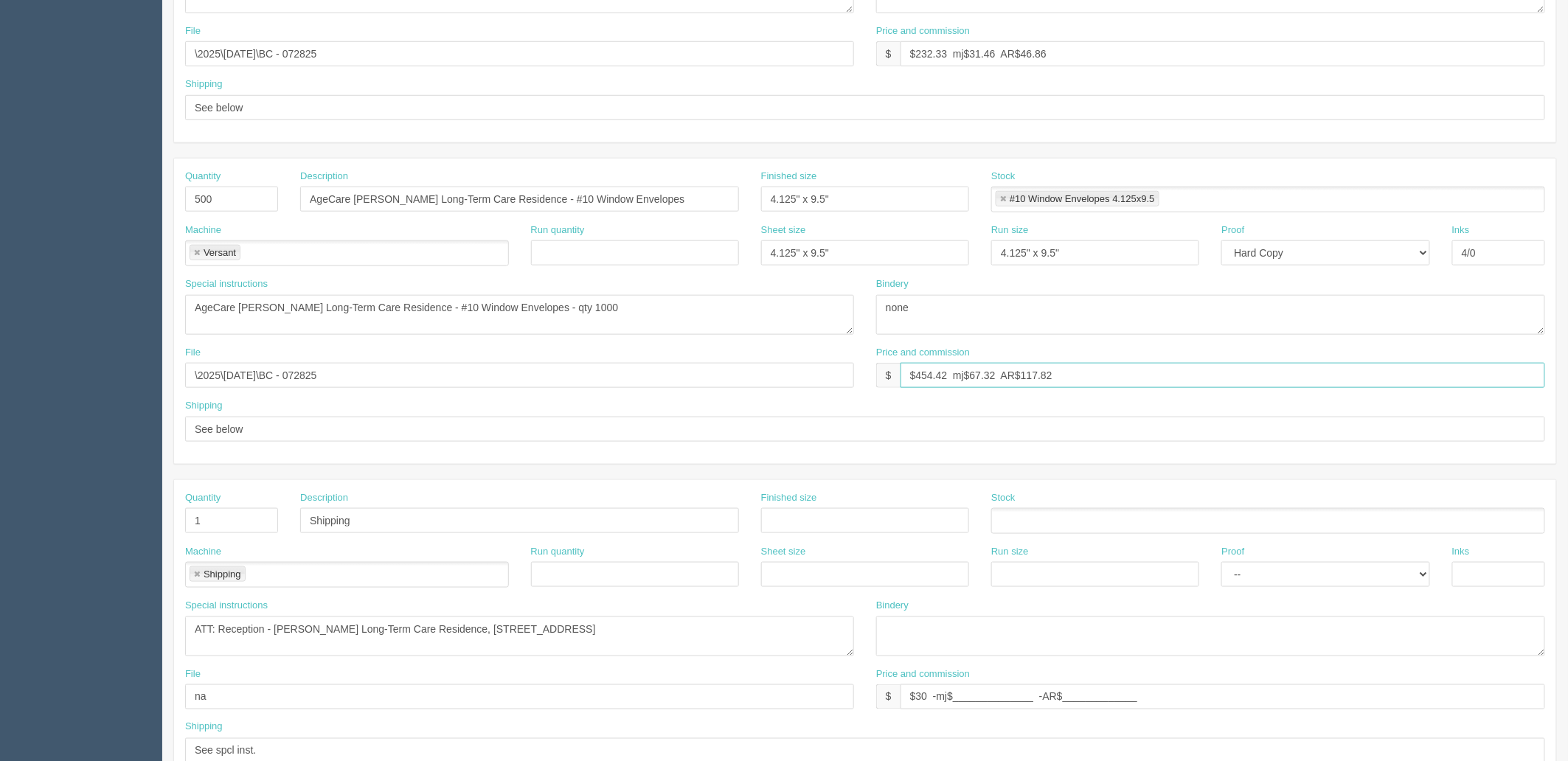
click at [1509, 340] on div "Quantity 500 Description AgeCare Gibson Long-Term Care Residence - #10 Window E…" at bounding box center [865, 311] width 1382 height 305
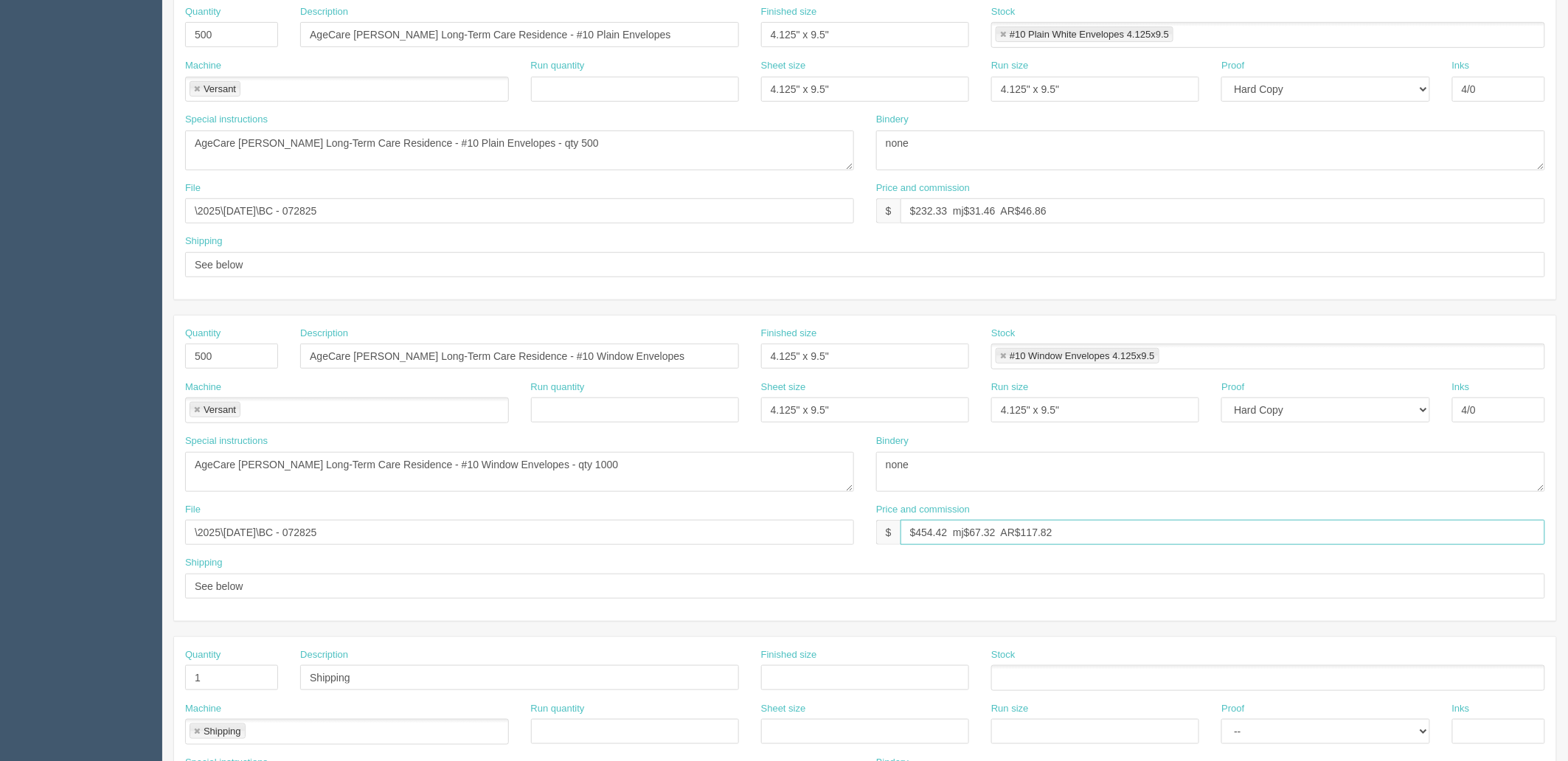
scroll to position [163, 0]
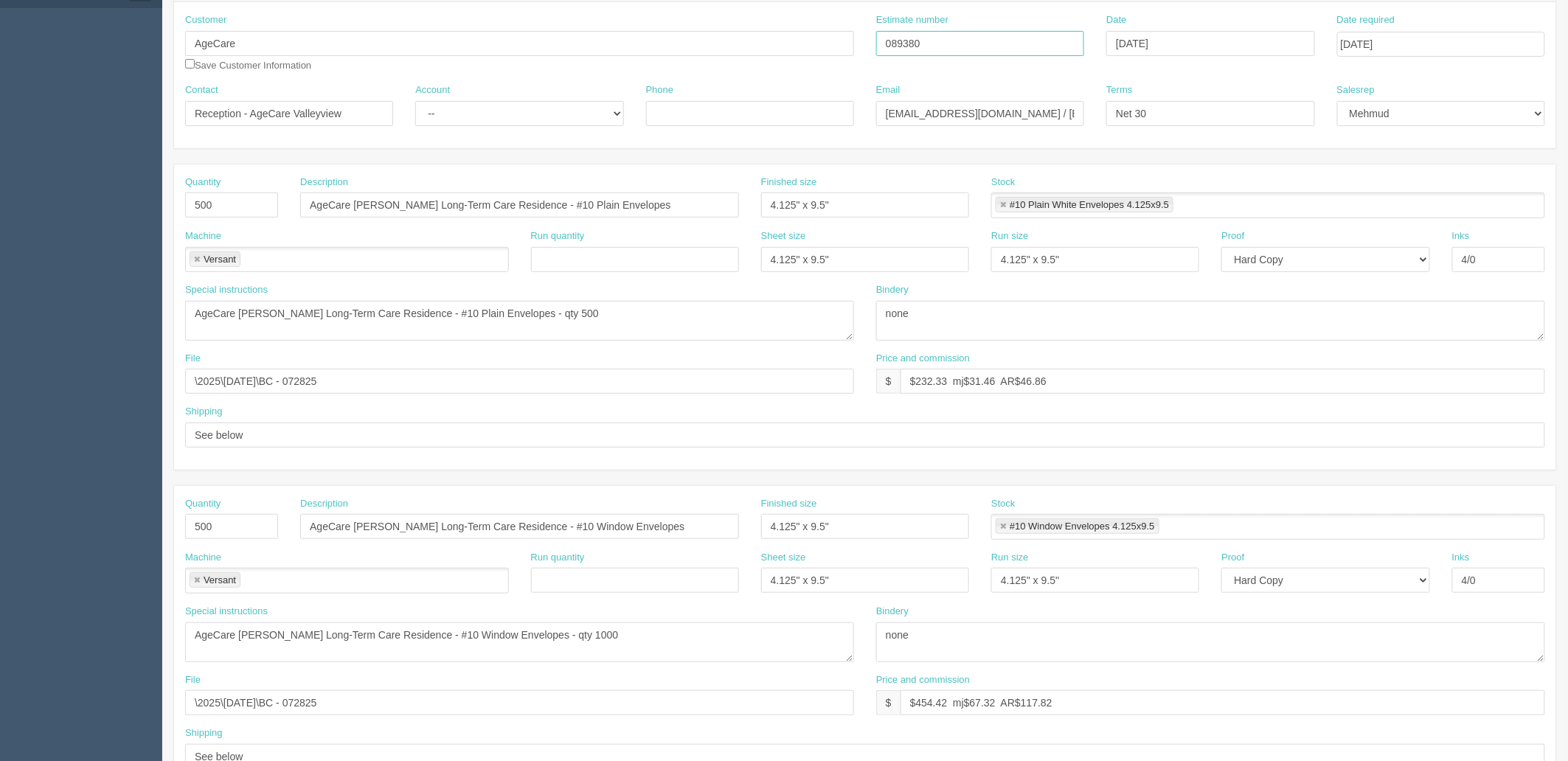
click at [910, 43] on input "089380" at bounding box center [980, 43] width 208 height 25
drag, startPoint x: 294, startPoint y: 104, endPoint x: 365, endPoint y: 108, distance: 71.1
click at [365, 108] on input "Reception - AgeCare Valleyview" at bounding box center [289, 114] width 208 height 25
drag, startPoint x: 442, startPoint y: 207, endPoint x: 490, endPoint y: 217, distance: 49.0
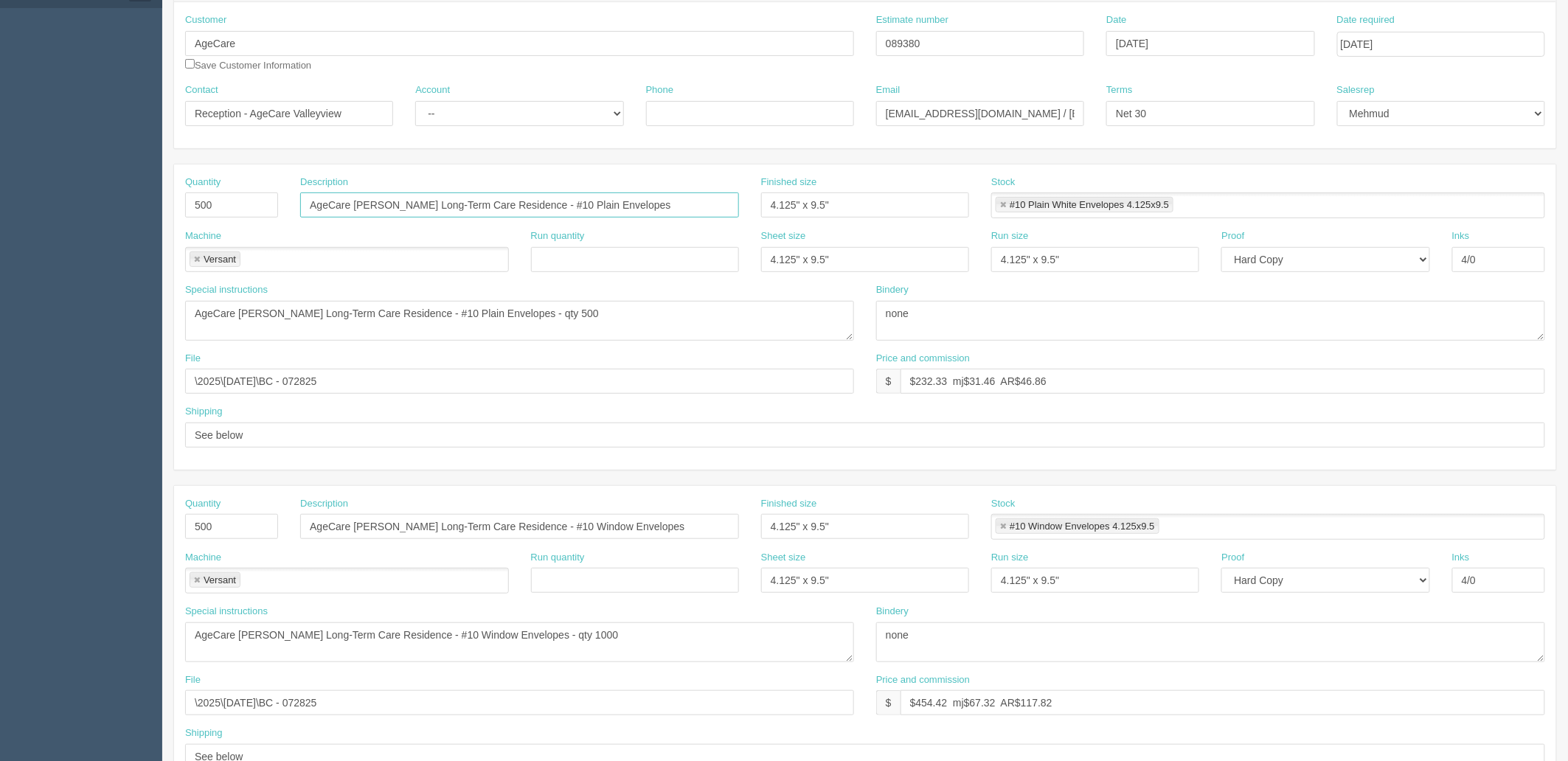
click at [442, 207] on input "AgeCare Gibson Long-Term Care Residence - #10 Plain Envelopes" at bounding box center [520, 205] width 439 height 25
drag, startPoint x: 518, startPoint y: 205, endPoint x: 353, endPoint y: 202, distance: 165.0
click at [353, 202] on input "AgeCare Gibson Long-Term Care Residence - #10 Plain Envelopes" at bounding box center [520, 205] width 439 height 25
paste input "Valleyview"
type input "AgeCare Valleyview - #10 Plain Envelopes"
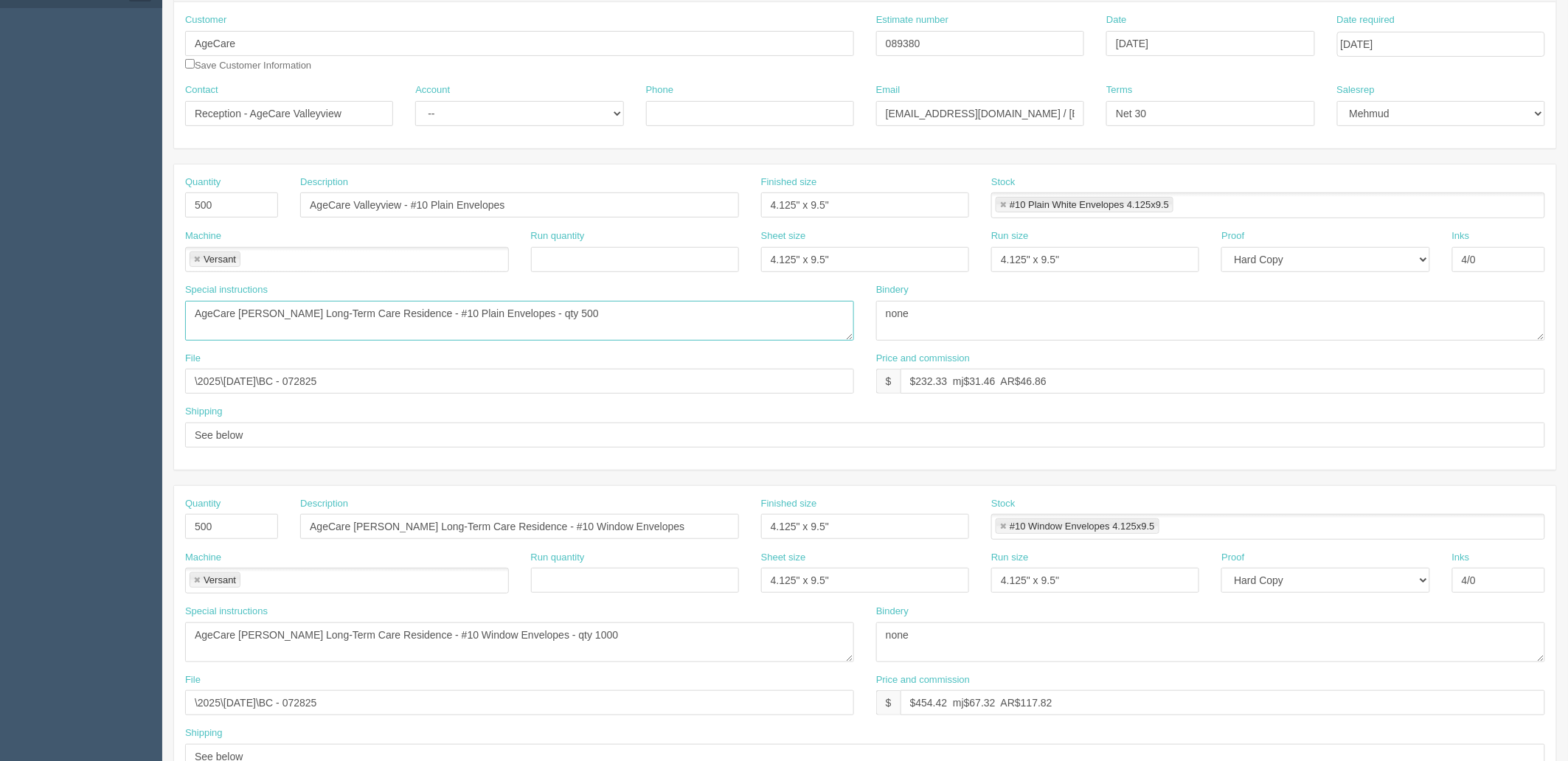
drag, startPoint x: 403, startPoint y: 308, endPoint x: 238, endPoint y: 312, distance: 165.0
click at [238, 312] on textarea "AgeCare Gibson Long-Term Care Residence - #10 Plain Envelopes - qty 500" at bounding box center [520, 321] width 669 height 40
paste textarea "Valleyview"
type textarea "AgeCare Valleyview - #10 Plain Envelopes - qty 500"
drag, startPoint x: 354, startPoint y: 524, endPoint x: 518, endPoint y: 519, distance: 164.1
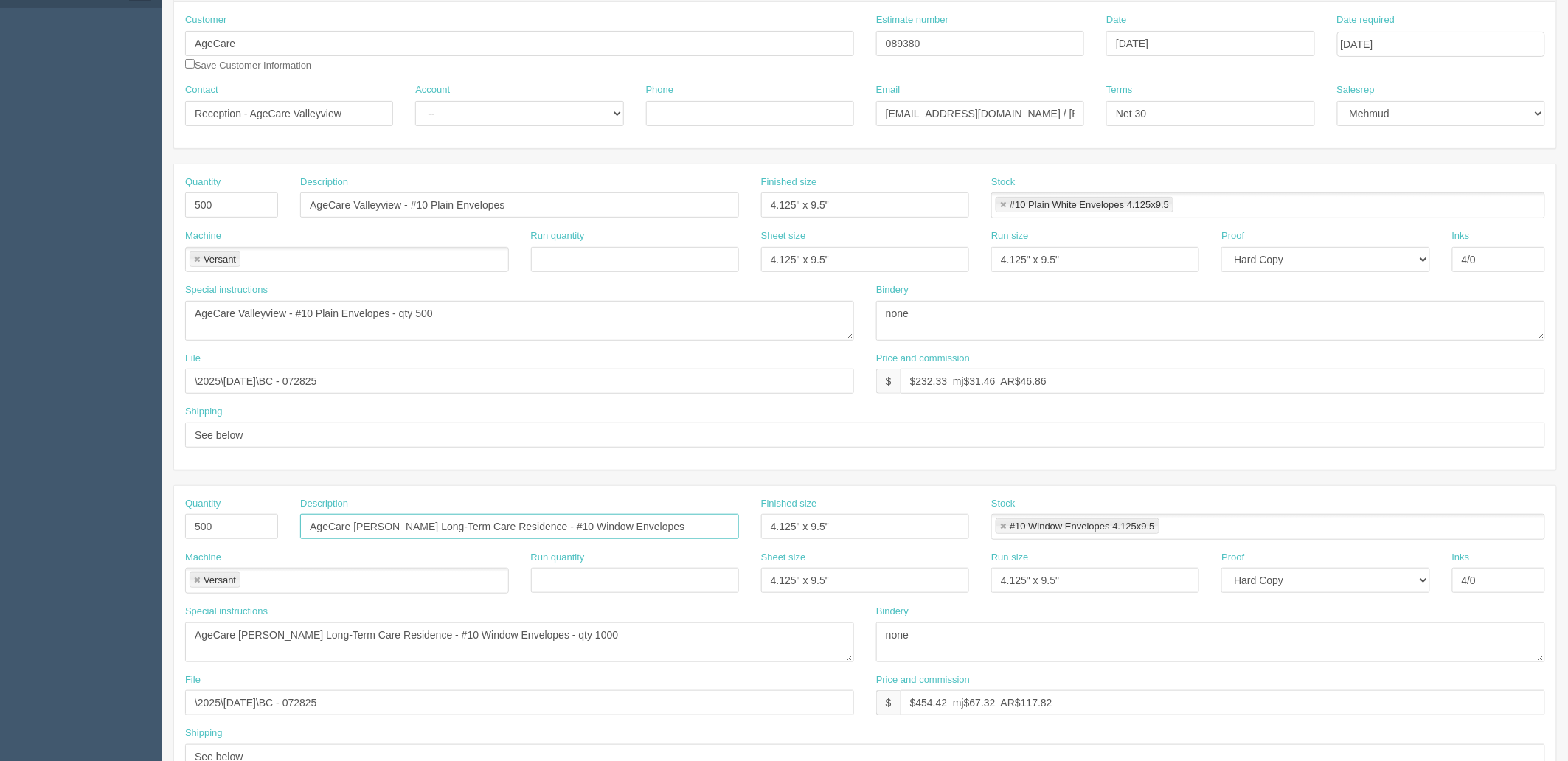
click at [518, 519] on input "AgeCare Gibson Long-Term Care Residence - #10 Window Envelopes" at bounding box center [520, 526] width 439 height 25
paste input "Valleyview"
type input "AgeCare Valleyview - #10 Window Envelopes"
drag, startPoint x: 238, startPoint y: 632, endPoint x: 403, endPoint y: 636, distance: 165.0
click at [403, 636] on textarea "AgeCare Gibson Long-Term Care Residence - #10 Window Envelopes - qty 1000" at bounding box center [520, 642] width 669 height 40
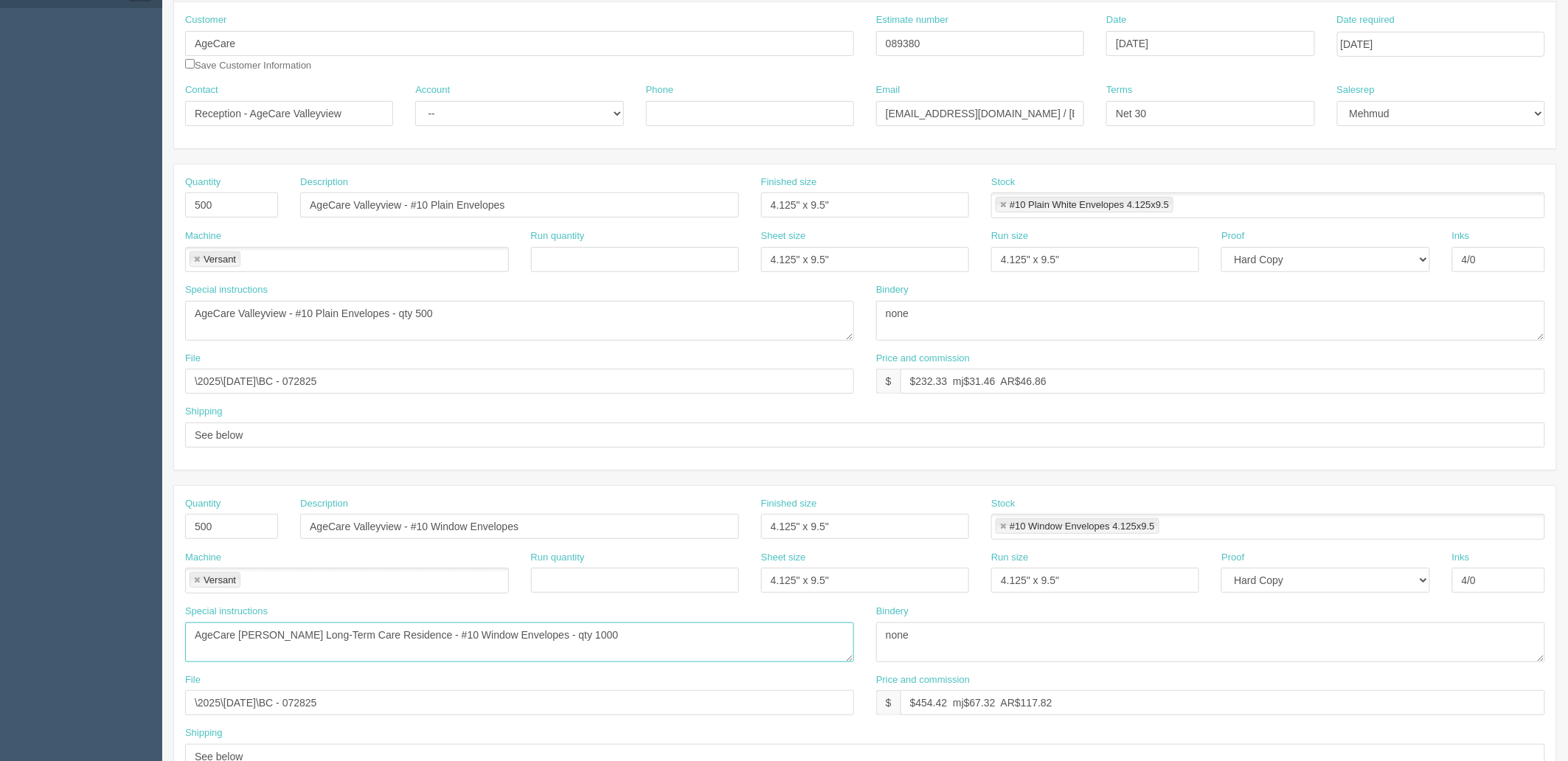
paste textarea "Valleyview"
click at [513, 638] on textarea "AgeCare Gibson Long-Term Care Residence - #10 Window Envelopes - qty 1000" at bounding box center [520, 642] width 669 height 40
type textarea "AgeCare Valleyview - #10 Window Envelopes - qty 500"
drag, startPoint x: 916, startPoint y: 378, endPoint x: 1579, endPoint y: 377, distance: 663.0
click at [1567, 377] on html "PrintPing Zack Edit account ( zack@allrush.ca ) Logout Dockets Estimates" at bounding box center [784, 506] width 1568 height 1339
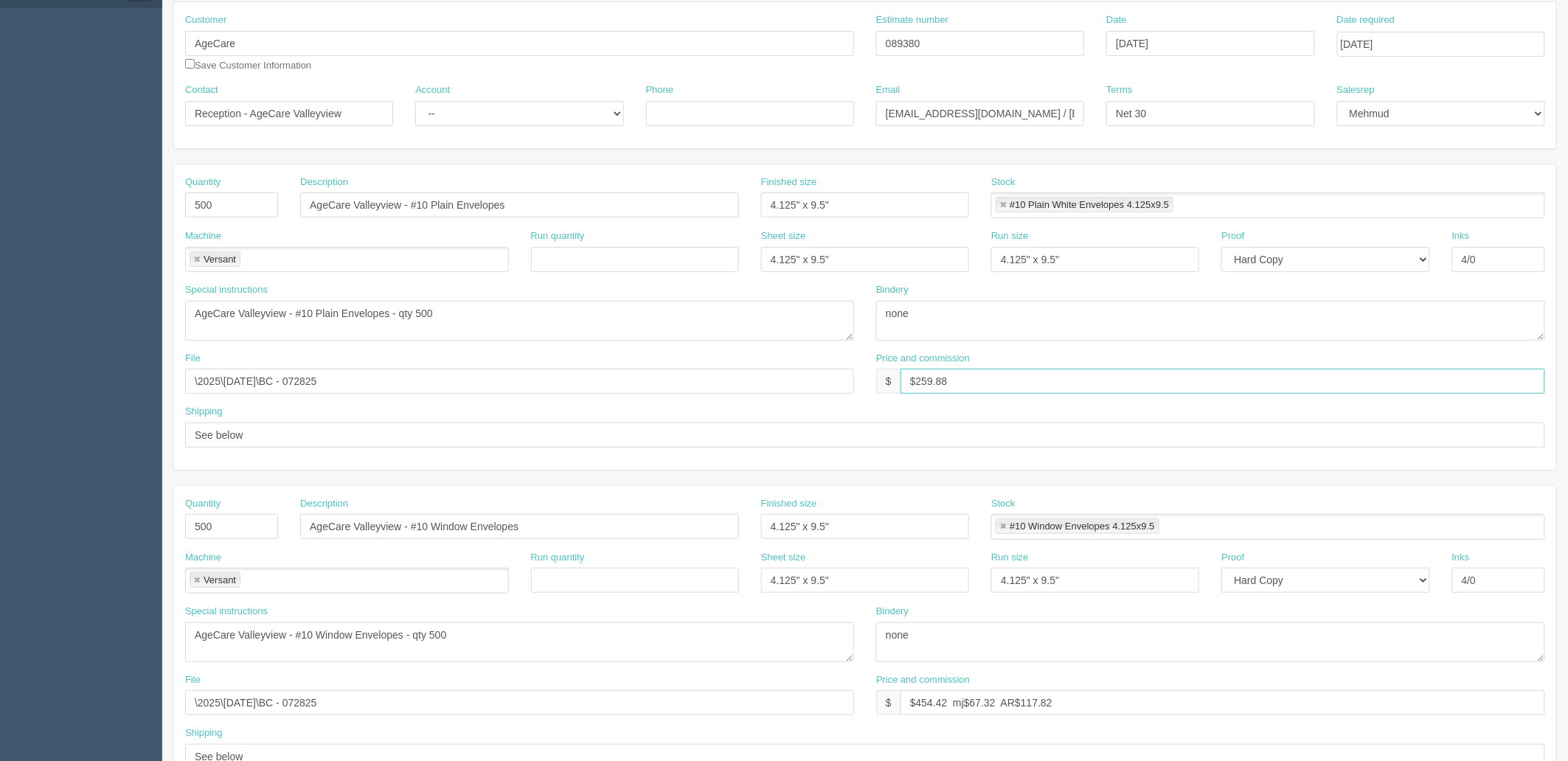
type input "$259.88 mj$38.50 AR$67.37"
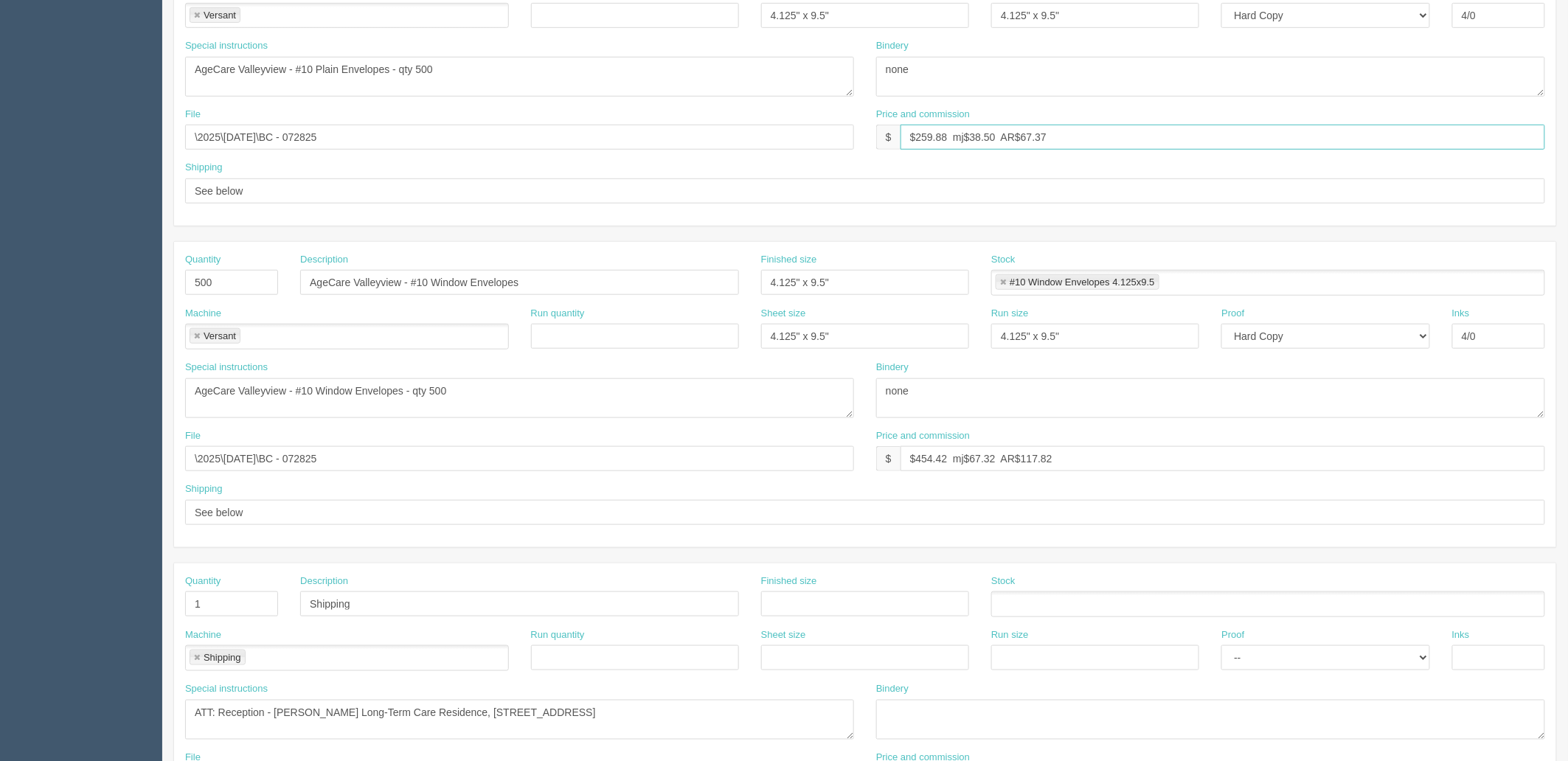
scroll to position [409, 0]
drag, startPoint x: 916, startPoint y: 458, endPoint x: 1565, endPoint y: 419, distance: 650.2
click at [1565, 419] on section "New Docket Create Docket Customer Information Customer AgeCare AgeCare AgeCare …" at bounding box center [865, 278] width 1406 height 1302
type input "$274.67 mj$40.69 AR$56.97"
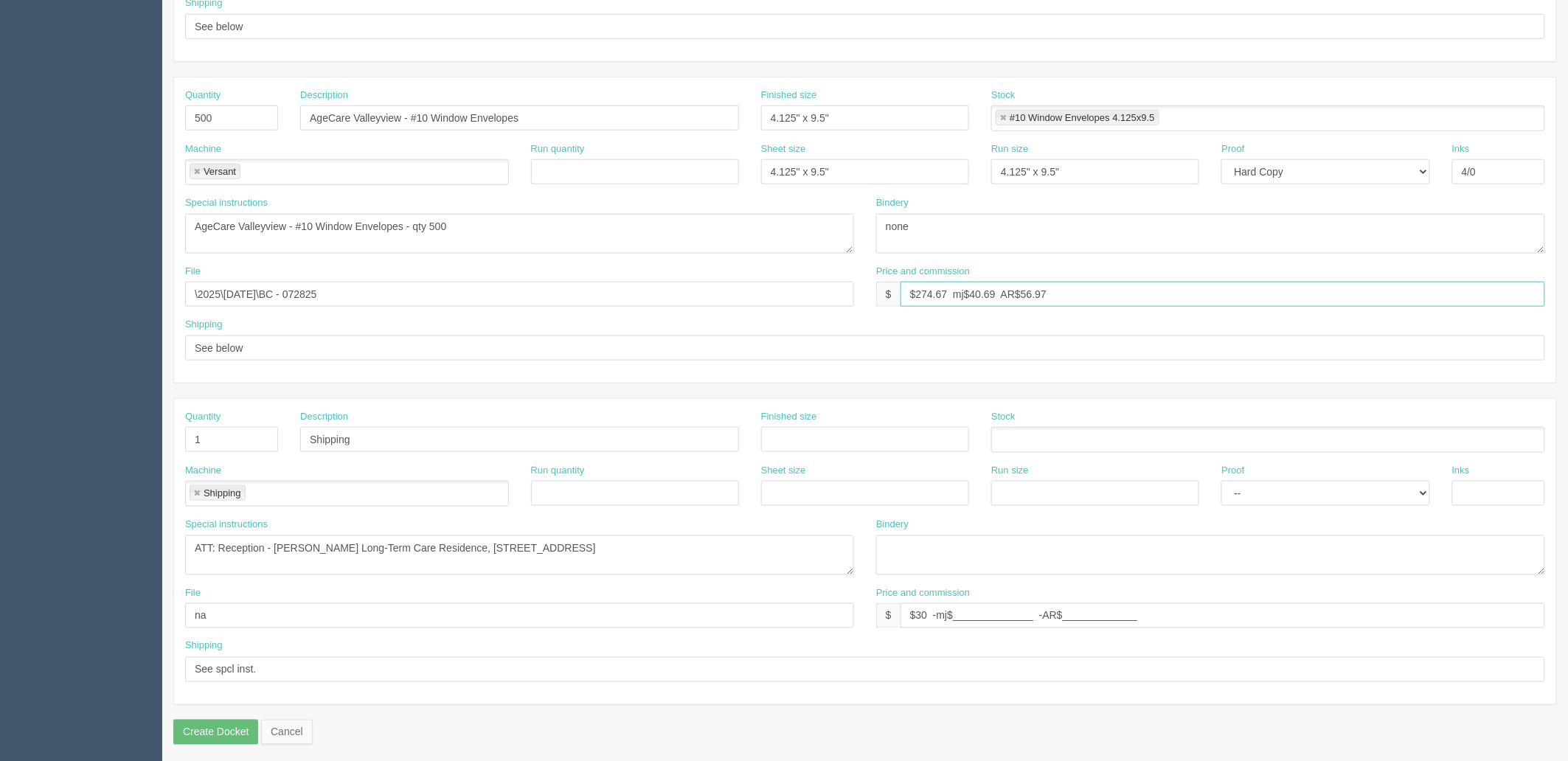
scroll to position [573, 0]
drag, startPoint x: 275, startPoint y: 544, endPoint x: 1528, endPoint y: 539, distance: 1253.0
click at [1528, 539] on div "Special instructions ATT: Reception - Gibson Long-Term Care Residence, 1925 Ste…" at bounding box center [865, 551] width 1382 height 69
paste textarea "AgeCare Valleyview 65 Valleyview Drive SW Medicine Hat, AB T1A 7K5"
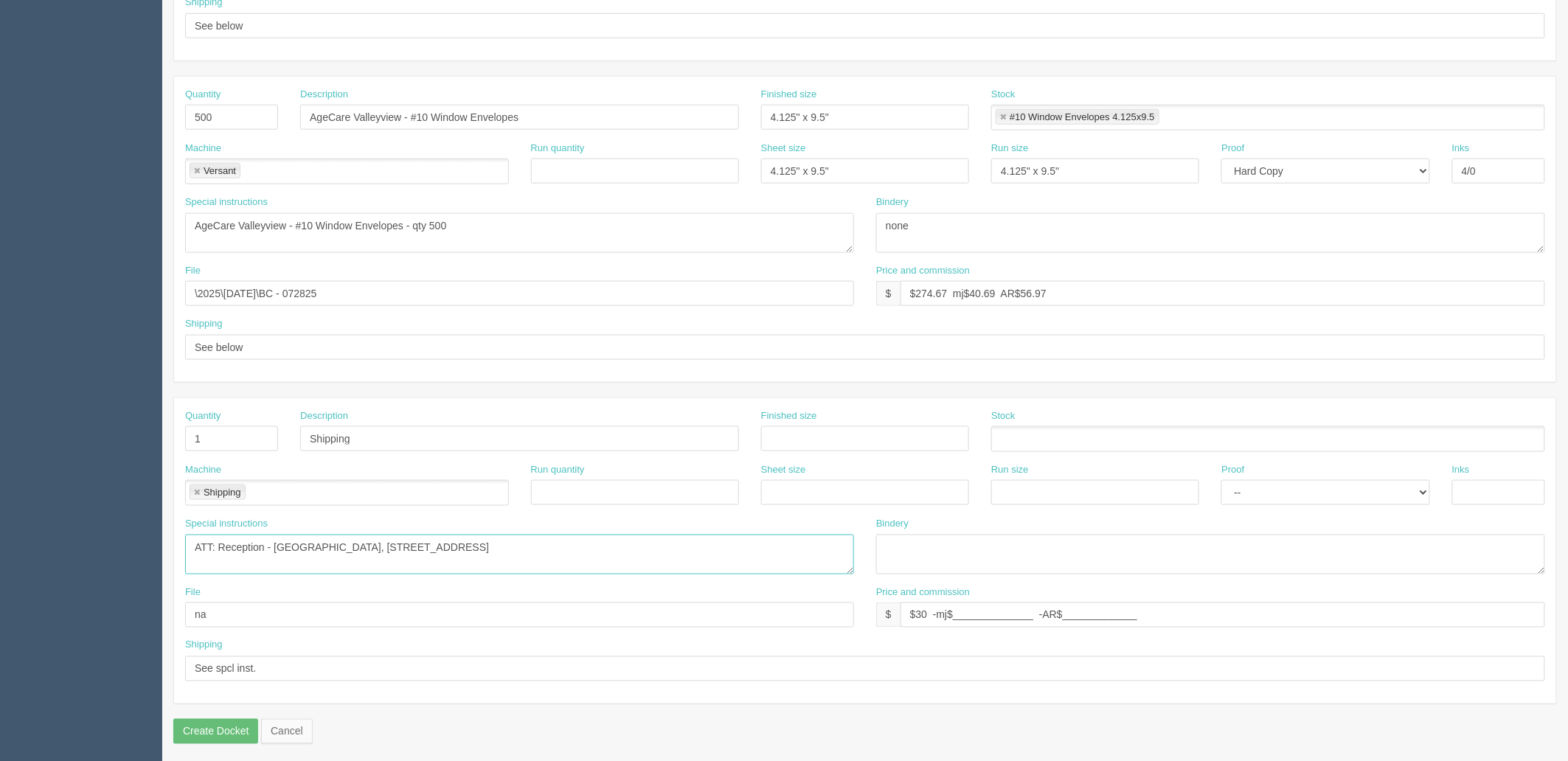
type textarea "ATT: Reception - AgeCare Valleyview, 65 Valleyview Drive SW, Medicine Hat, AB T…"
type input "$25 -mj$________________ -AR$________________"
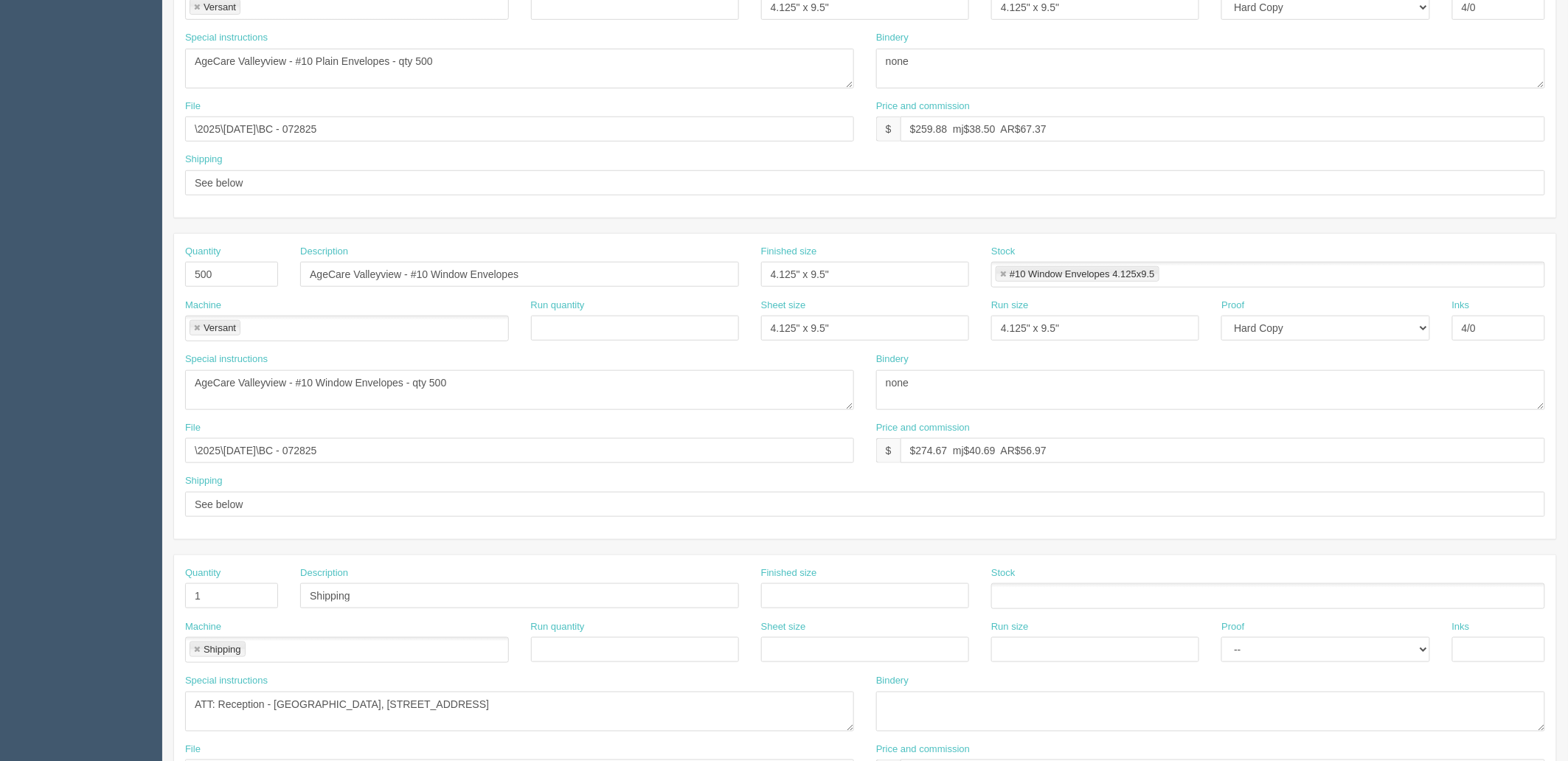
scroll to position [409, 0]
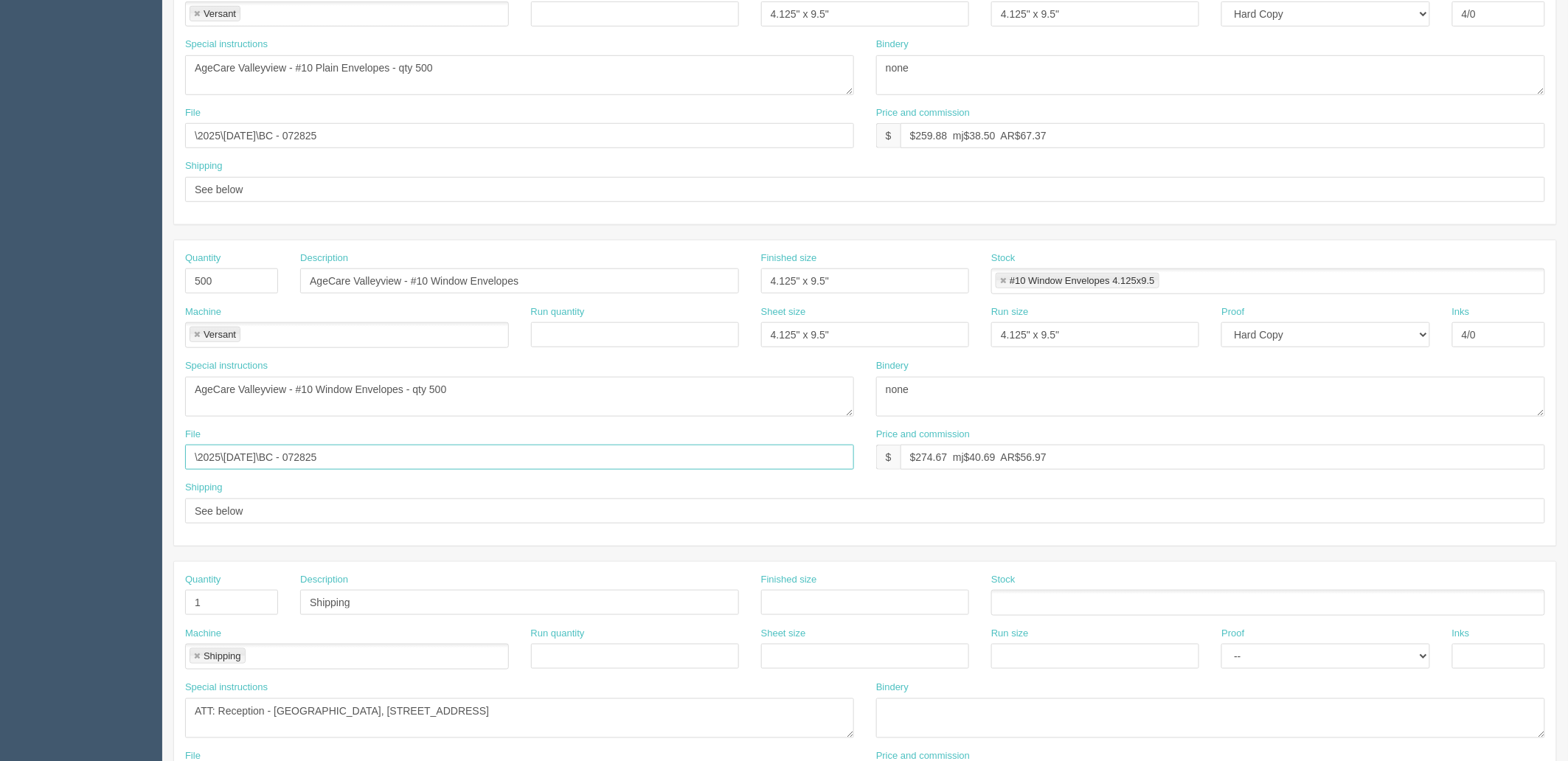
click at [226, 460] on input "\2025\July 2025\BC - 072825" at bounding box center [520, 457] width 669 height 25
type input "\2025\August 2025\Bus Cards - 082125"
drag, startPoint x: 351, startPoint y: 136, endPoint x: 30, endPoint y: 134, distance: 321.0
click at [30, 134] on section "Dockets Estimates Customers" at bounding box center [784, 278] width 1568 height 1302
paste input "August 2025\Bus Cards - 0821"
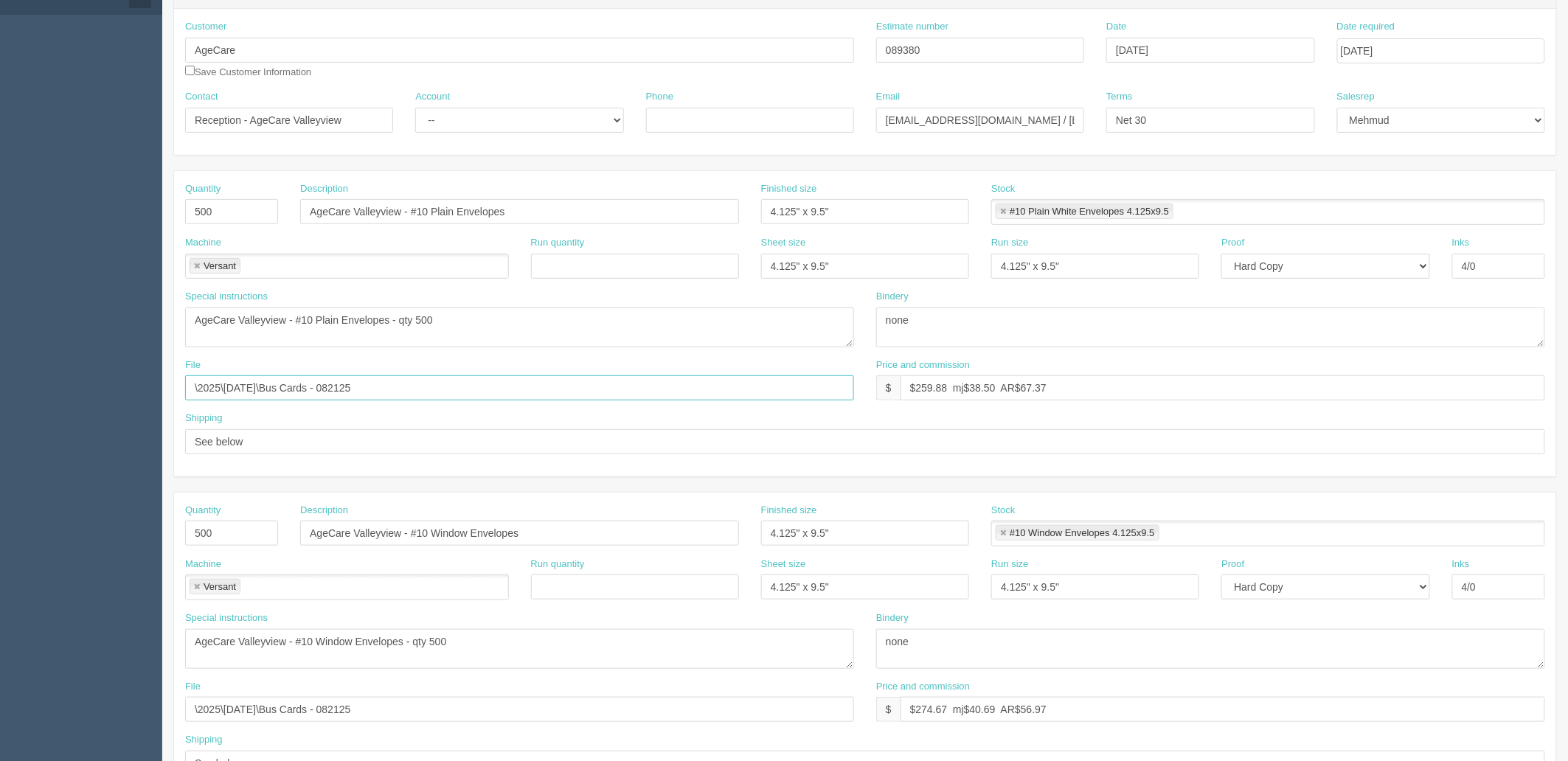
scroll to position [0, 0]
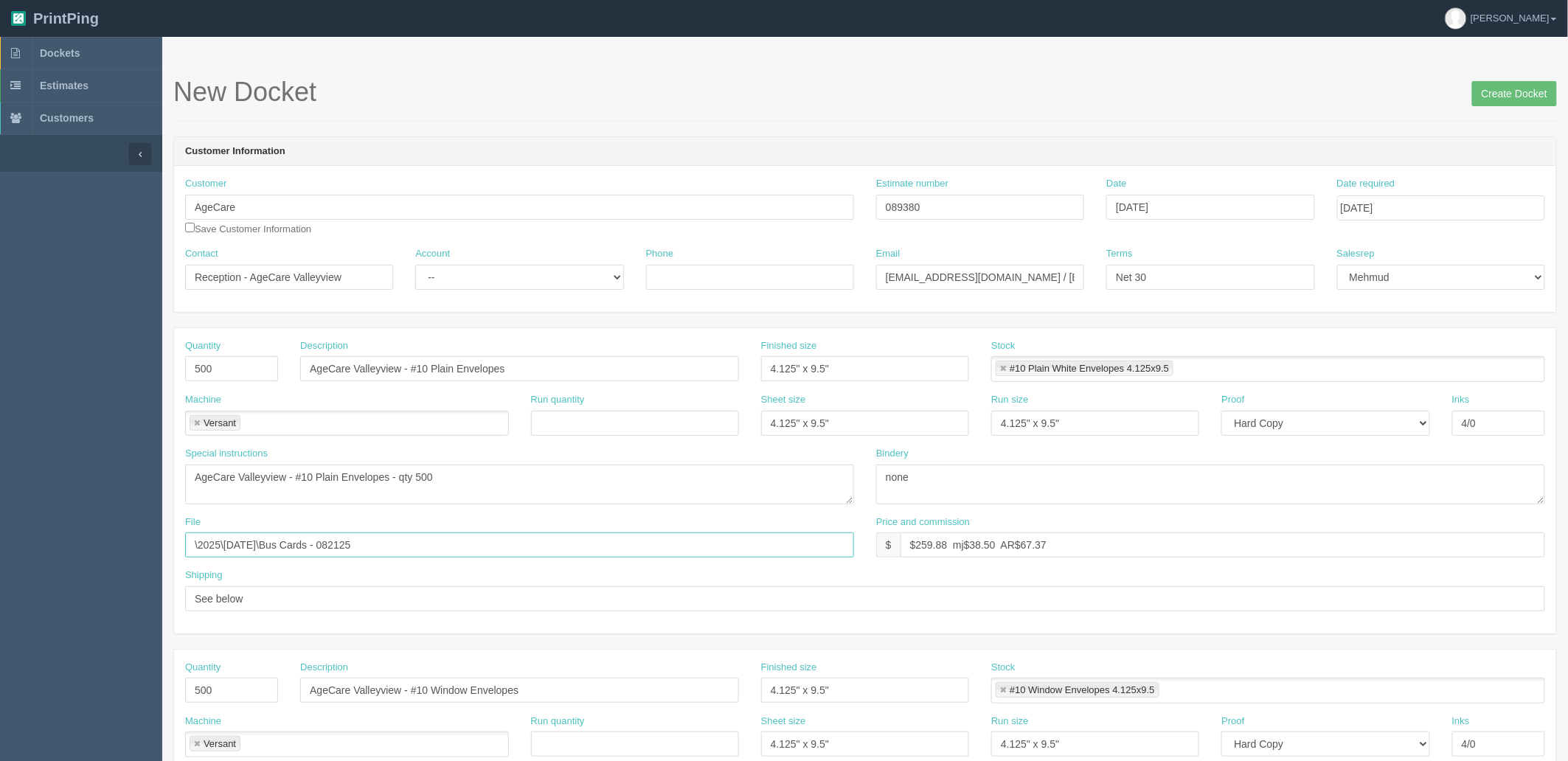
type input "\2025\August 2025\Bus Cards - 082125"
drag, startPoint x: 516, startPoint y: 276, endPoint x: 500, endPoint y: 285, distance: 18.4
click at [516, 276] on select "-- Existing Client Allrush Client Rep Client" at bounding box center [519, 277] width 208 height 25
select select "Allrush Client"
click at [415, 265] on select "-- Existing Client Allrush Client Rep Client" at bounding box center [519, 277] width 208 height 25
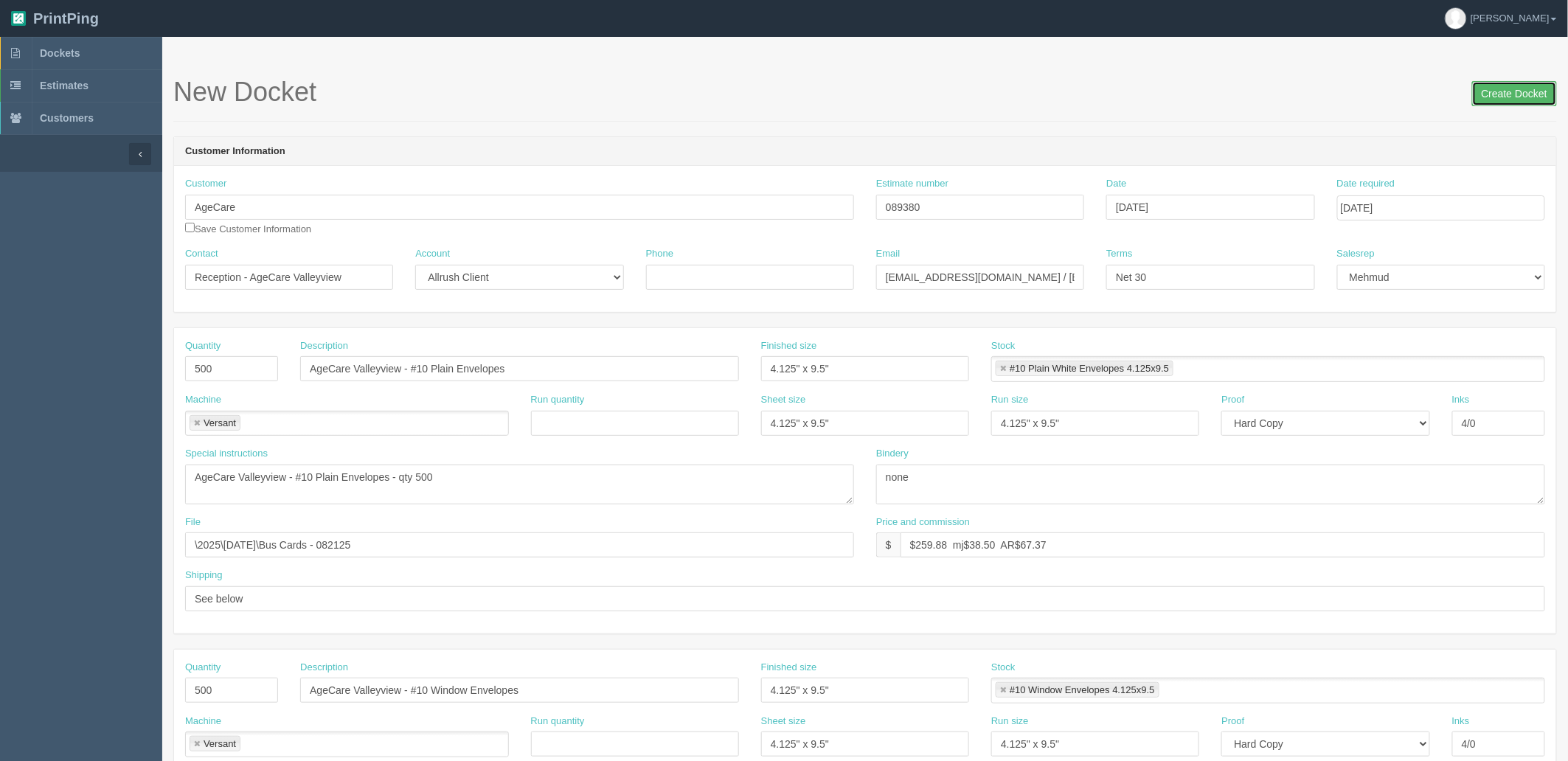
click at [1487, 94] on input "Create Docket" at bounding box center [1515, 94] width 85 height 25
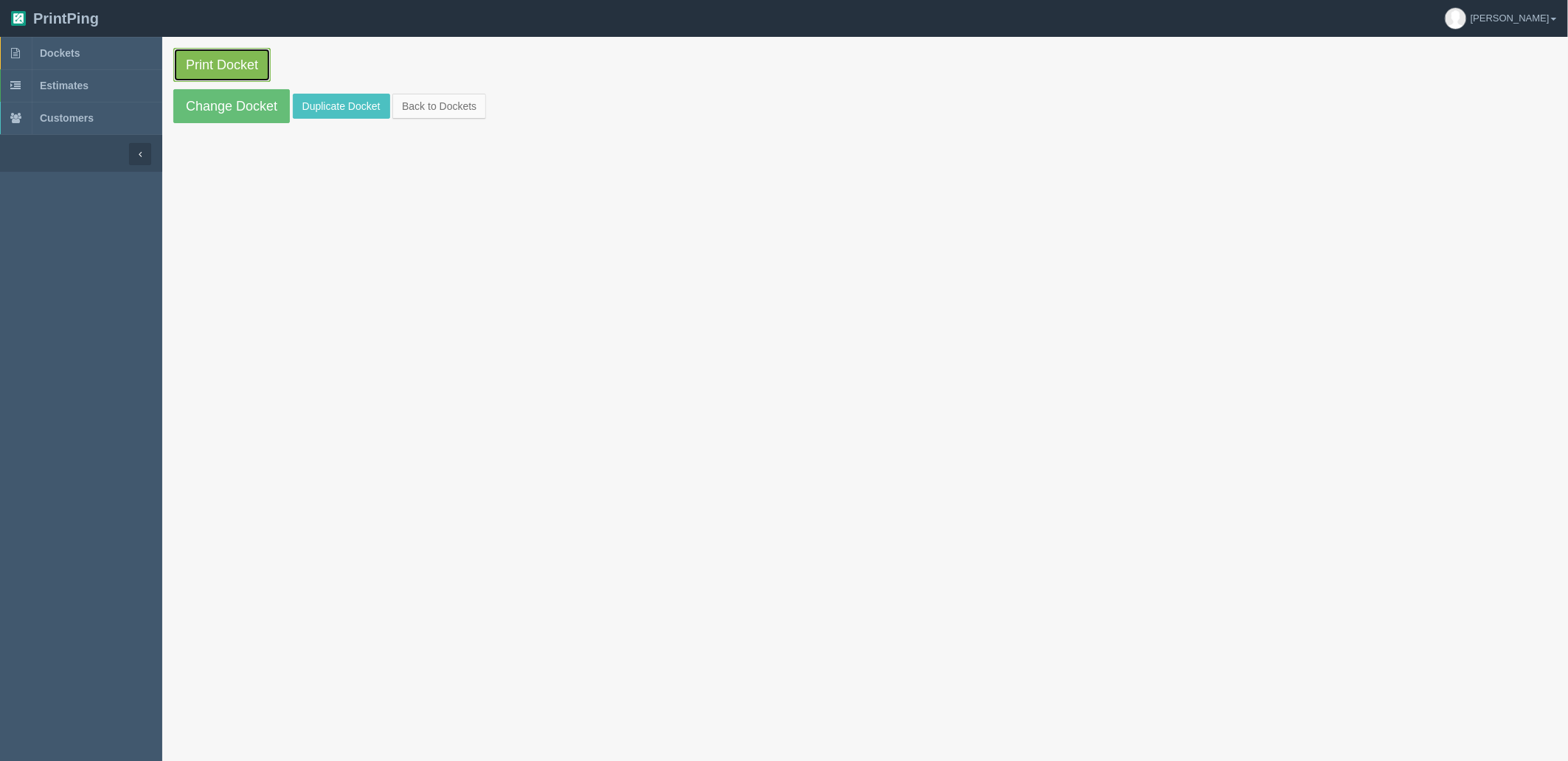
drag, startPoint x: 0, startPoint y: 0, endPoint x: 225, endPoint y: 70, distance: 235.6
click at [225, 70] on link "Print Docket" at bounding box center [222, 65] width 97 height 34
click at [97, 50] on link "Dockets" at bounding box center [81, 52] width 162 height 32
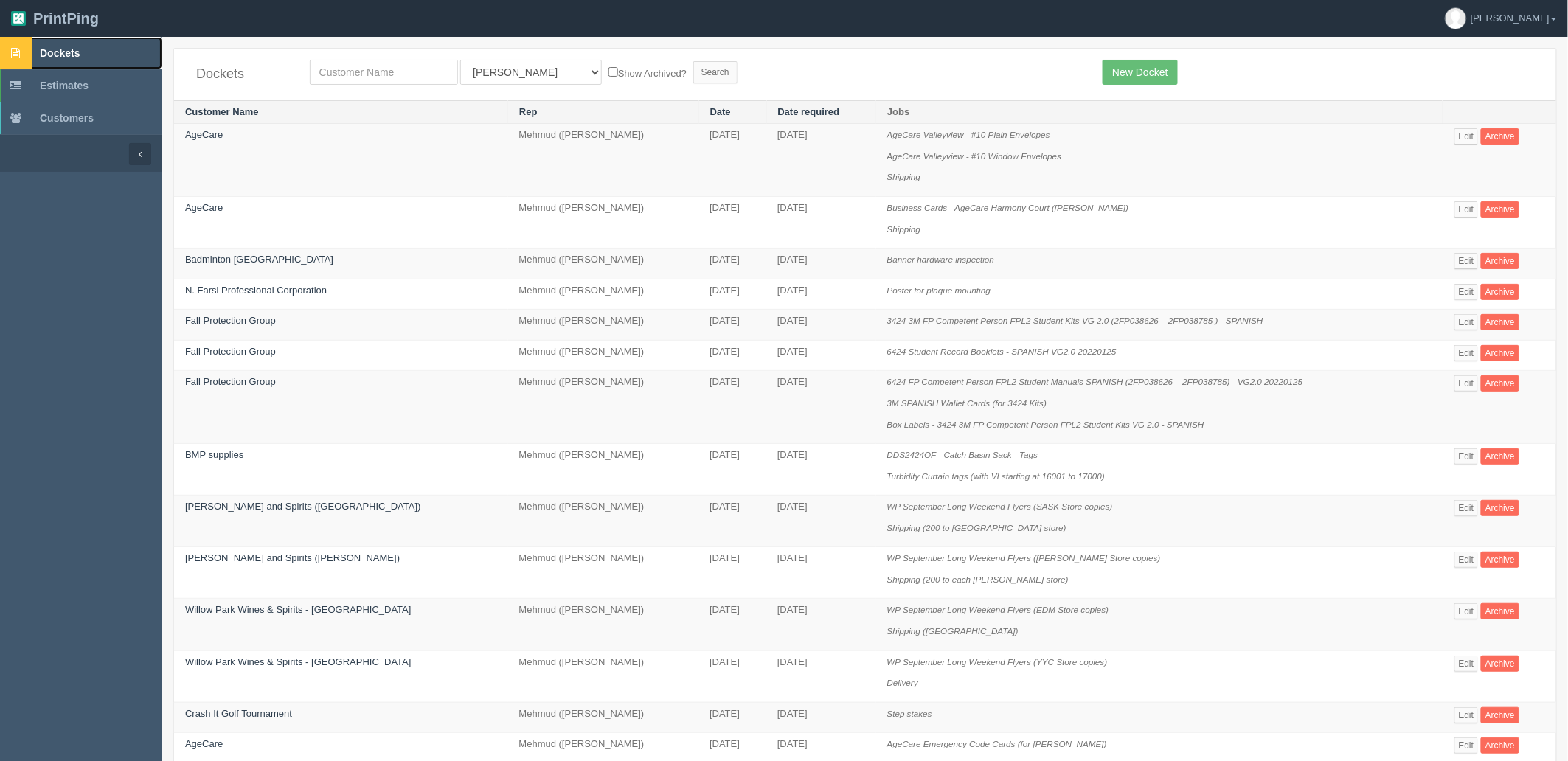
click at [108, 56] on link "Dockets" at bounding box center [81, 52] width 162 height 32
drag, startPoint x: 524, startPoint y: 69, endPoint x: 505, endPoint y: 83, distance: 23.6
click at [522, 68] on select "All Users [PERSON_NAME] Test 1 [PERSON_NAME] [PERSON_NAME] [PERSON_NAME] France…" at bounding box center [530, 72] width 142 height 25
select select
click at [460, 60] on select "All Users [PERSON_NAME] Test 1 [PERSON_NAME] [PERSON_NAME] [PERSON_NAME] France…" at bounding box center [530, 72] width 142 height 25
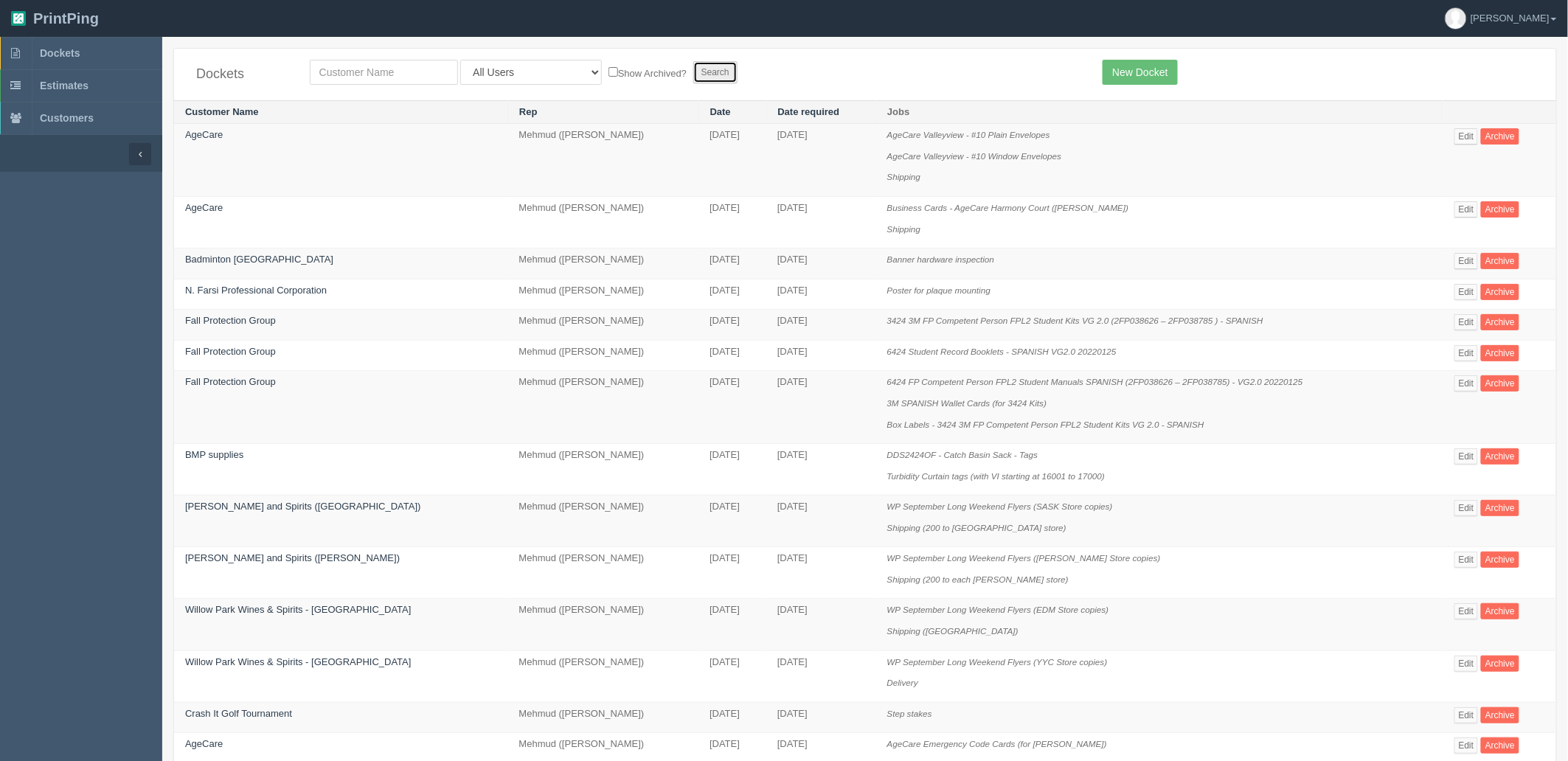
click at [693, 76] on input "Search" at bounding box center [715, 72] width 44 height 22
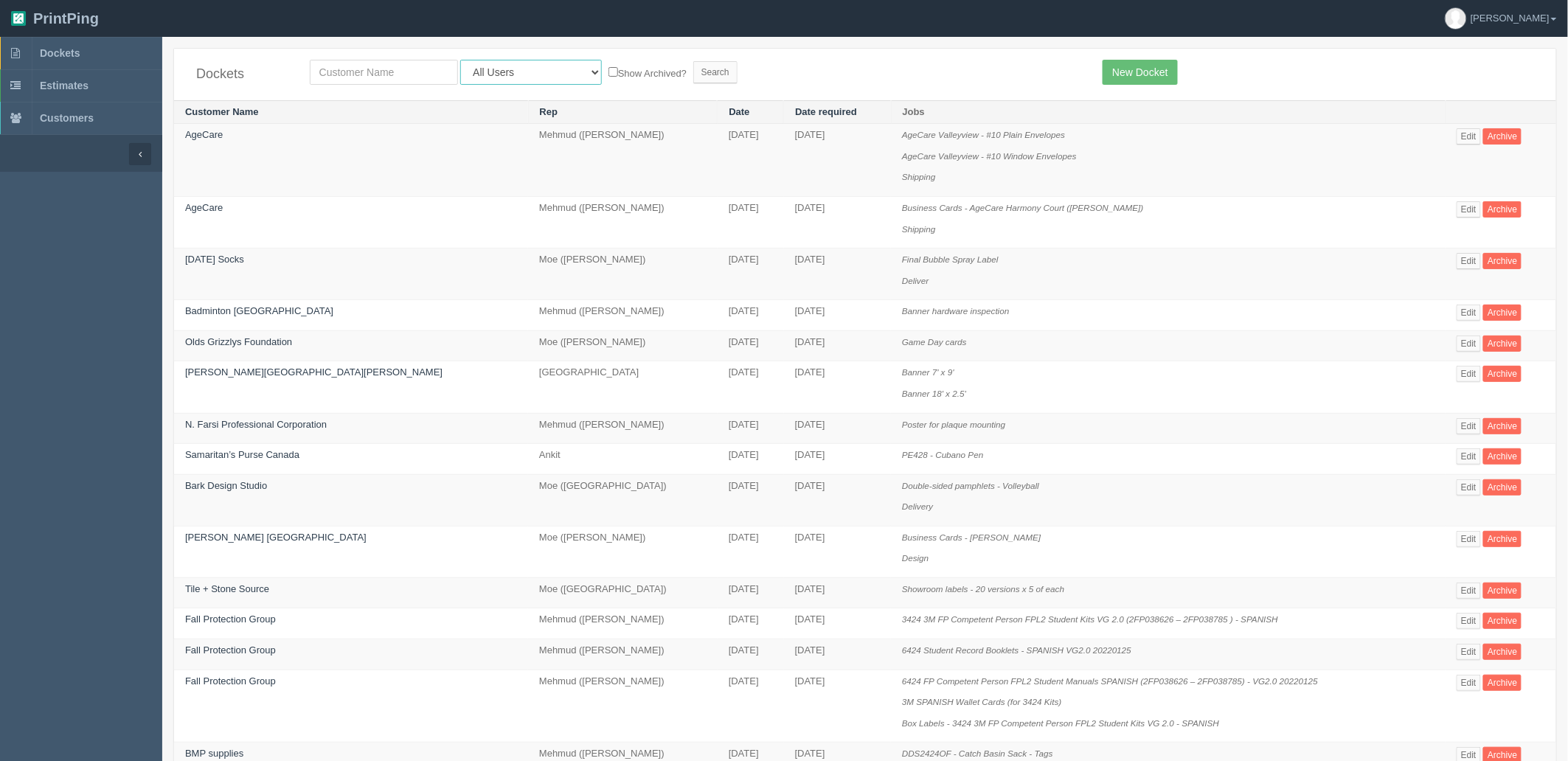
click at [498, 74] on select "All Users [PERSON_NAME] Test 1 [PERSON_NAME] [PERSON_NAME] [PERSON_NAME] France…" at bounding box center [530, 72] width 142 height 25
select select "11"
click at [460, 60] on select "All Users [PERSON_NAME] Test 1 [PERSON_NAME] [PERSON_NAME] [PERSON_NAME] France…" at bounding box center [530, 72] width 142 height 25
click at [693, 71] on input "Search" at bounding box center [715, 72] width 44 height 22
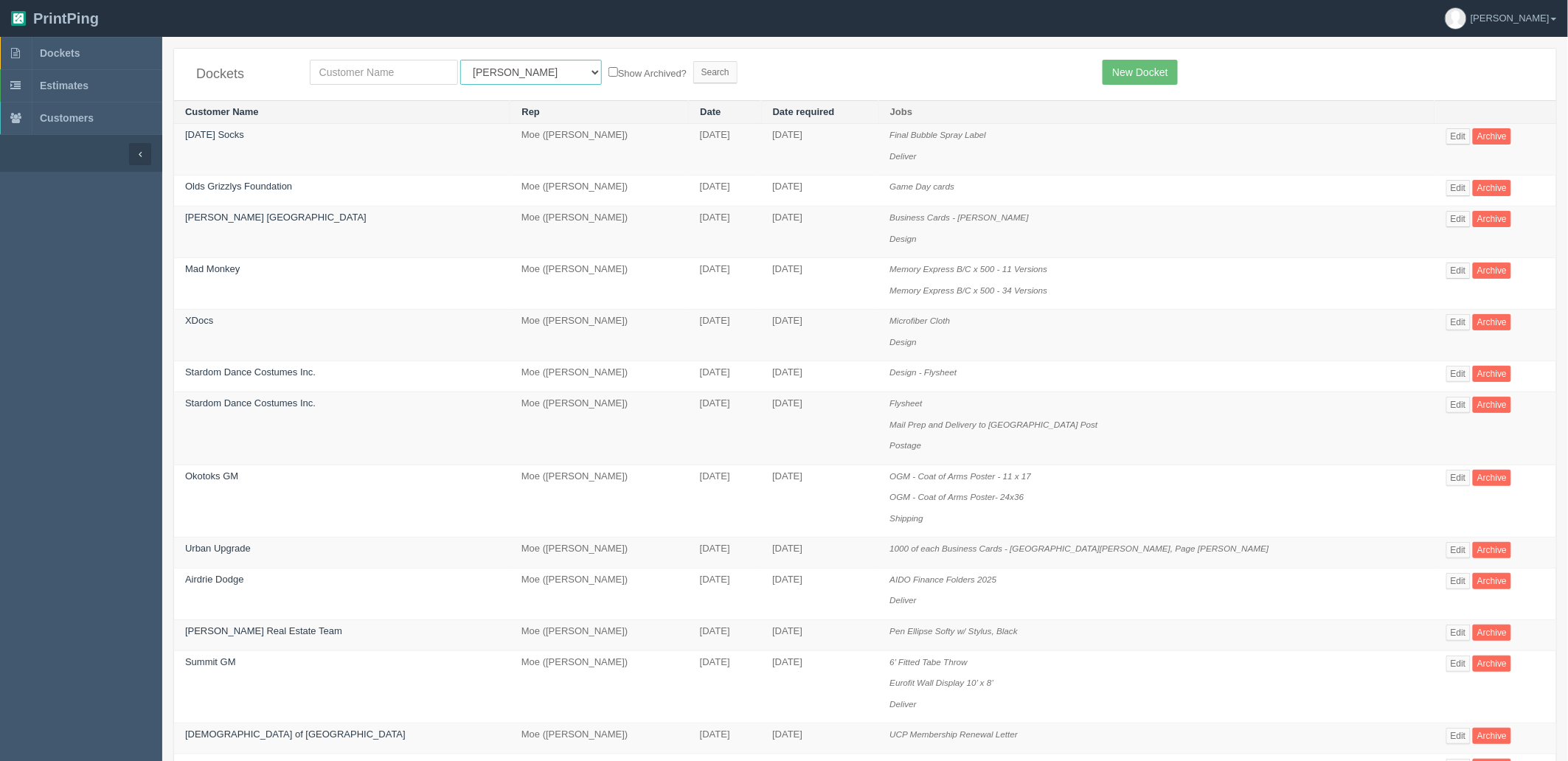
click at [507, 63] on select "All Users [PERSON_NAME] Test 1 [PERSON_NAME] [PERSON_NAME] [PERSON_NAME] France…" at bounding box center [530, 72] width 142 height 25
select select "14"
click at [460, 60] on select "All Users [PERSON_NAME] Test 1 [PERSON_NAME] [PERSON_NAME] [PERSON_NAME] France…" at bounding box center [530, 72] width 142 height 25
click at [693, 81] on input "Search" at bounding box center [715, 72] width 44 height 22
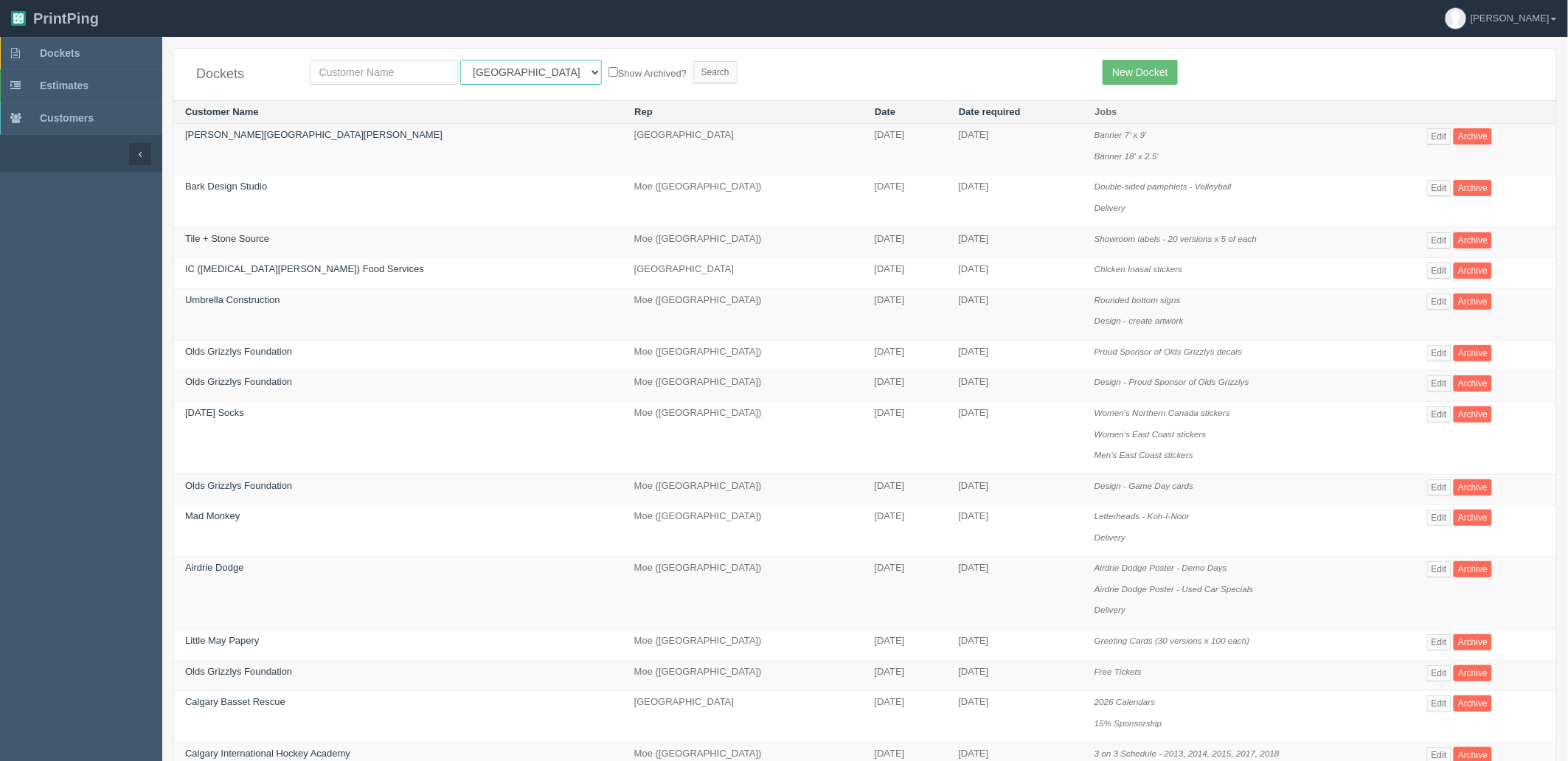
click at [494, 66] on select "All Users [PERSON_NAME] Test 1 [PERSON_NAME] [PERSON_NAME] [PERSON_NAME] France…" at bounding box center [530, 72] width 142 height 25
select select "56"
click at [460, 60] on select "All Users Ali Ali Test 1 Aly Amy Ankit Arif Brandon Dan France Greg Jim Mark Ma…" at bounding box center [530, 72] width 142 height 25
click at [693, 67] on input "Search" at bounding box center [715, 72] width 44 height 22
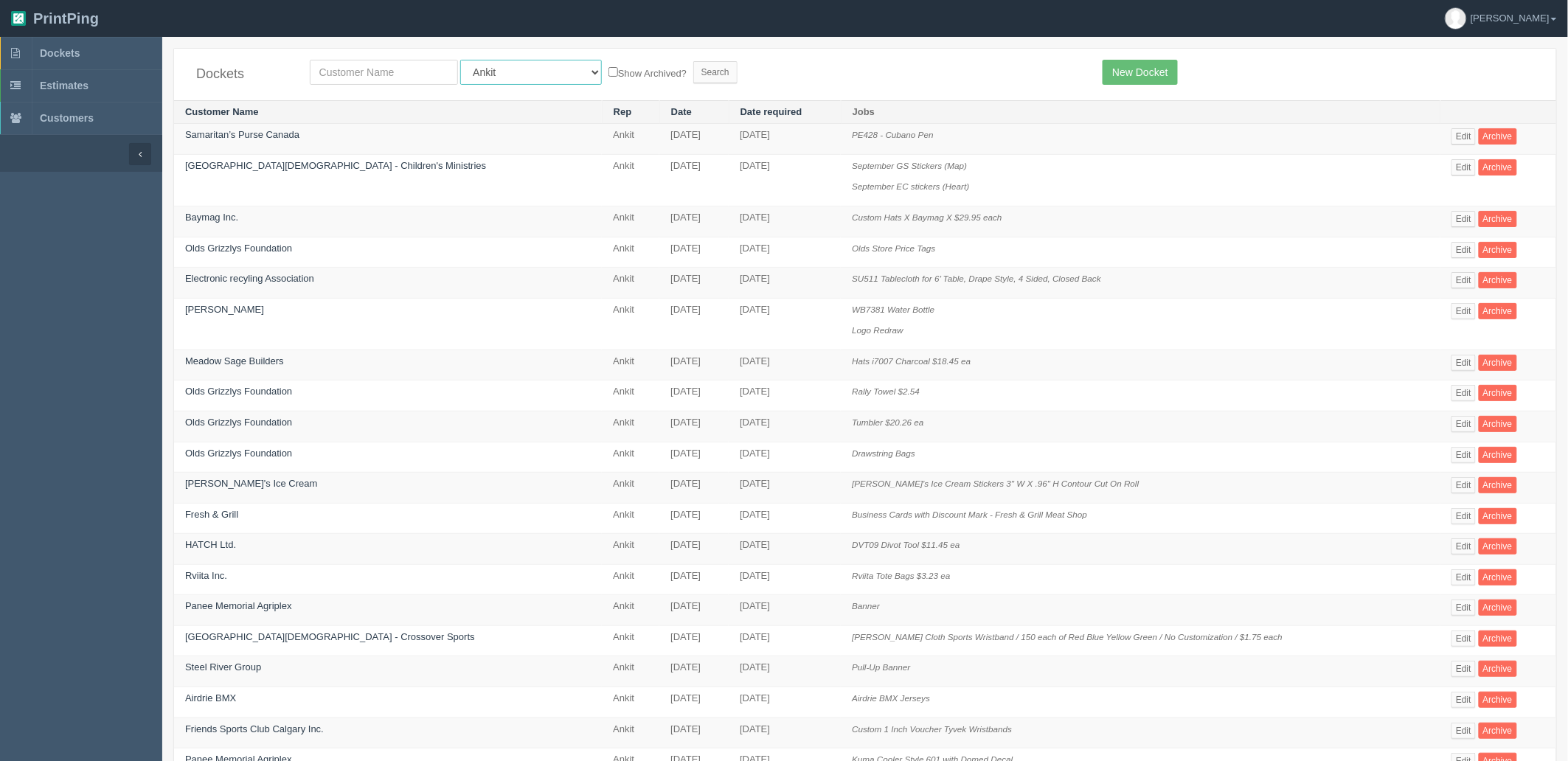
drag, startPoint x: 510, startPoint y: 70, endPoint x: 499, endPoint y: 83, distance: 17.0
click at [510, 70] on select "All Users [PERSON_NAME] Test 1 [PERSON_NAME] [PERSON_NAME] [PERSON_NAME] France…" at bounding box center [530, 72] width 142 height 25
select select
click at [460, 60] on select "All Users [PERSON_NAME] Test 1 [PERSON_NAME] [PERSON_NAME] [PERSON_NAME] France…" at bounding box center [530, 72] width 142 height 25
click at [693, 67] on input "Search" at bounding box center [715, 72] width 44 height 22
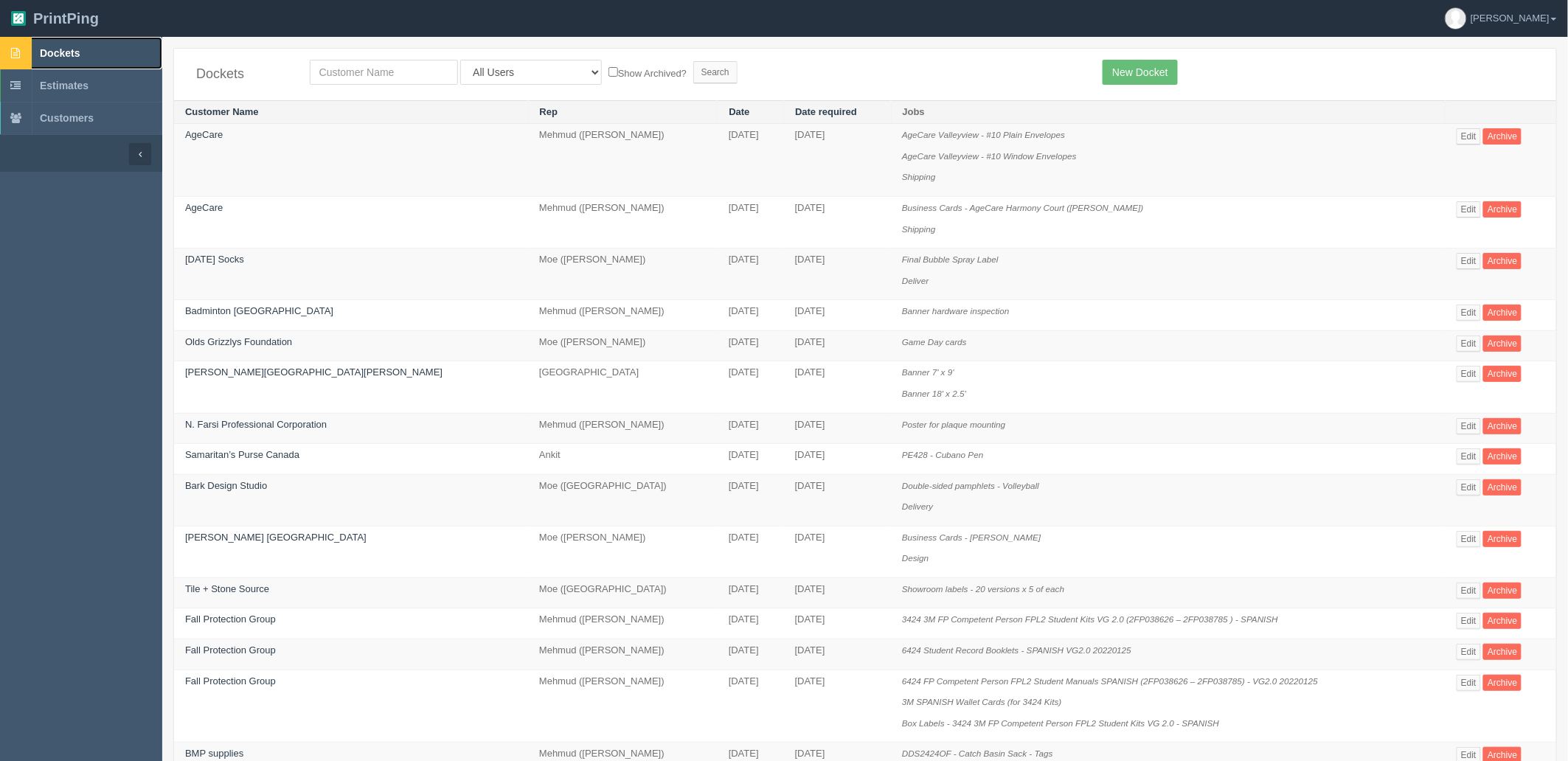
click at [105, 48] on link "Dockets" at bounding box center [81, 52] width 162 height 32
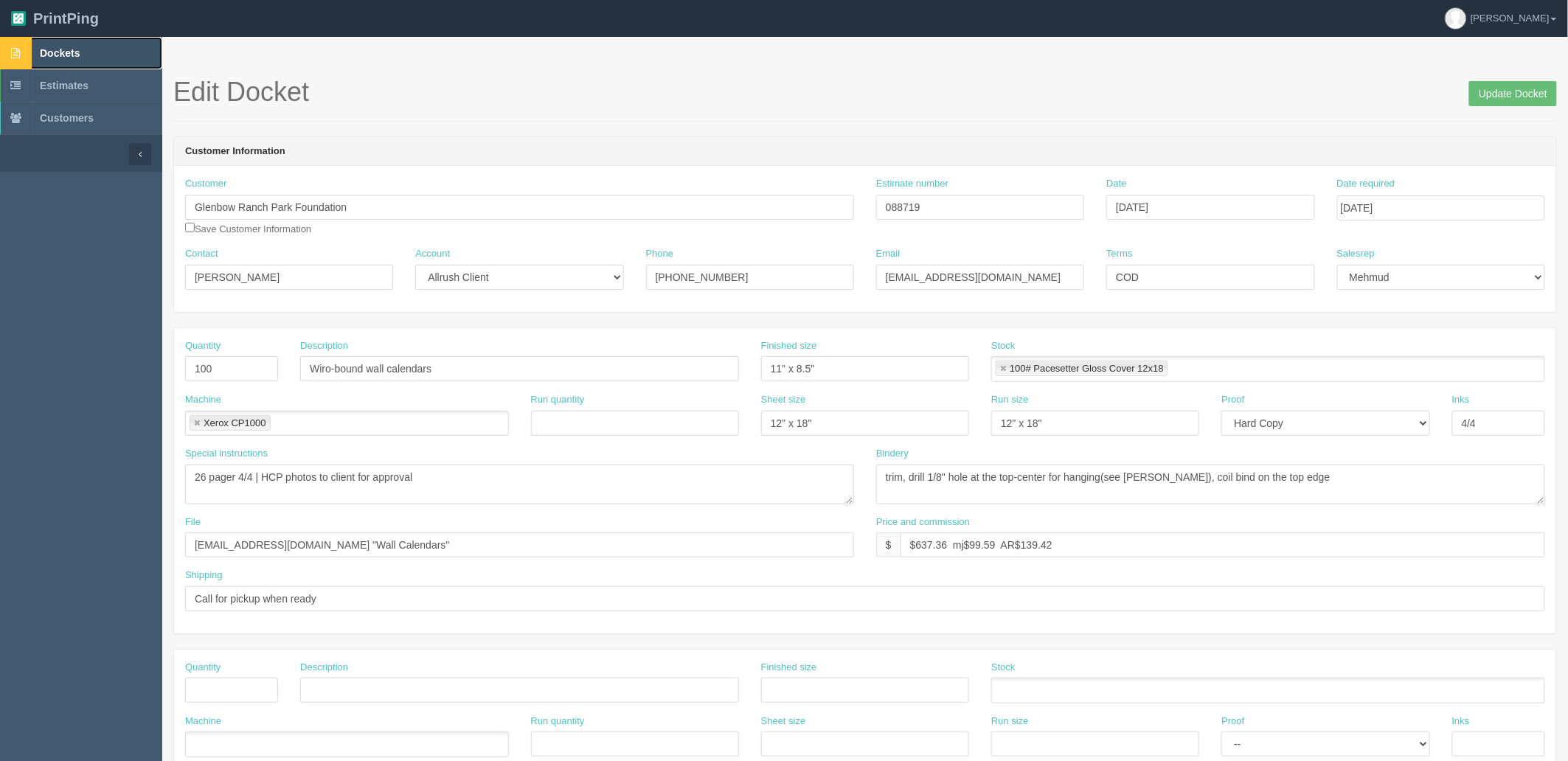
click at [77, 55] on span "Dockets" at bounding box center [60, 53] width 40 height 12
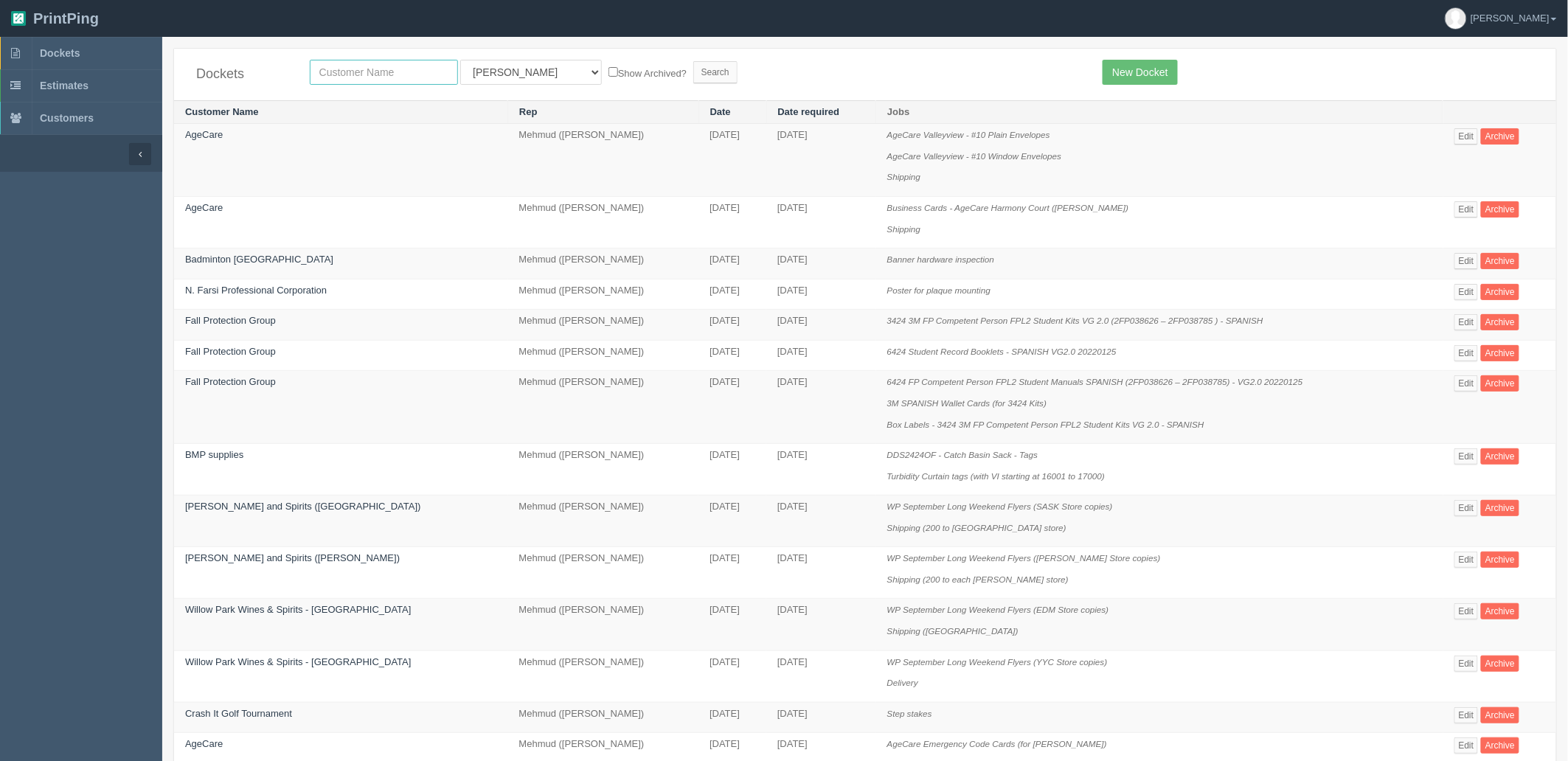
click at [396, 70] on input "text" at bounding box center [383, 72] width 149 height 25
click at [504, 77] on select "All Users Ali Ali Test 1 Aly Amy Ankit Arif Brandon Dan France Greg Jim Mark Ma…" at bounding box center [530, 72] width 142 height 25
select select "8"
click at [460, 60] on select "All Users Ali Ali Test 1 Aly Amy Ankit Arif Brandon Dan France Greg Jim Mark Ma…" at bounding box center [530, 72] width 142 height 25
click at [693, 70] on input "Search" at bounding box center [715, 72] width 44 height 22
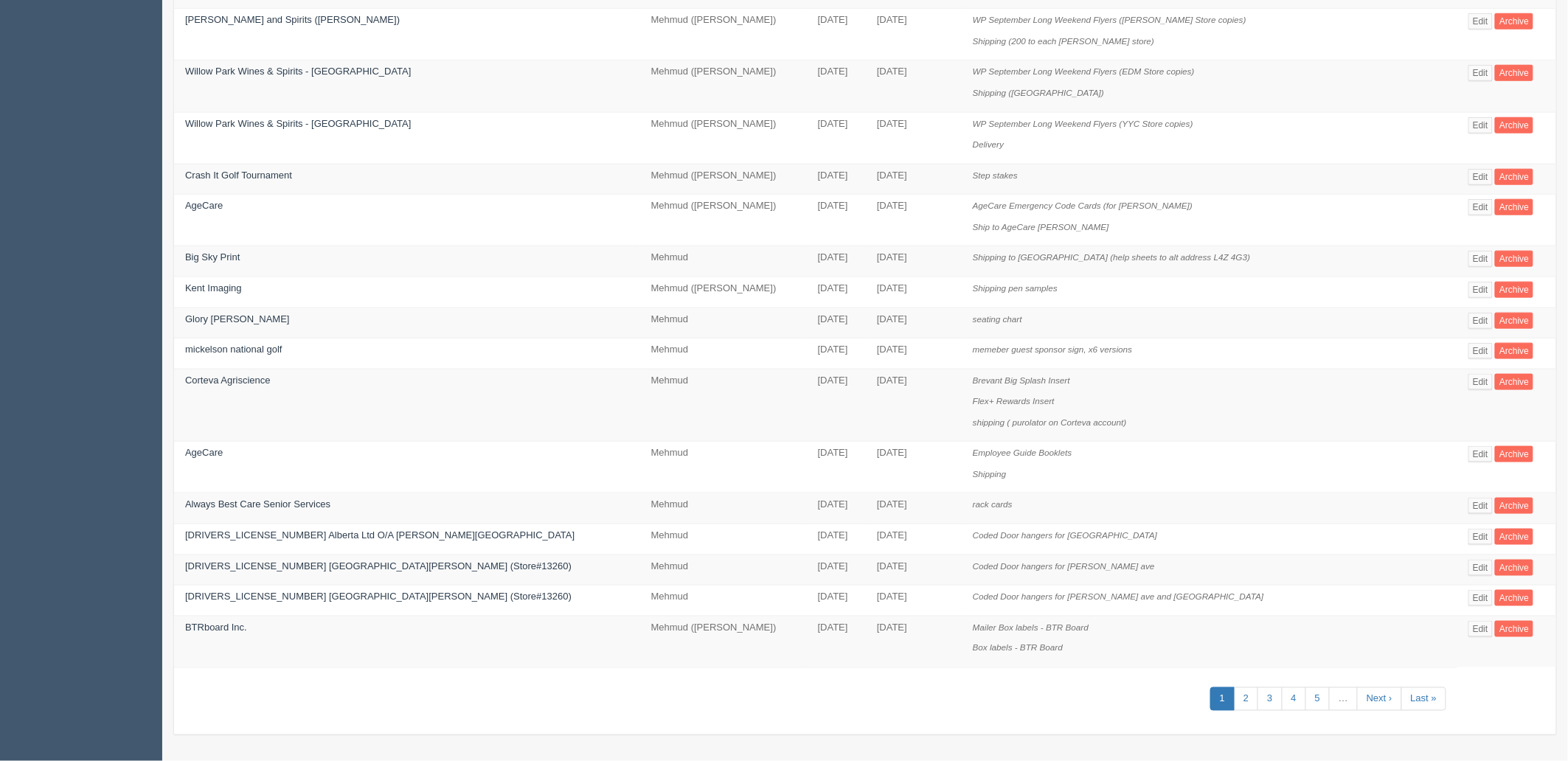
scroll to position [549, 0]
click at [1471, 533] on link "Edit" at bounding box center [1480, 537] width 24 height 17
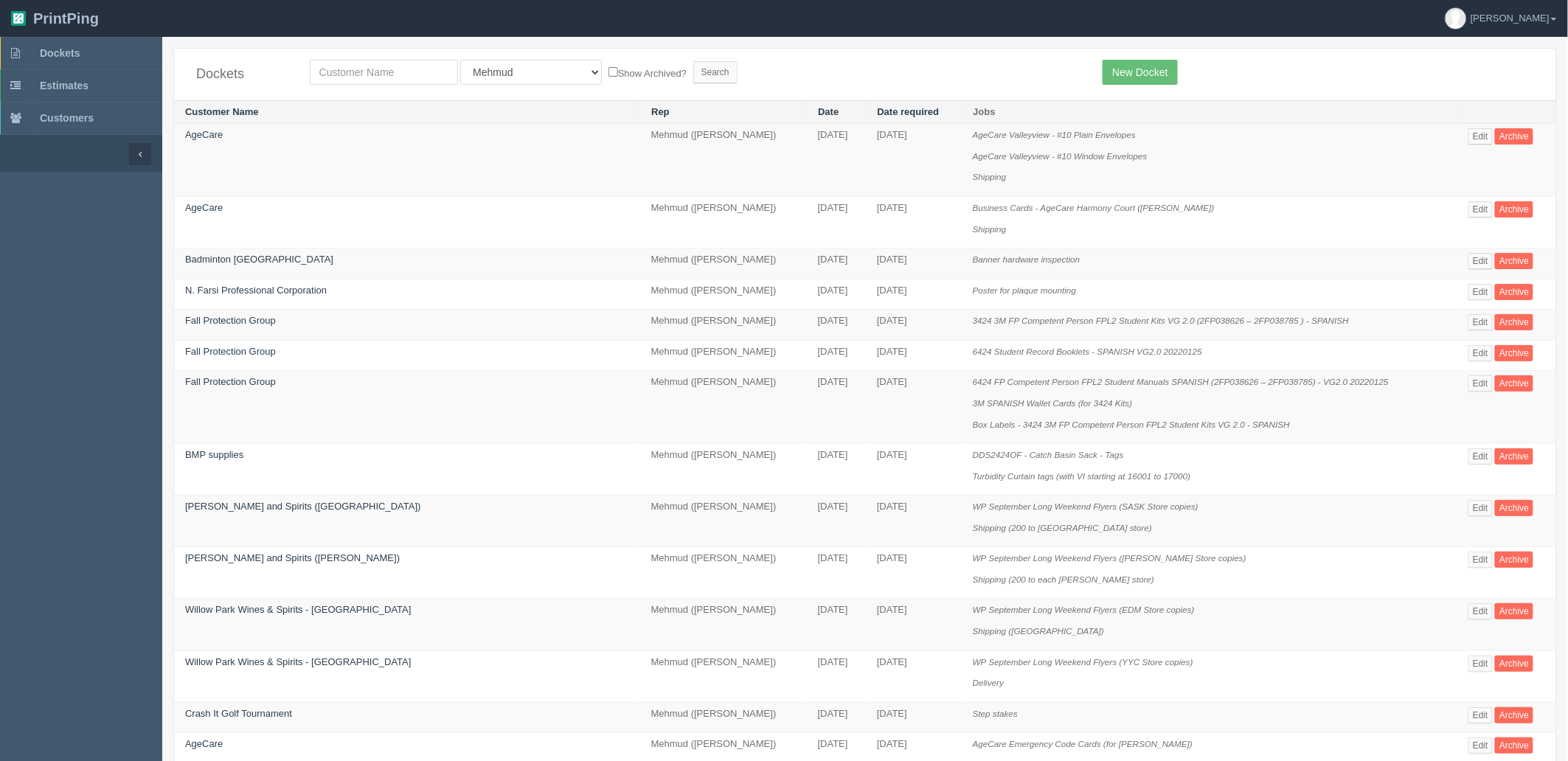
scroll to position [549, 0]
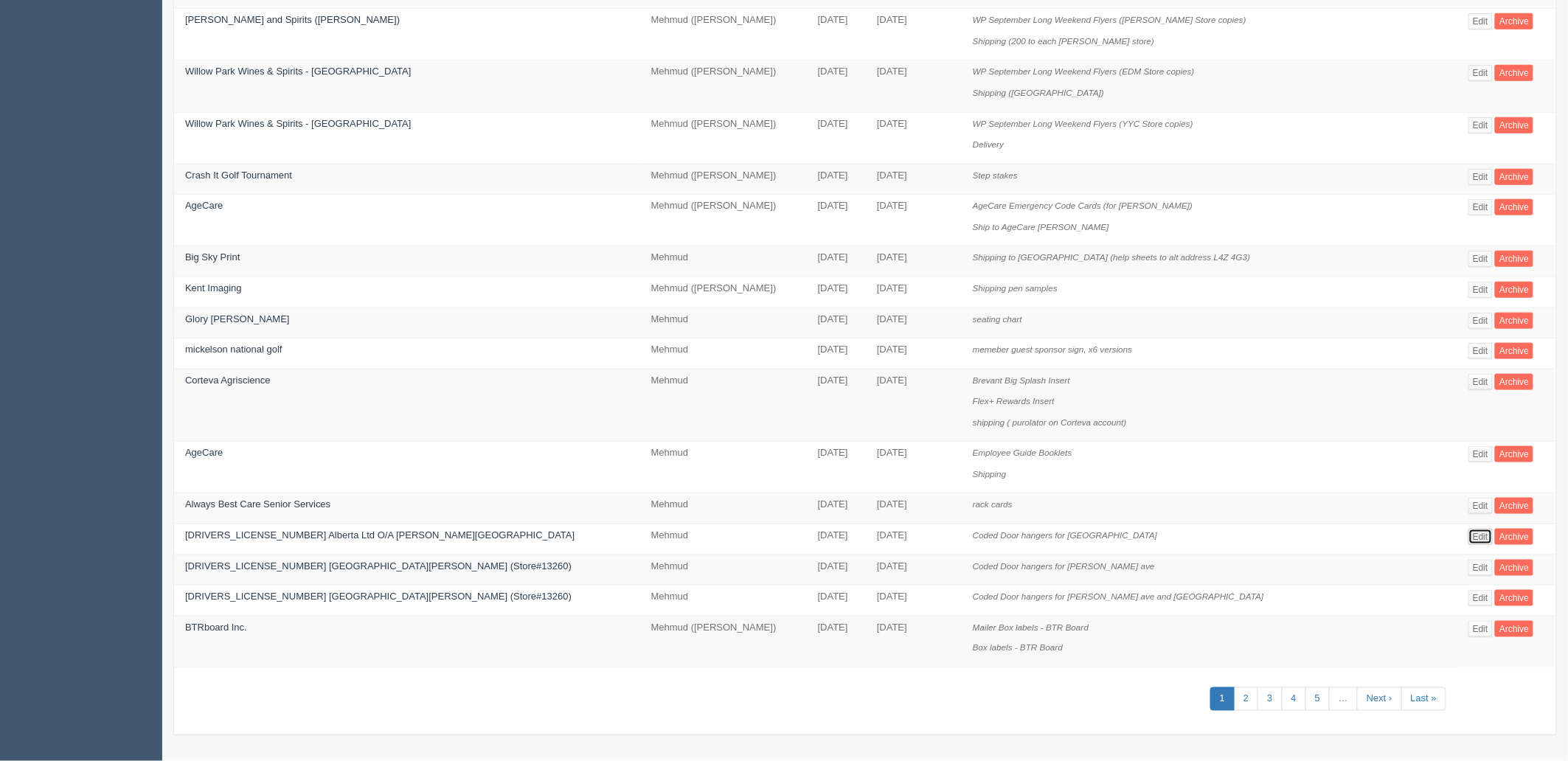
click at [1468, 537] on link "Edit" at bounding box center [1480, 537] width 24 height 17
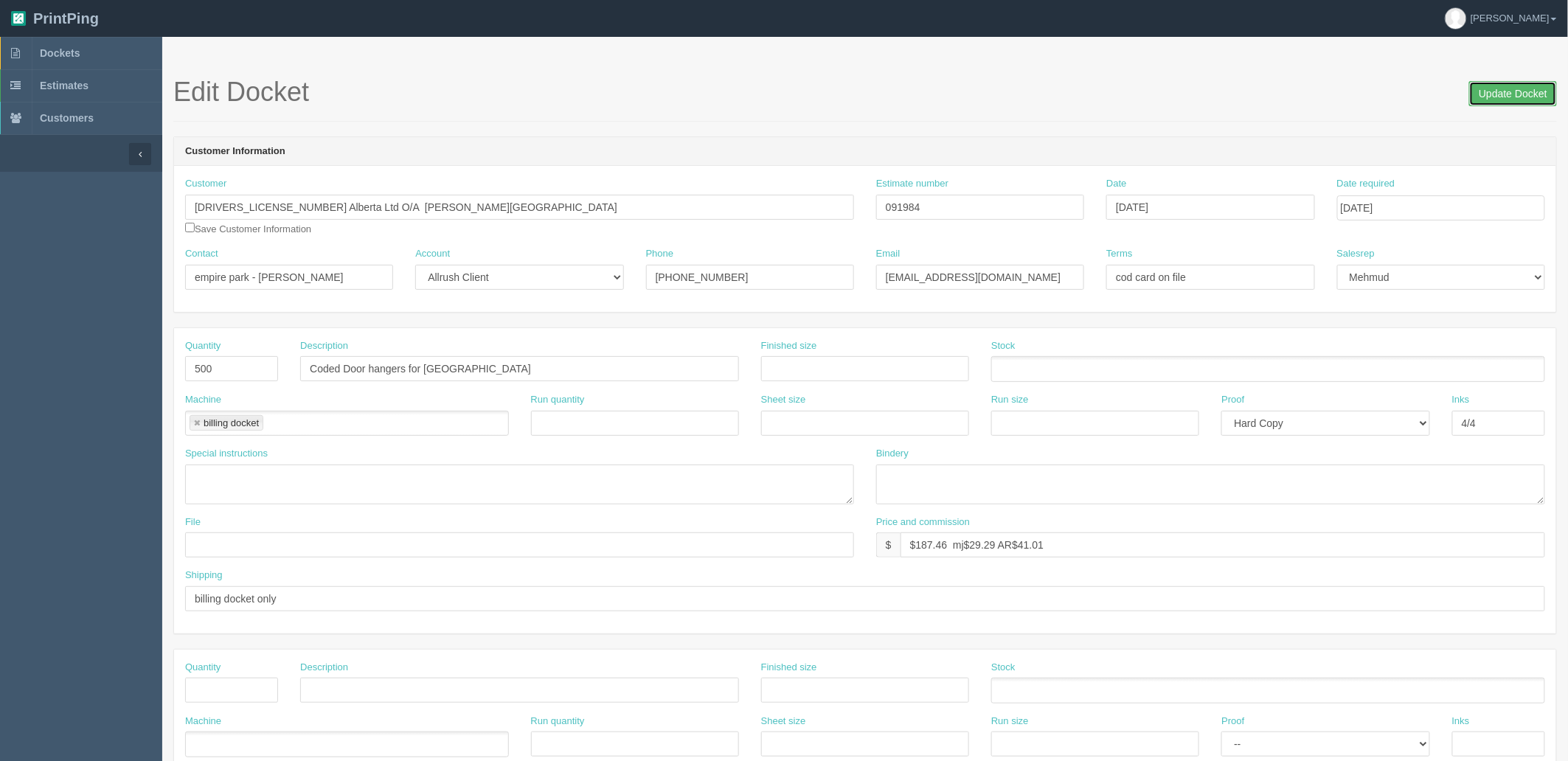
click at [1495, 97] on input "Update Docket" at bounding box center [1513, 94] width 88 height 25
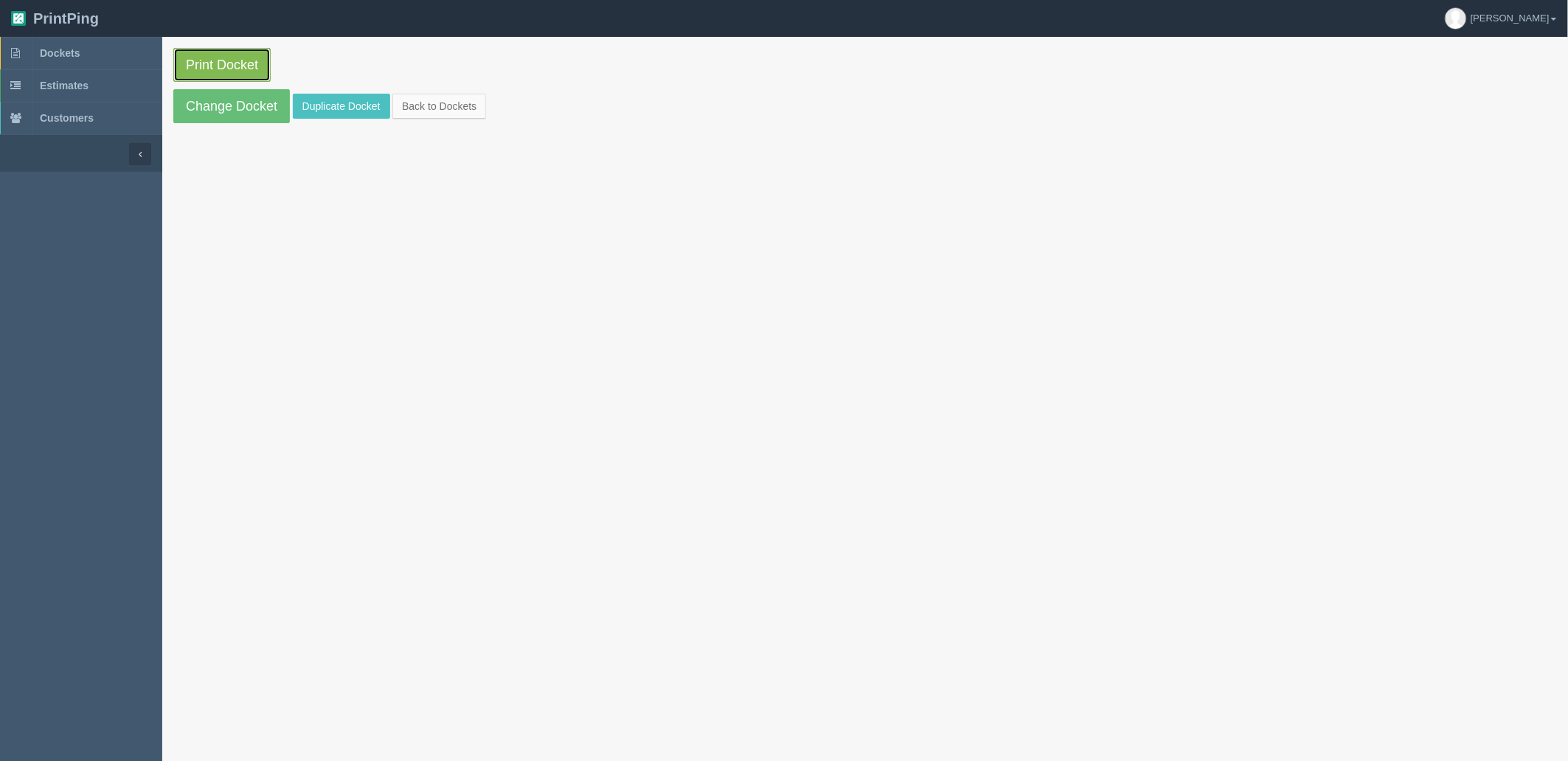
click at [227, 68] on link "Print Docket" at bounding box center [222, 65] width 97 height 34
click at [91, 41] on link "Dockets" at bounding box center [81, 52] width 162 height 32
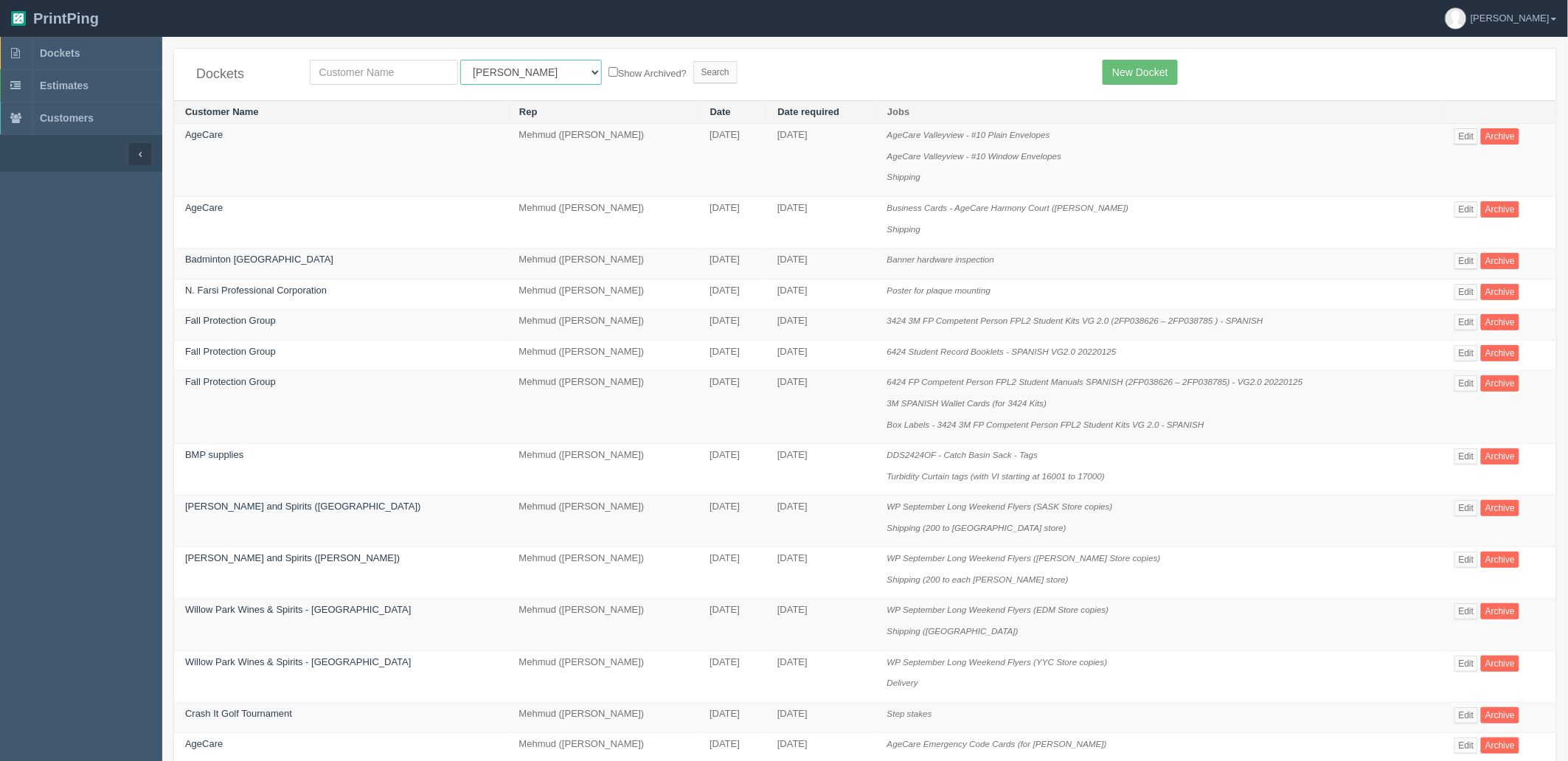
click at [515, 72] on select "All Users Ali Ali Test 1 Aly Amy Ankit Arif Brandon Dan France Greg Jim Mark Ma…" at bounding box center [530, 72] width 142 height 25
select select "8"
click at [460, 60] on select "All Users Ali Ali Test 1 Aly Amy Ankit Arif Brandon Dan France Greg Jim Mark Ma…" at bounding box center [530, 72] width 142 height 25
click at [693, 70] on input "Search" at bounding box center [715, 72] width 44 height 22
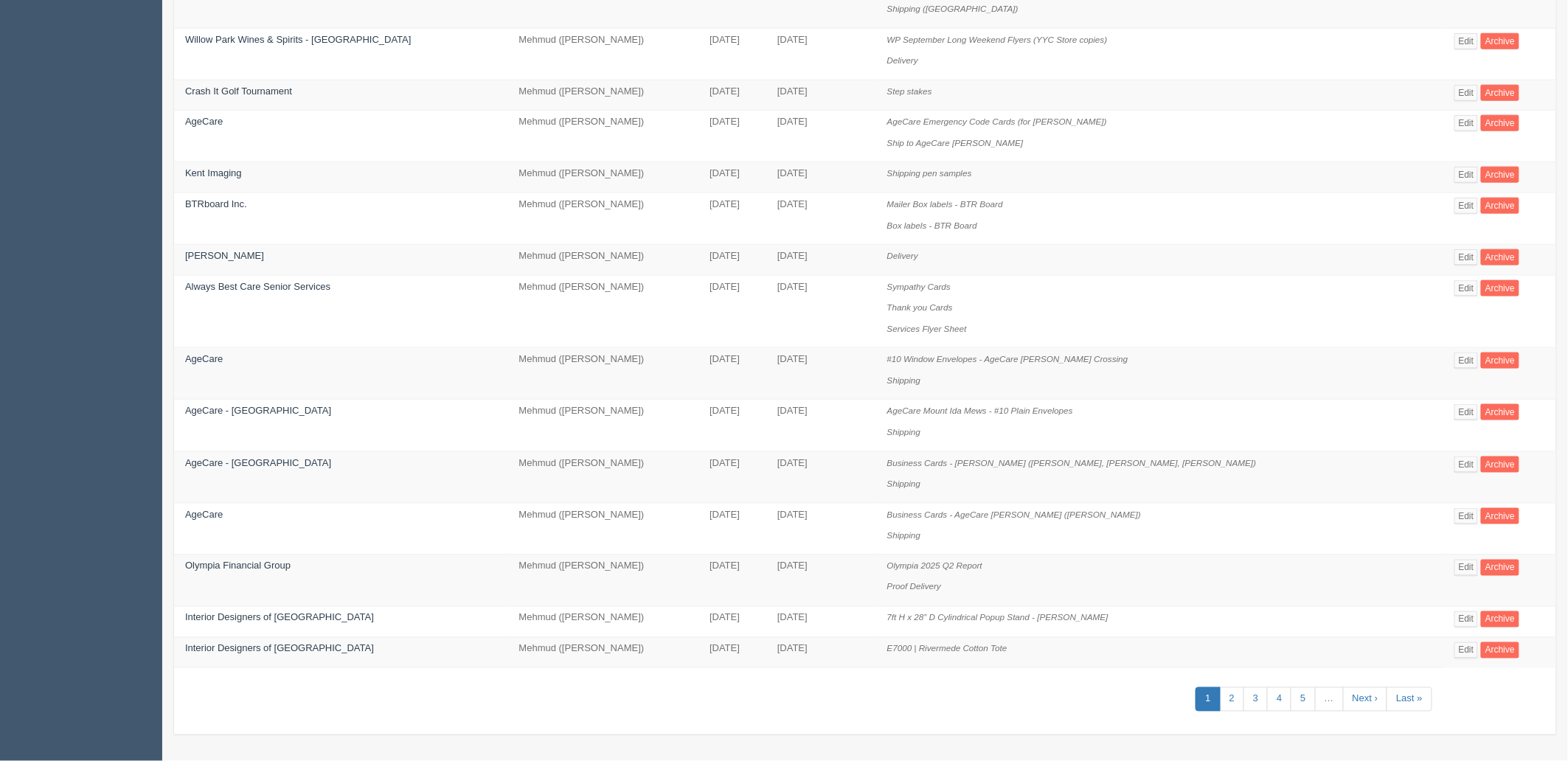
scroll to position [635, 0]
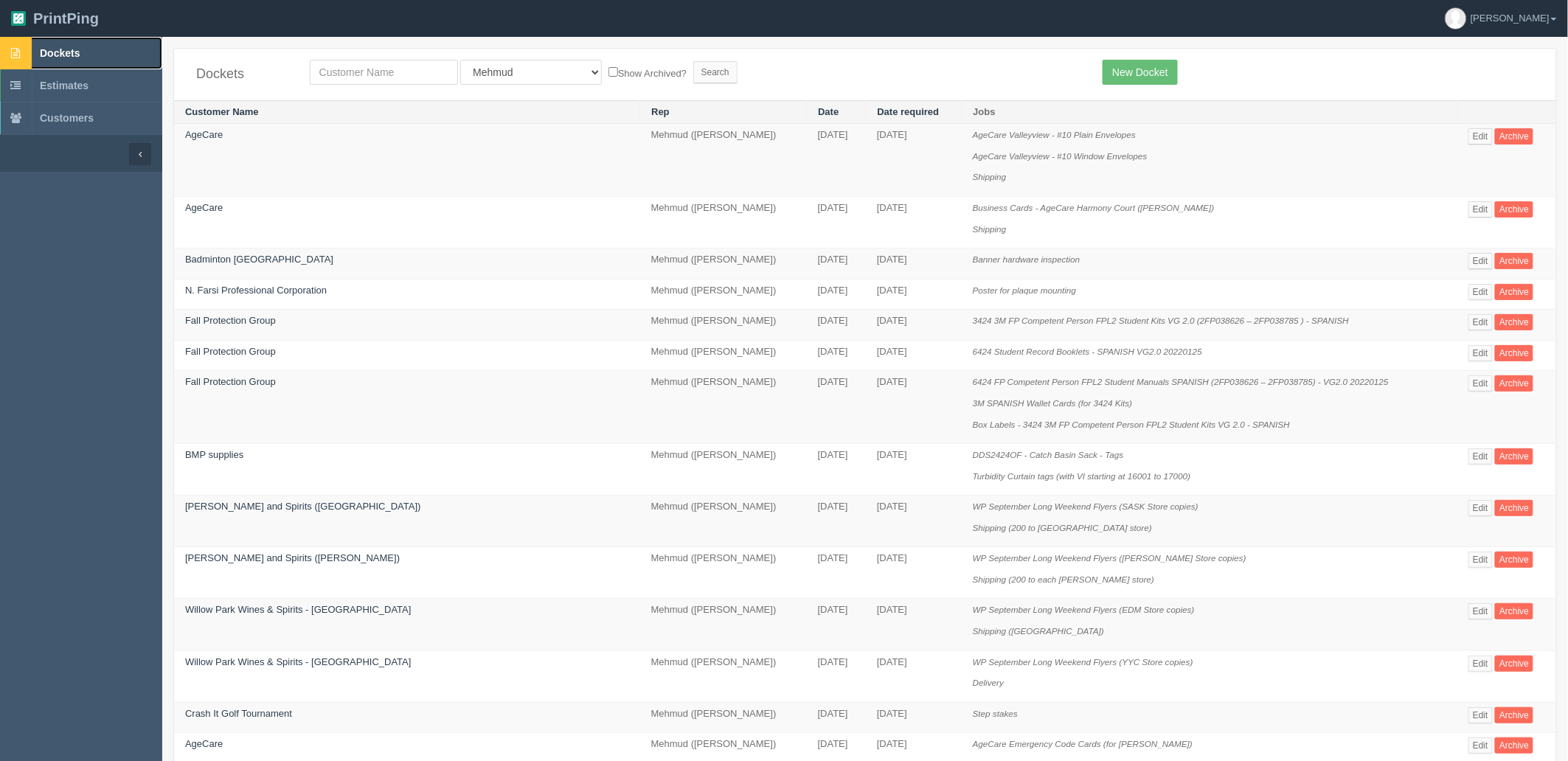
click at [109, 60] on link "Dockets" at bounding box center [81, 52] width 162 height 32
